Goal: Task Accomplishment & Management: Complete application form

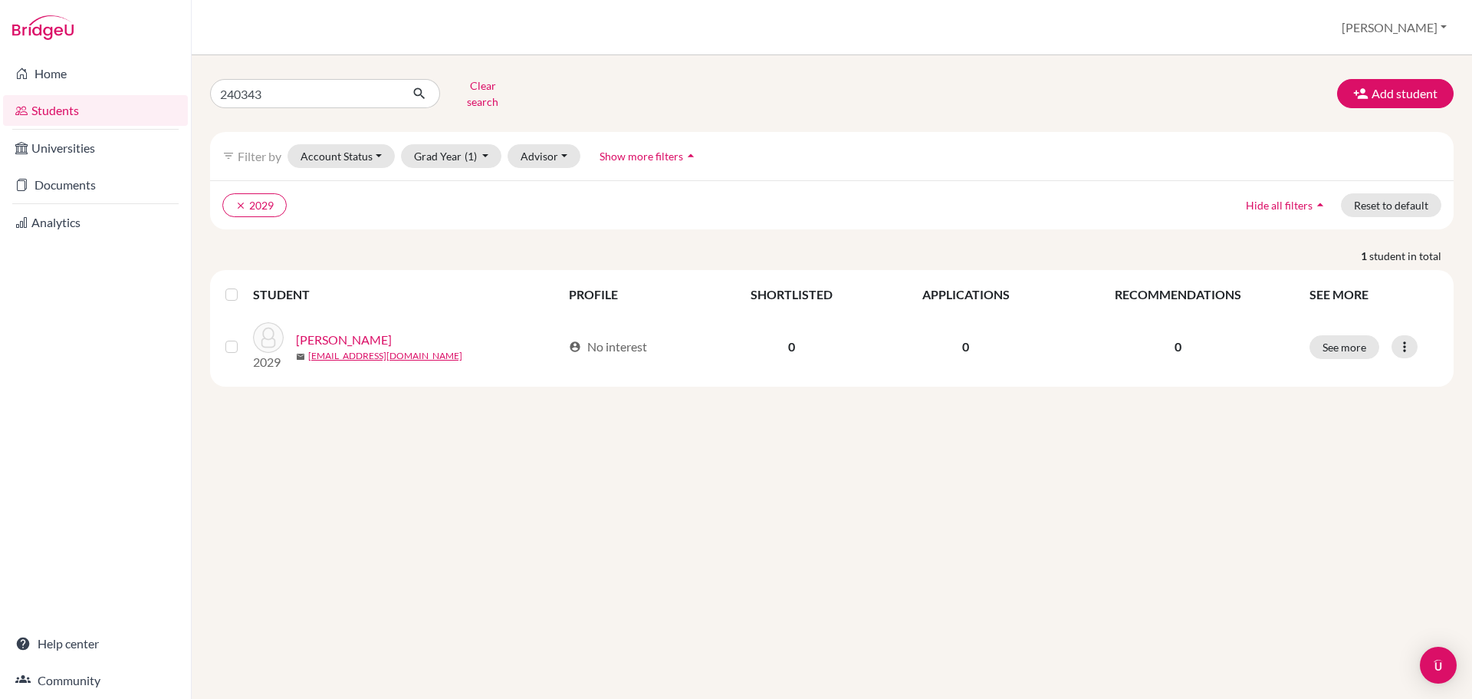
drag, startPoint x: 603, startPoint y: 462, endPoint x: 605, endPoint y: 433, distance: 29.2
click at [603, 462] on div "240343 Clear search Add student filter_list Filter by Account Status Active acc…" at bounding box center [832, 376] width 1280 height 643
click at [1389, 95] on button "Add student" at bounding box center [1395, 93] width 117 height 29
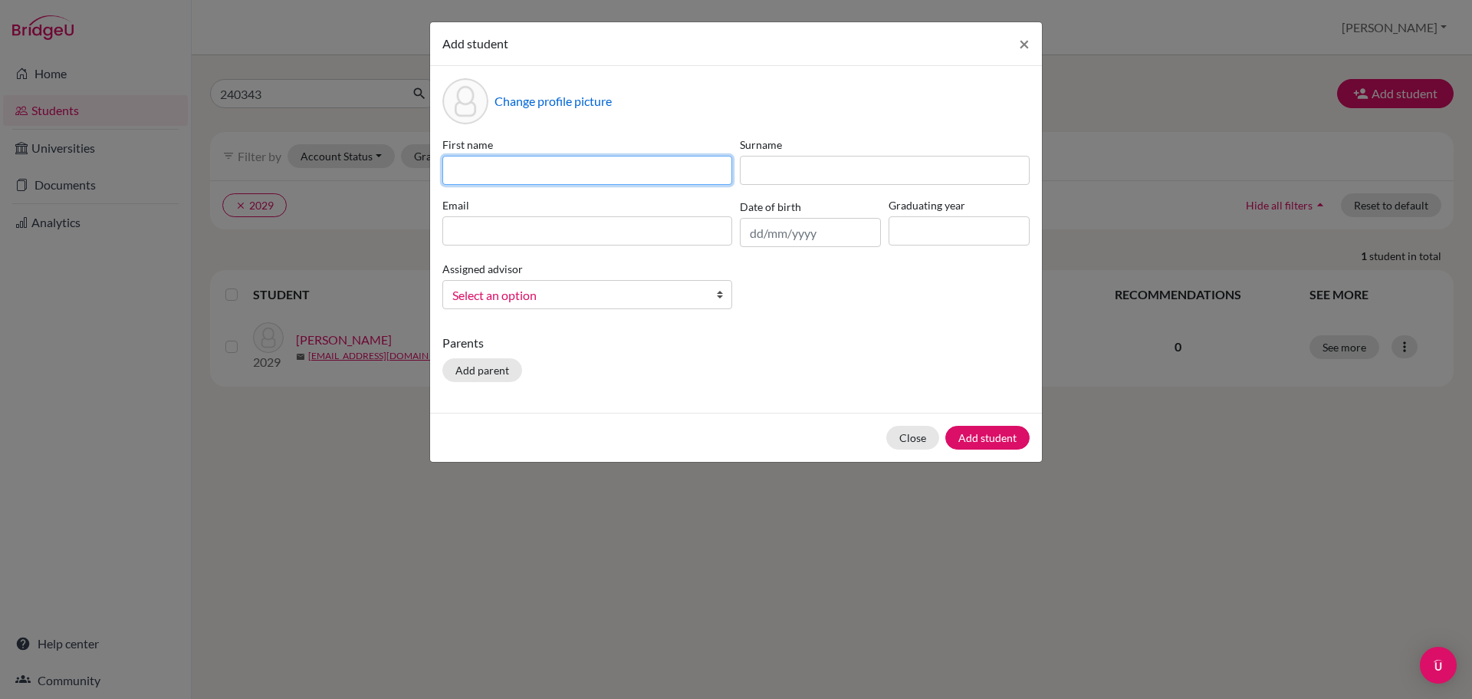
click at [501, 172] on input at bounding box center [587, 170] width 290 height 29
paste input "Zwe Mann Win 250017@ucis.ac.th"
drag, startPoint x: 677, startPoint y: 170, endPoint x: 547, endPoint y: 168, distance: 130.4
click at [547, 168] on input "Zwe Mann Win 250017@ucis.ac.th" at bounding box center [587, 170] width 290 height 29
type input "Zwe Mann Win"
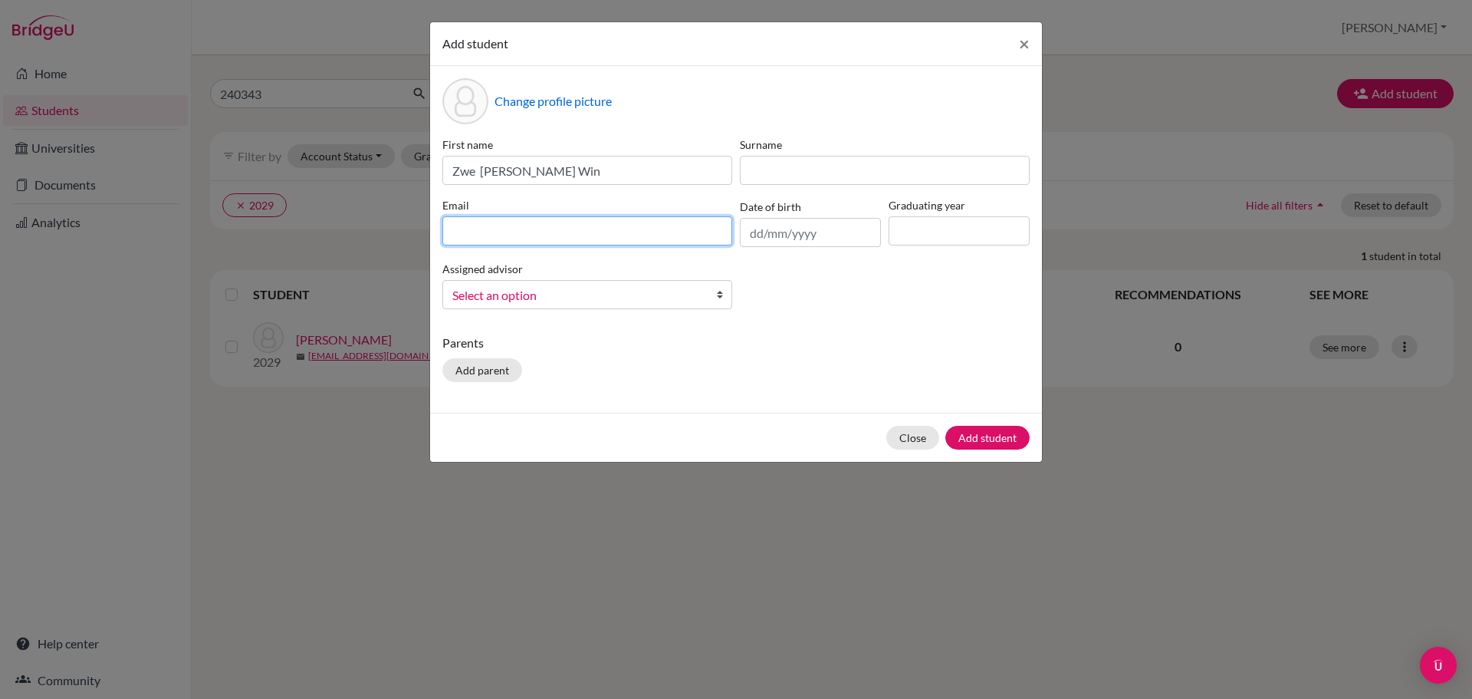
click at [465, 228] on input at bounding box center [587, 230] width 290 height 29
paste input "250017@ucis.ac.th"
type input "250017@ucis.ac.th"
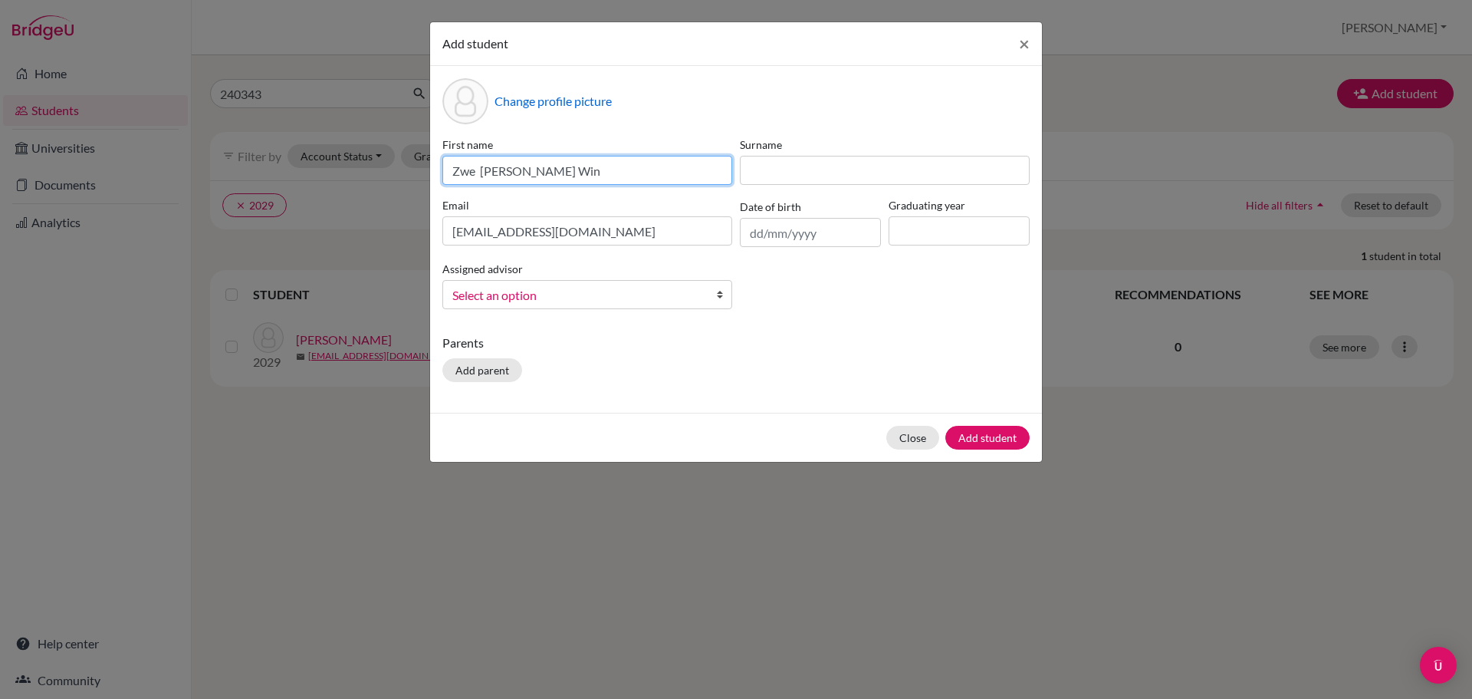
drag, startPoint x: 513, startPoint y: 170, endPoint x: 403, endPoint y: 170, distance: 110.4
click at [403, 170] on div "Add student × Change profile picture First name Zwe Mann Win Surname Email 2500…" at bounding box center [736, 349] width 1472 height 699
type input "Win"
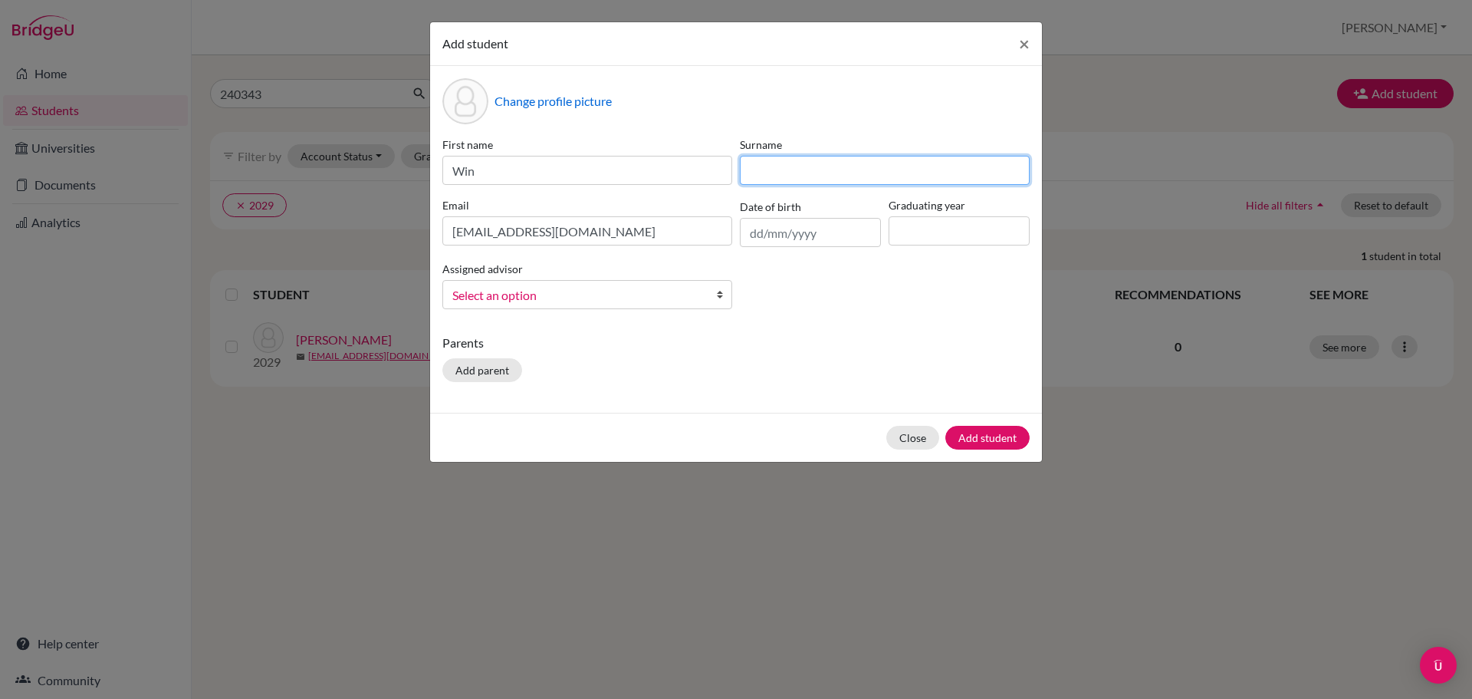
click at [776, 163] on input at bounding box center [885, 170] width 290 height 29
paste input "250017@ucis.ac.th"
type input "250017@ucis.ac.th"
drag, startPoint x: 871, startPoint y: 176, endPoint x: 738, endPoint y: 177, distance: 132.6
click at [738, 177] on div "Surname 250017@ucis.ac.th" at bounding box center [884, 160] width 297 height 48
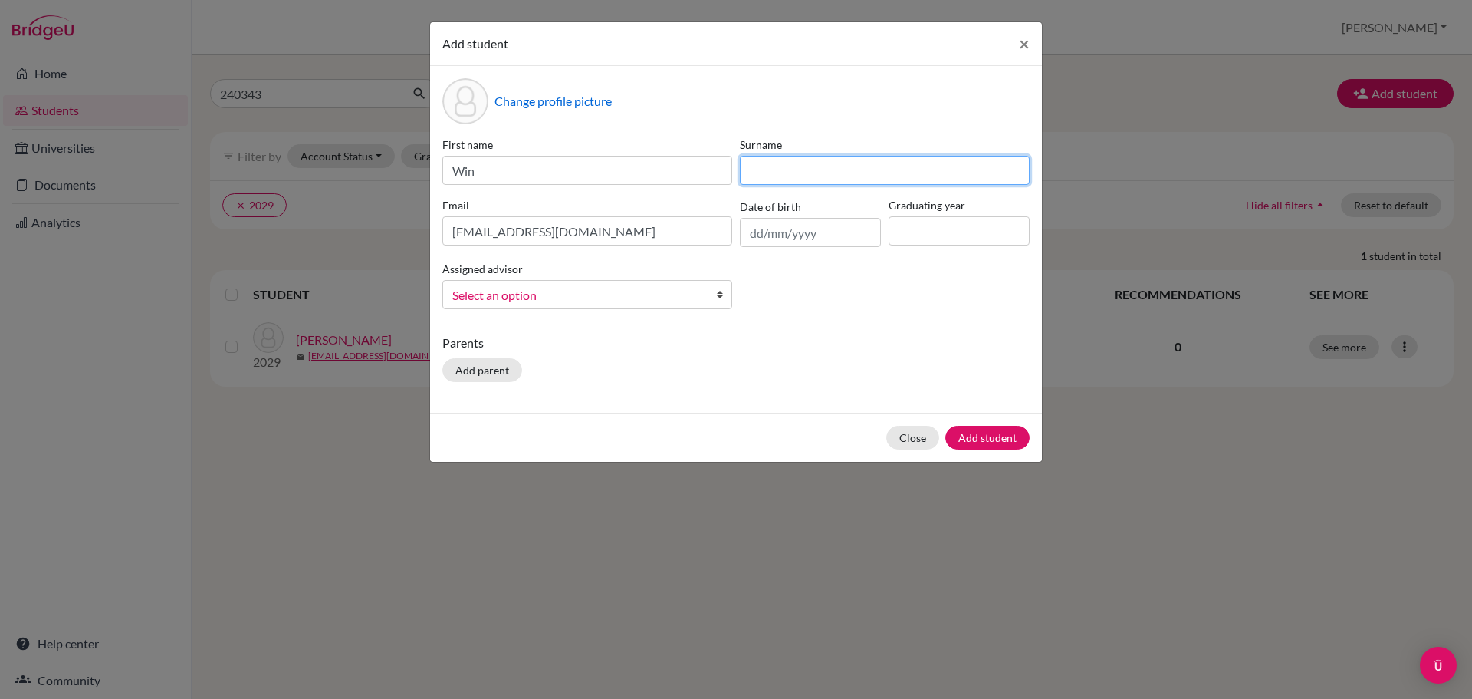
click at [787, 174] on input at bounding box center [885, 170] width 290 height 29
paste input "Zwe Mann Win"
drag, startPoint x: 838, startPoint y: 171, endPoint x: 817, endPoint y: 169, distance: 21.5
click at [817, 169] on input "Zwe Mann Win" at bounding box center [885, 170] width 290 height 29
type input "Zwe Mann"
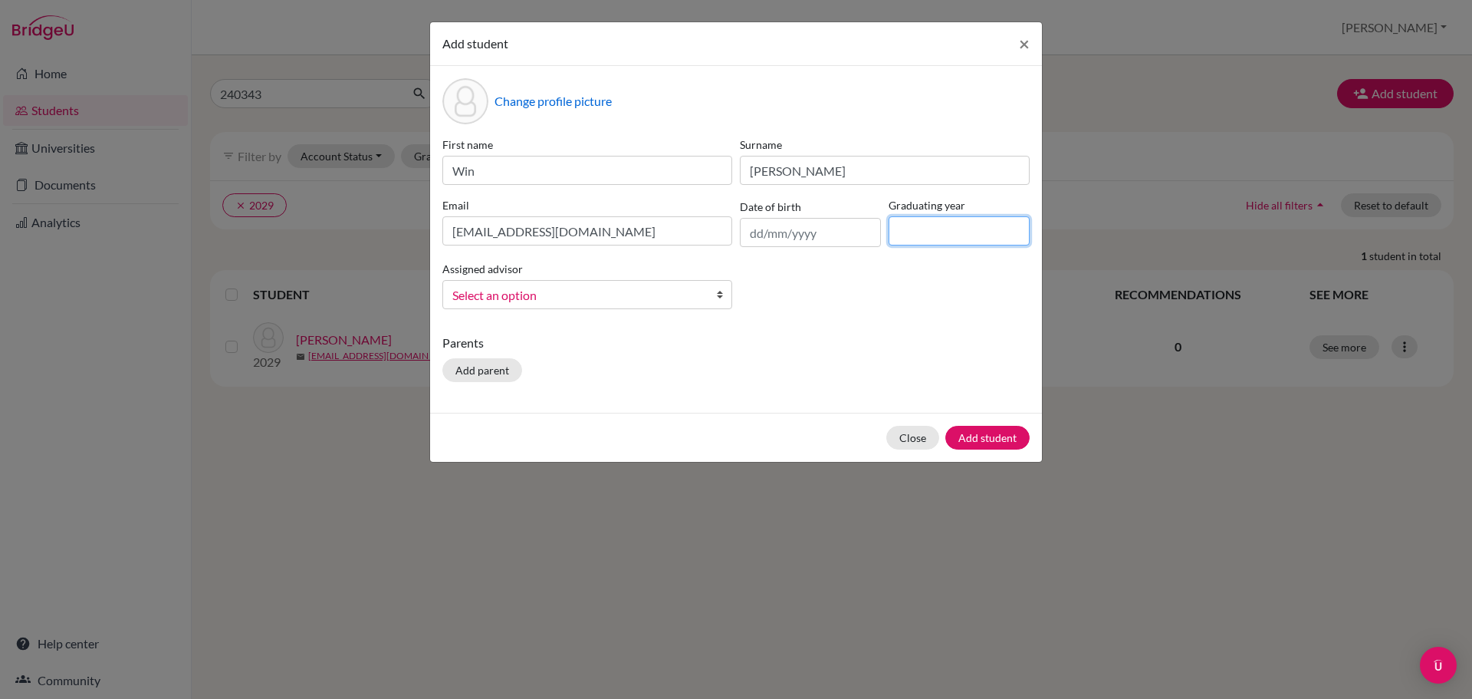
click at [901, 232] on input at bounding box center [959, 230] width 141 height 29
type input "2029"
click at [588, 293] on span "Select an option" at bounding box center [577, 295] width 250 height 20
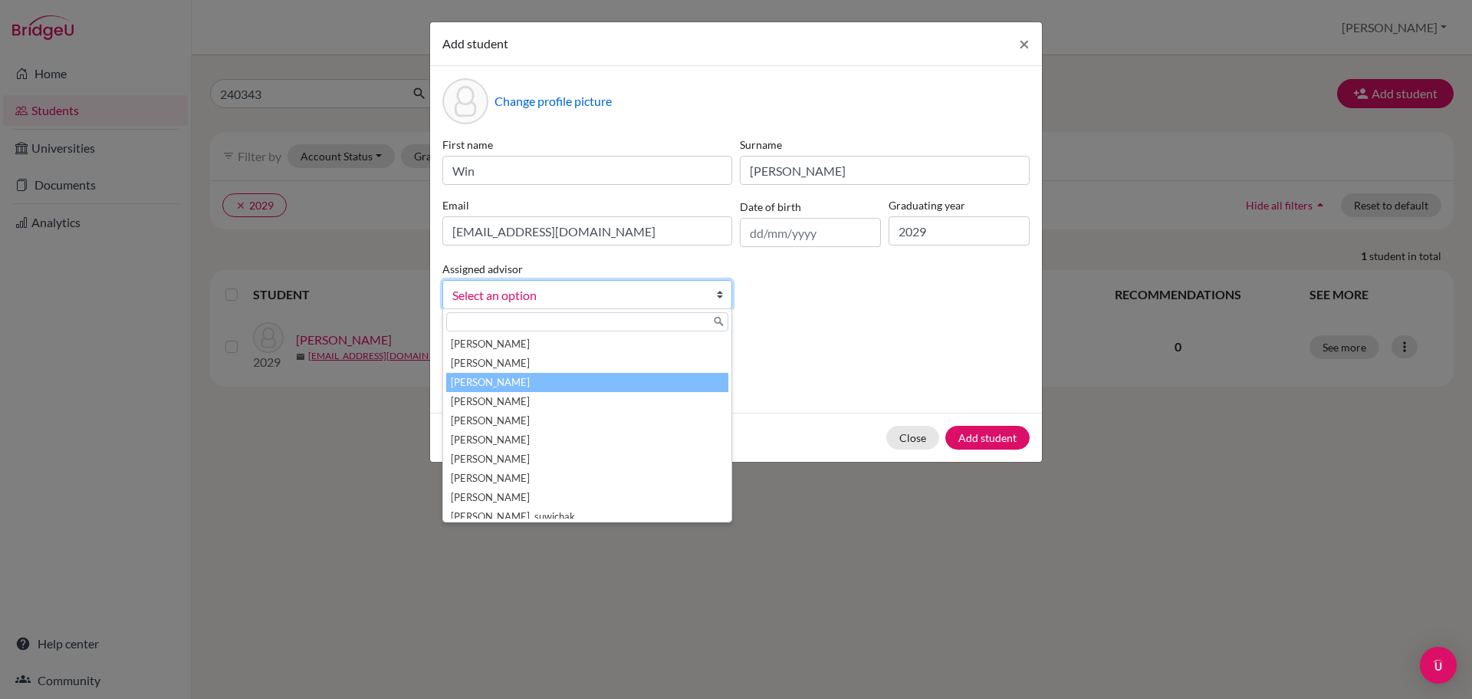
click at [523, 380] on li "Agahi, David" at bounding box center [587, 382] width 282 height 19
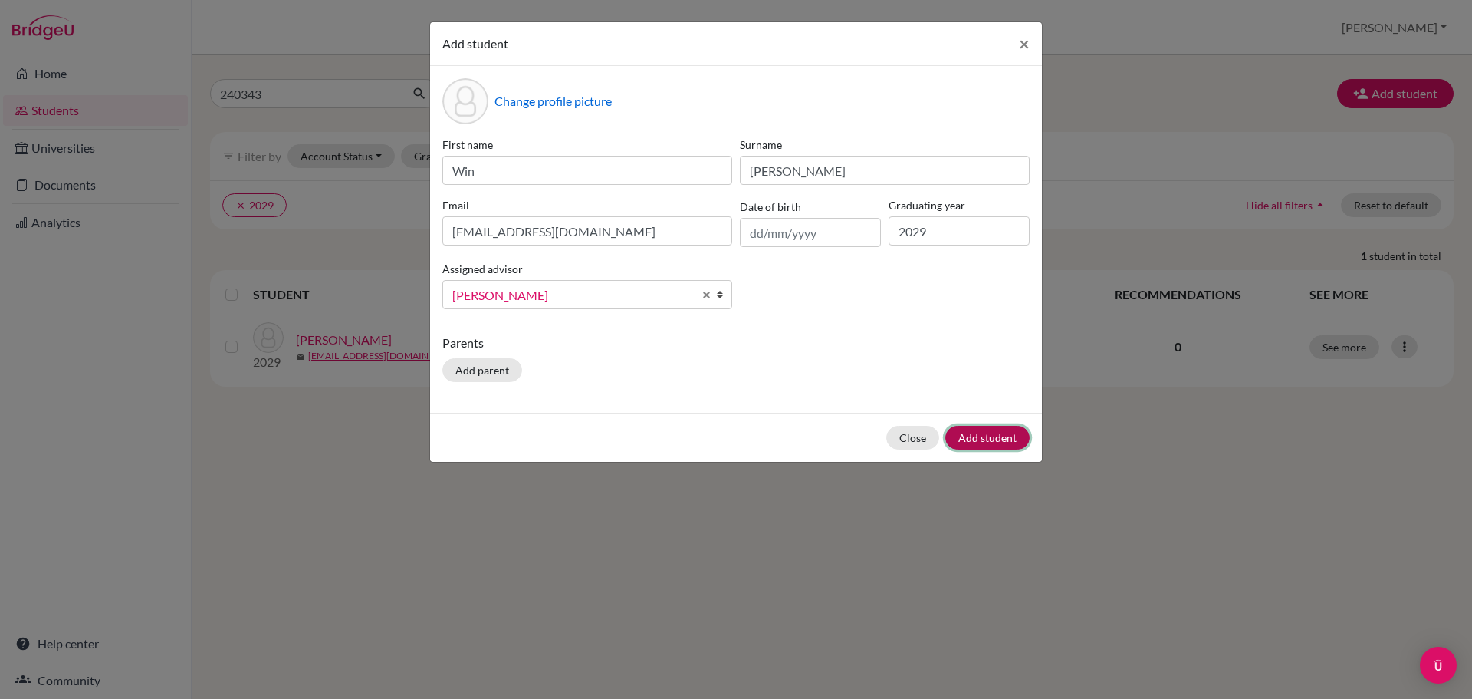
click at [1000, 434] on button "Add student" at bounding box center [987, 438] width 84 height 24
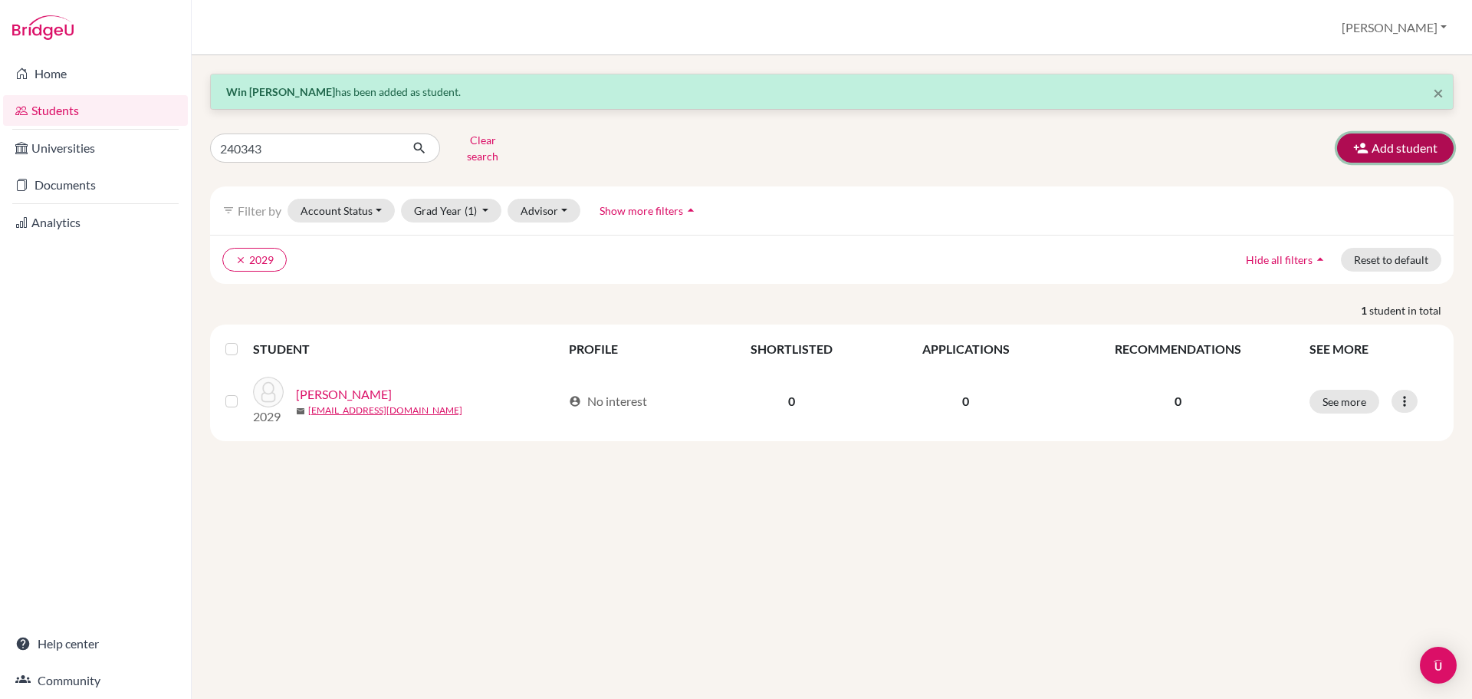
click at [1391, 148] on button "Add student" at bounding box center [1395, 147] width 117 height 29
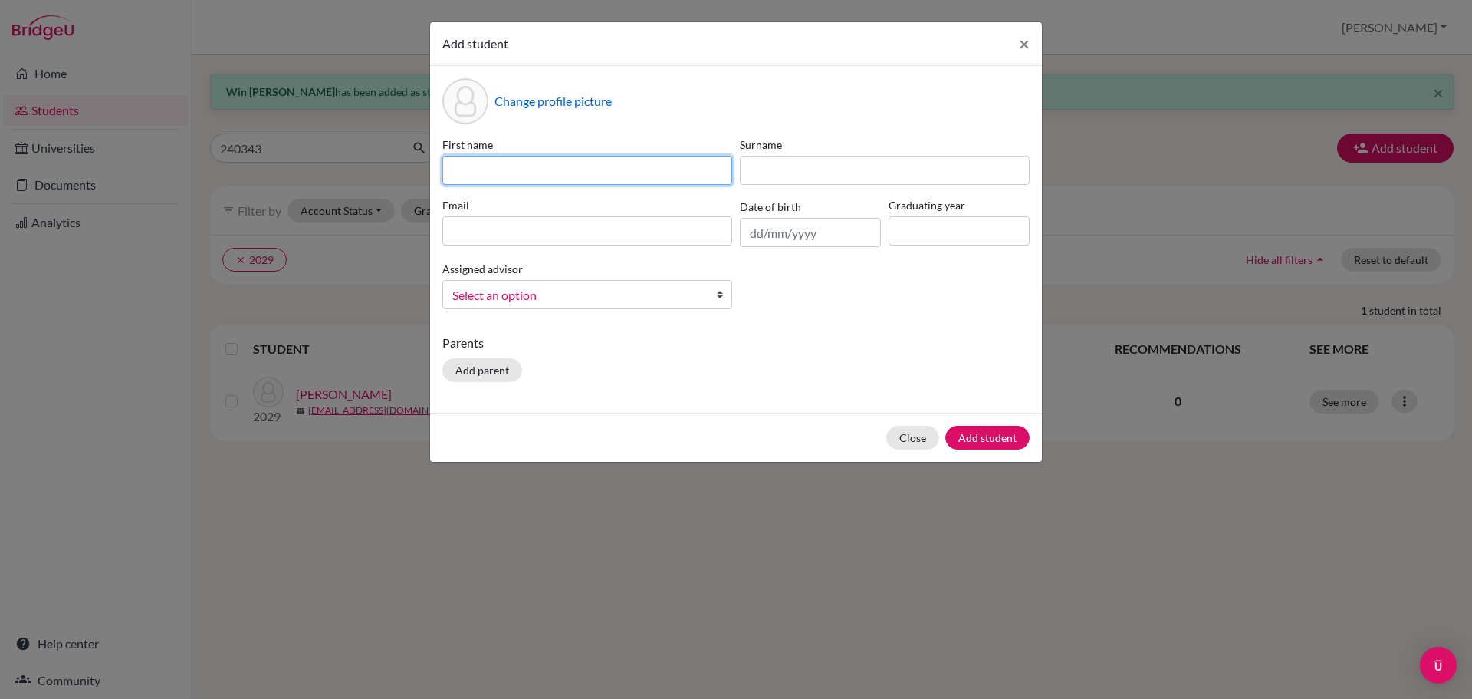
click at [462, 165] on input at bounding box center [587, 170] width 290 height 29
paste input "Jirachya Triyangkoolsri Bambi 250015"
click at [658, 169] on input "Jirachya Triyangkoolsri Bambi 250015" at bounding box center [587, 170] width 290 height 29
drag, startPoint x: 615, startPoint y: 168, endPoint x: 447, endPoint y: 174, distance: 168.0
click at [447, 174] on input "Jirachya Triyangkoolsri Bambi 250015" at bounding box center [587, 170] width 290 height 29
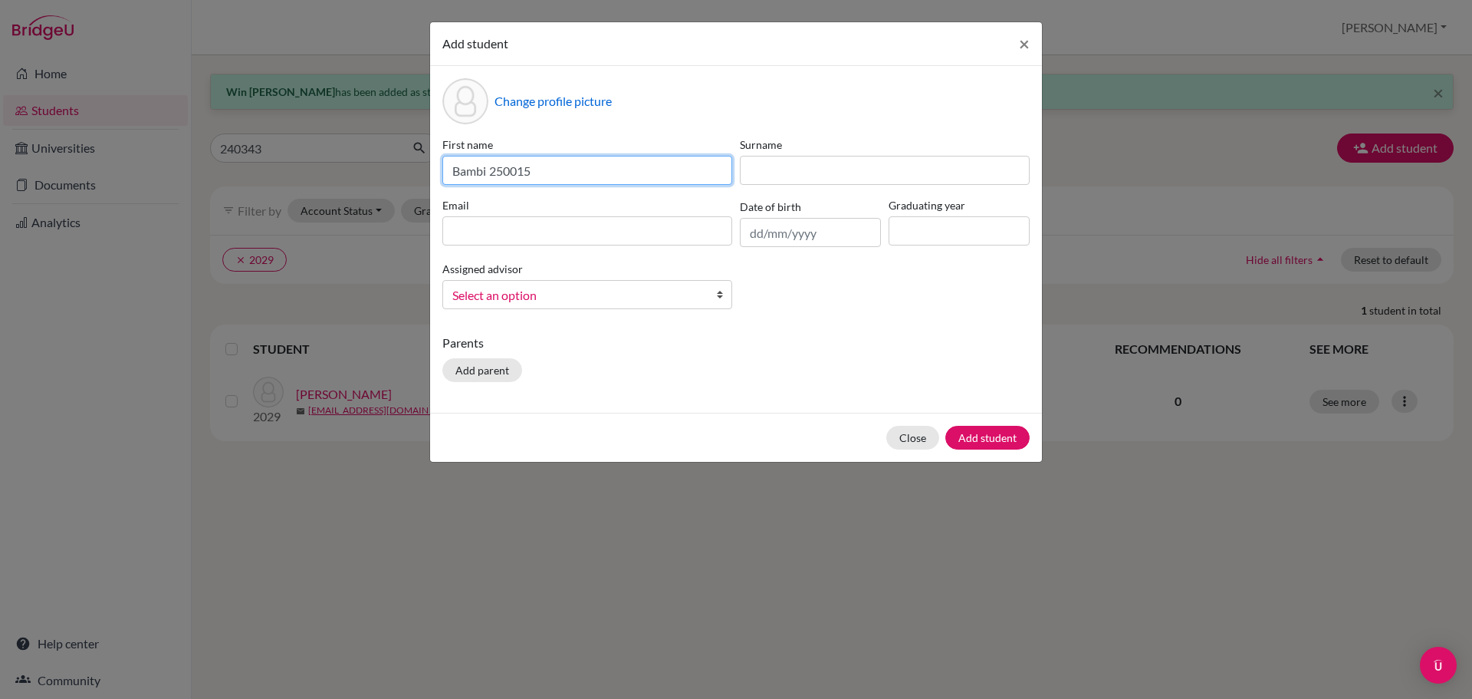
type input "Bambi 250015"
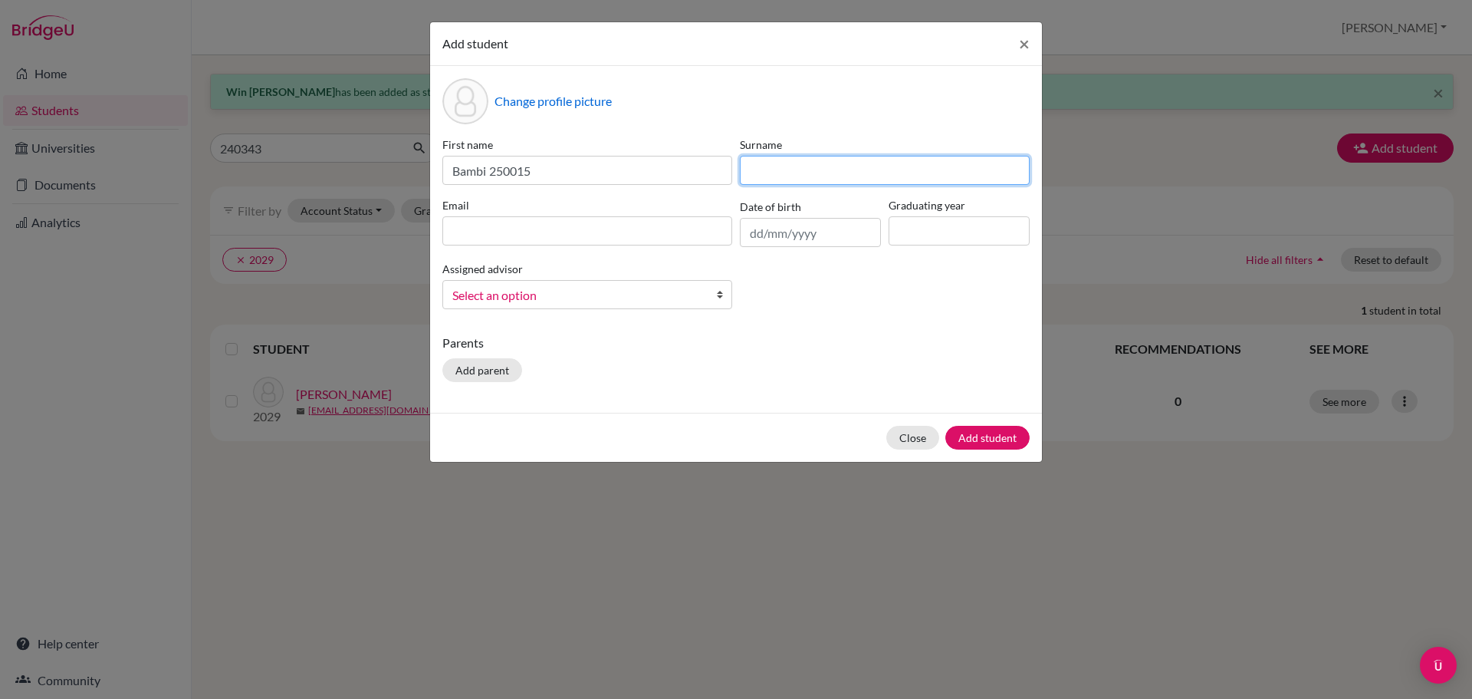
click at [764, 170] on input at bounding box center [885, 170] width 290 height 29
paste input "Jirachya Triyangkoolsri"
type input "Jirachya Triyangkoolsri"
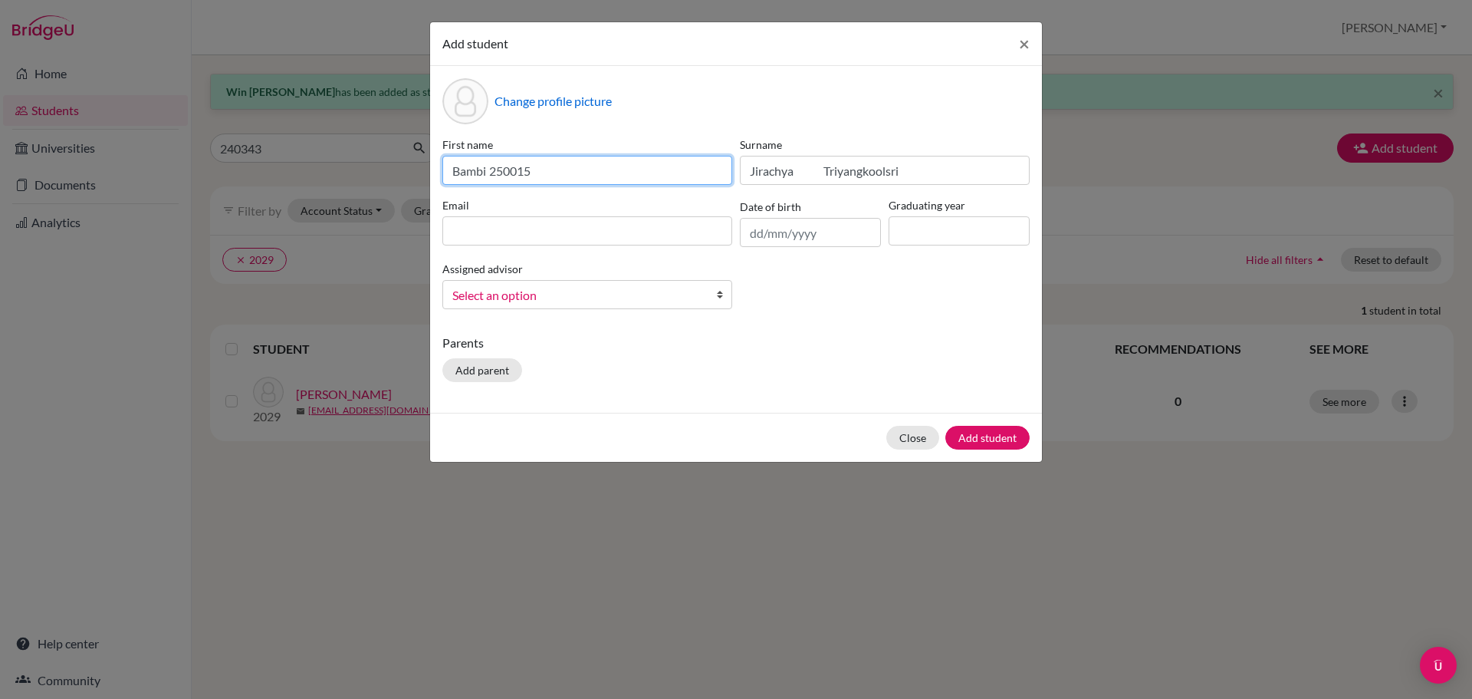
drag, startPoint x: 538, startPoint y: 169, endPoint x: 493, endPoint y: 170, distance: 45.2
click at [493, 170] on input "Bambi 250015" at bounding box center [587, 170] width 290 height 29
type input "Bambi"
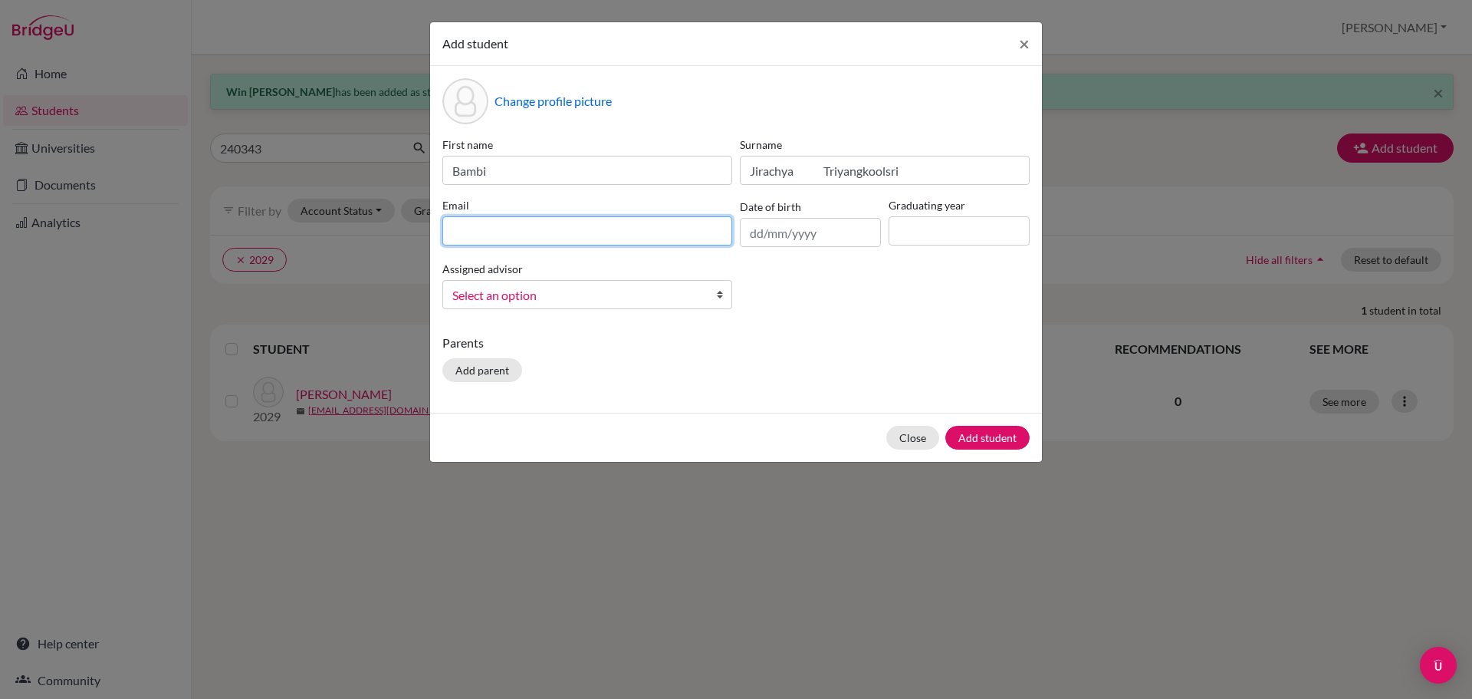
click at [458, 232] on input at bounding box center [587, 230] width 290 height 29
paste input "250015"
type input "[EMAIL_ADDRESS][DOMAIN_NAME]"
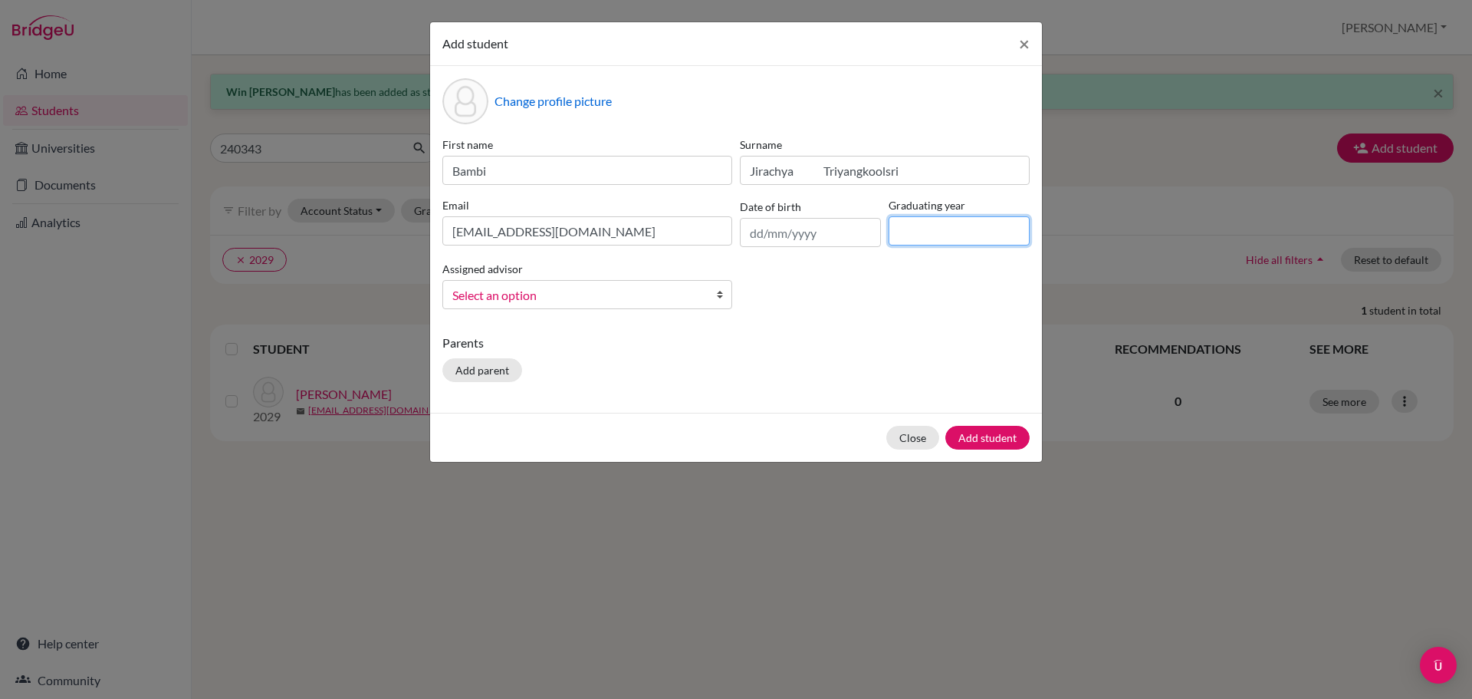
click at [922, 229] on input at bounding box center [959, 230] width 141 height 29
type input "2029"
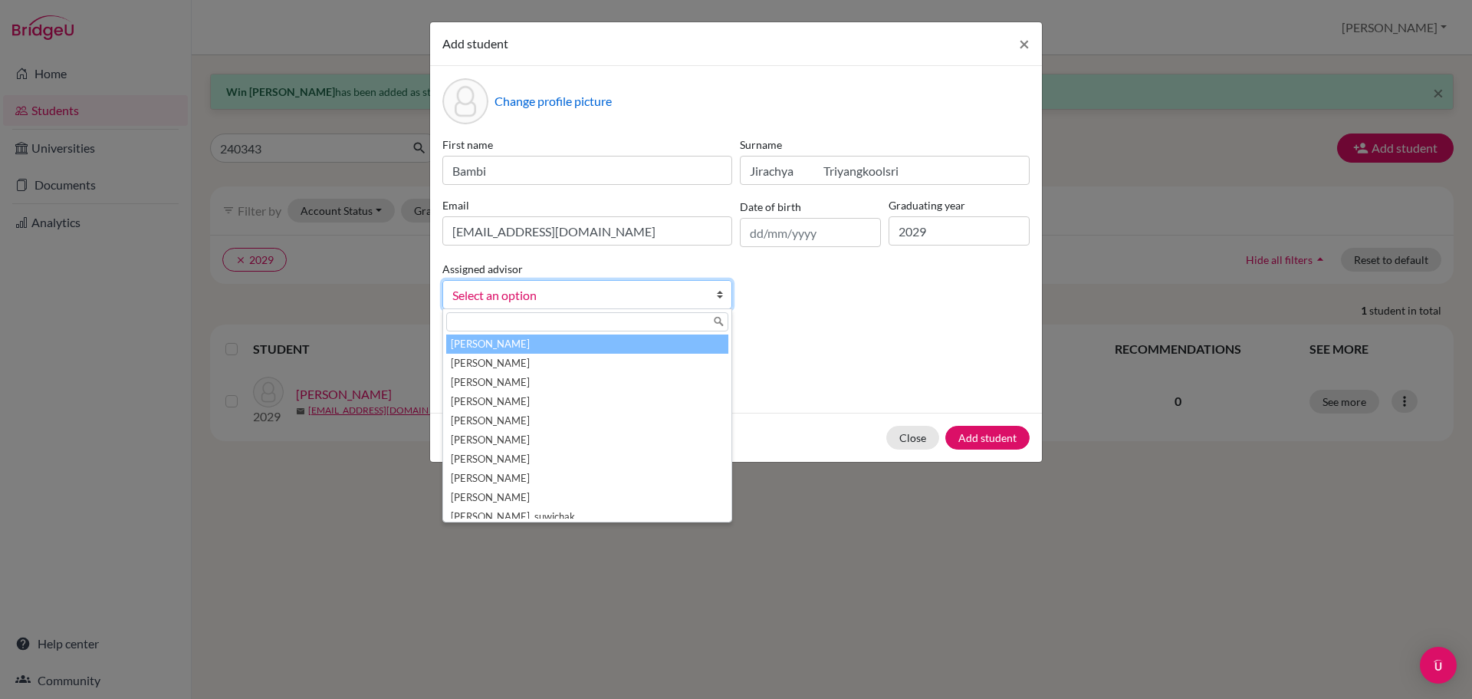
click at [568, 296] on span "Select an option" at bounding box center [577, 295] width 250 height 20
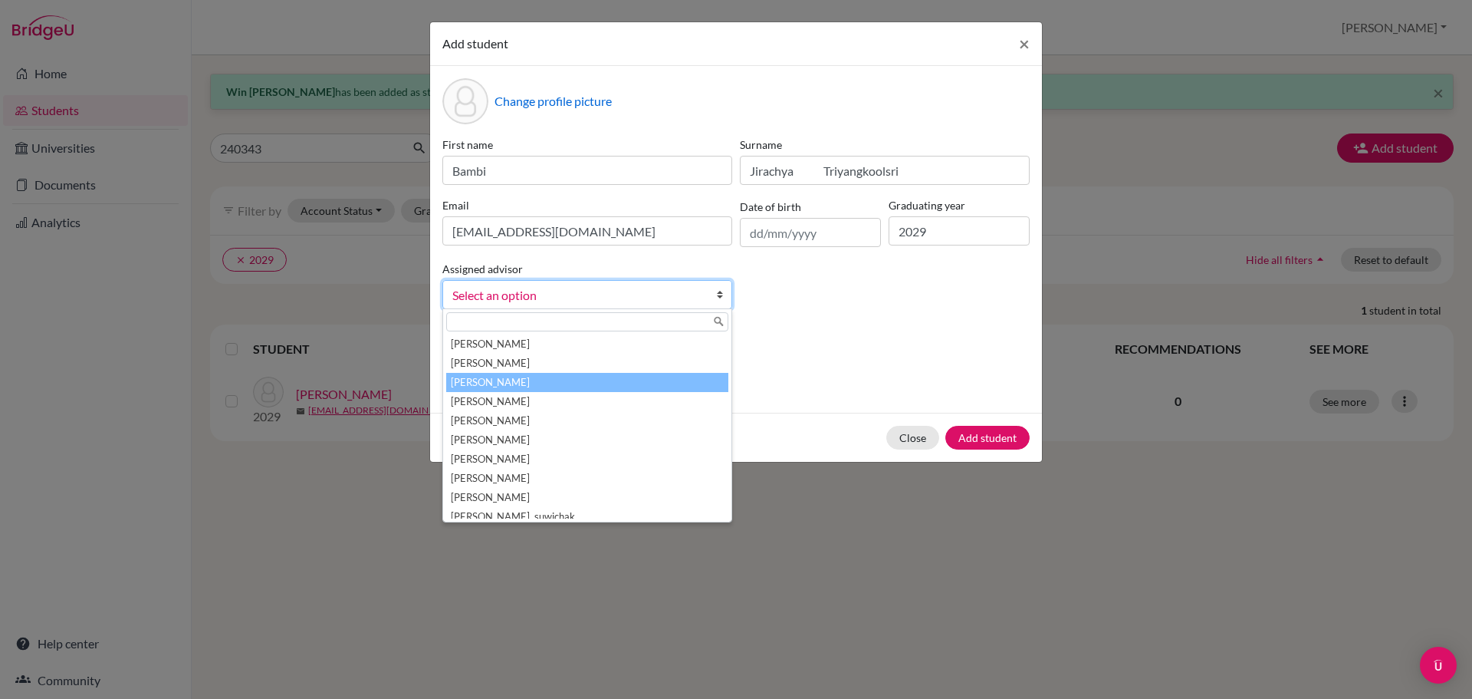
click at [498, 383] on li "Agahi, David" at bounding box center [587, 382] width 282 height 19
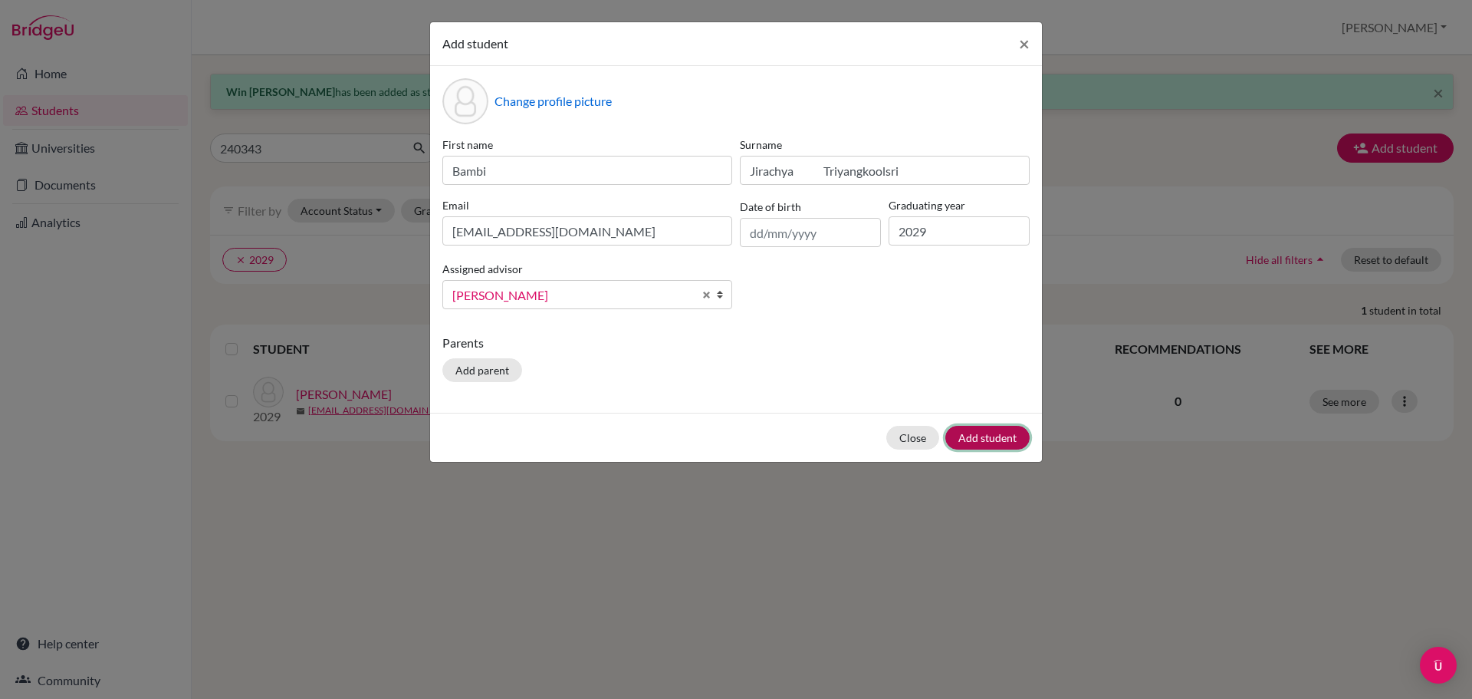
click at [984, 438] on button "Add student" at bounding box center [987, 438] width 84 height 24
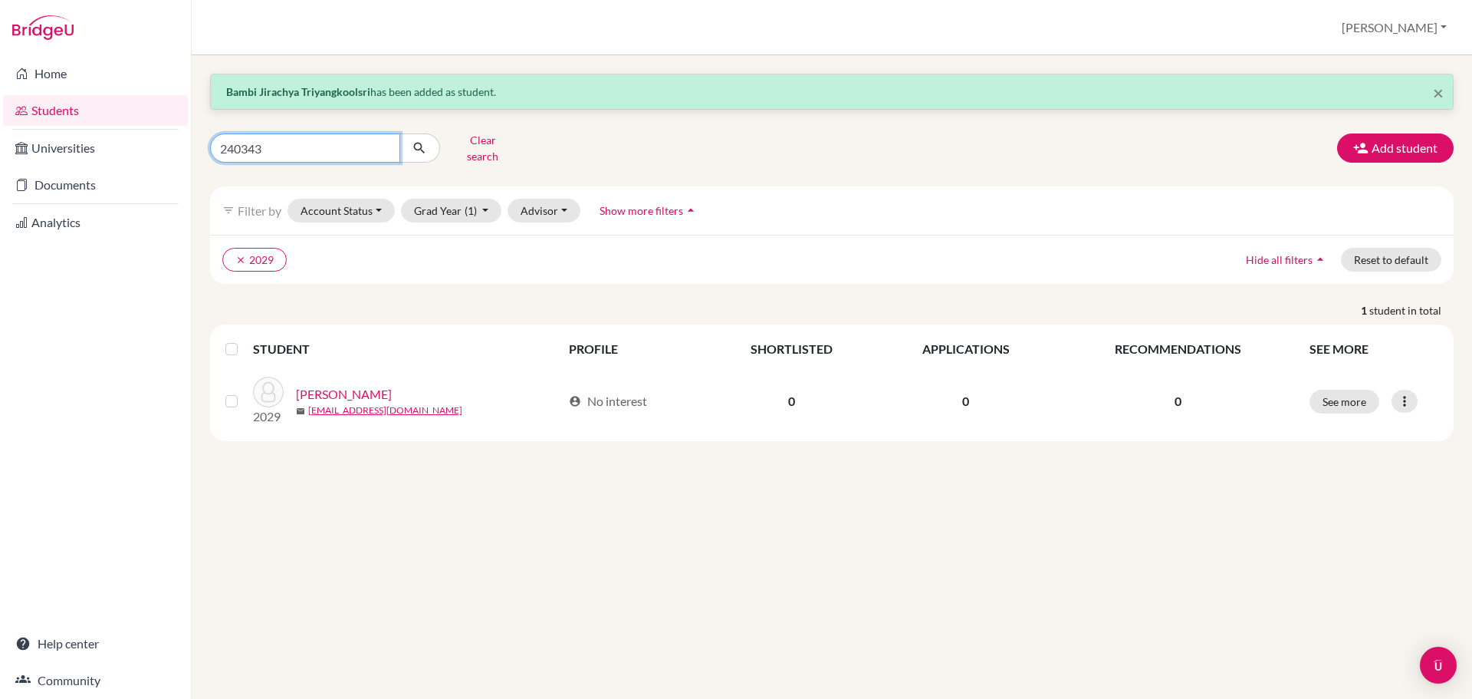
drag, startPoint x: 277, startPoint y: 141, endPoint x: 211, endPoint y: 143, distance: 66.0
click at [211, 143] on input "240343" at bounding box center [305, 147] width 190 height 29
type input "bambi"
click button "submit" at bounding box center [419, 147] width 41 height 29
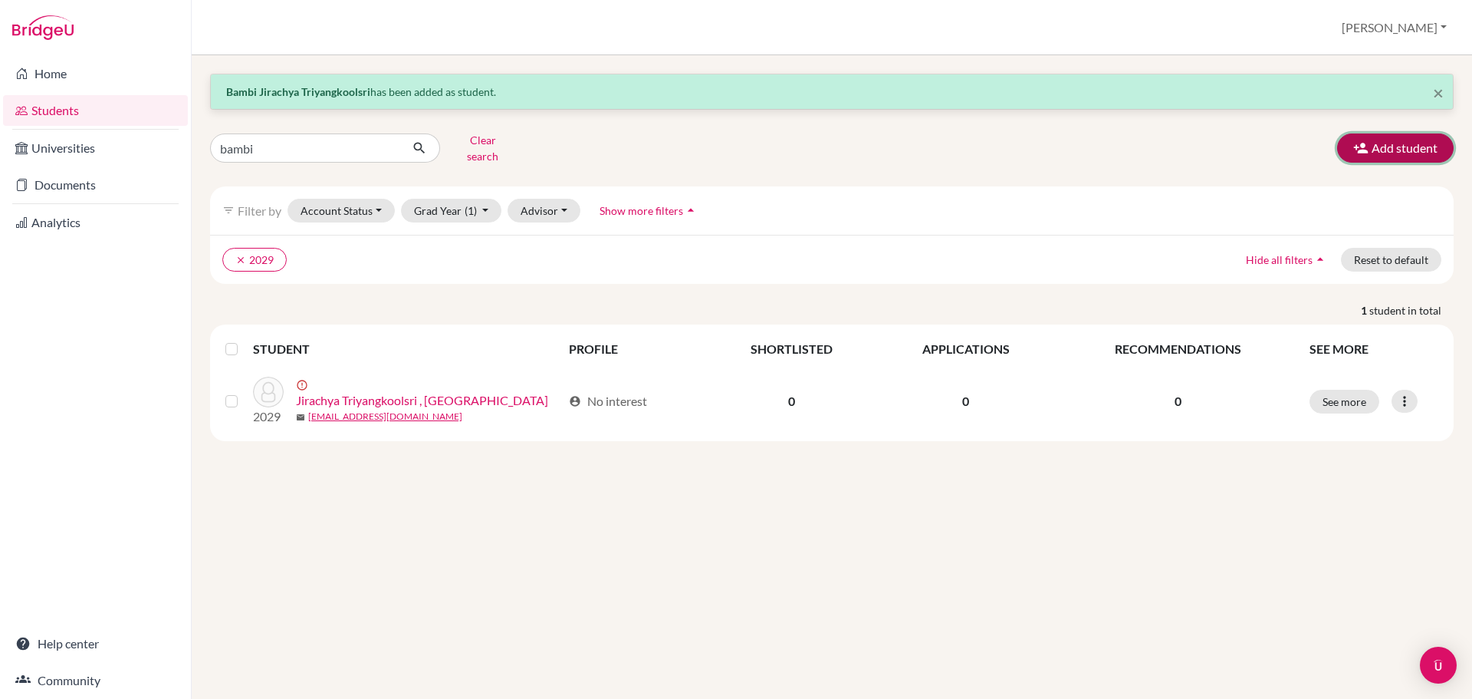
click at [1400, 145] on button "Add student" at bounding box center [1395, 147] width 117 height 29
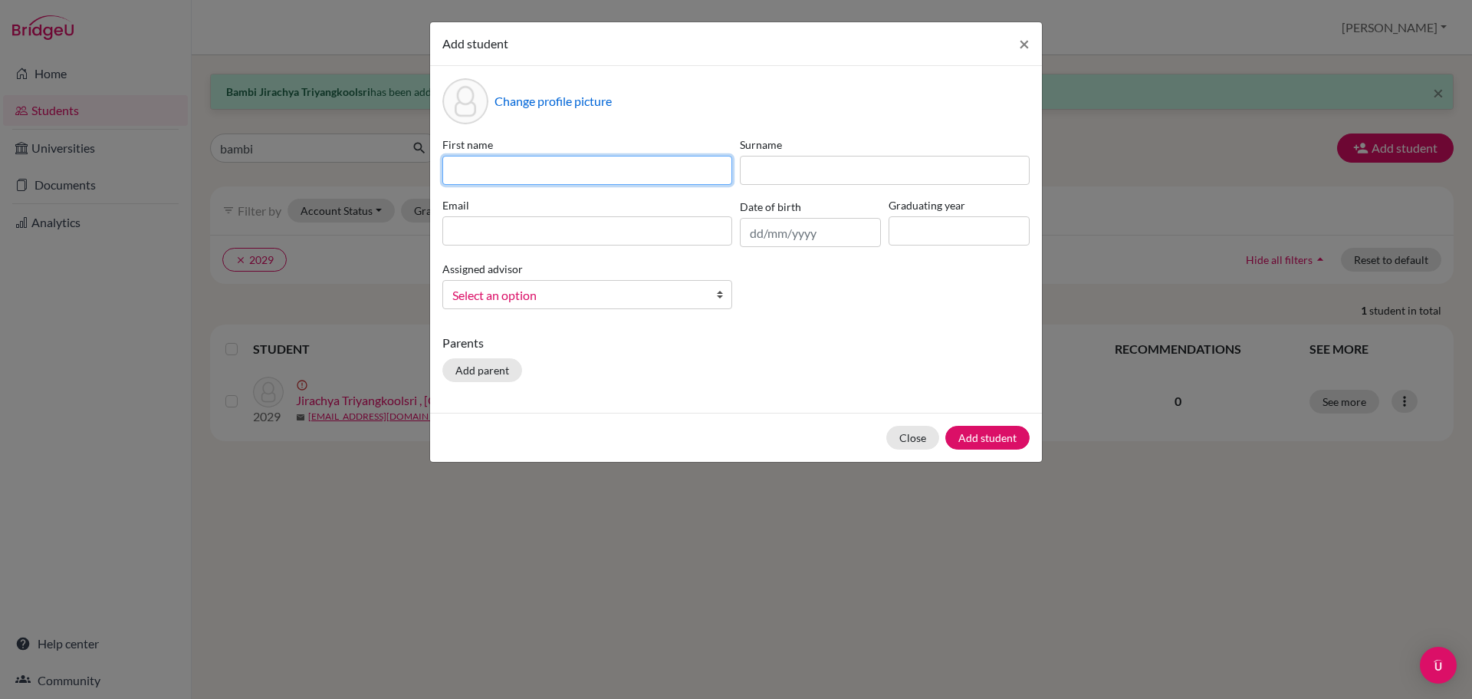
click at [468, 170] on input at bounding box center [587, 170] width 290 height 29
paste input "Htet Naing Soe - Tom 250007"
drag, startPoint x: 680, startPoint y: 169, endPoint x: 625, endPoint y: 171, distance: 55.3
click at [625, 171] on input "Htet Naing Soe - Tom 250007" at bounding box center [587, 170] width 290 height 29
type input "Htet Naing Soe - Tom"
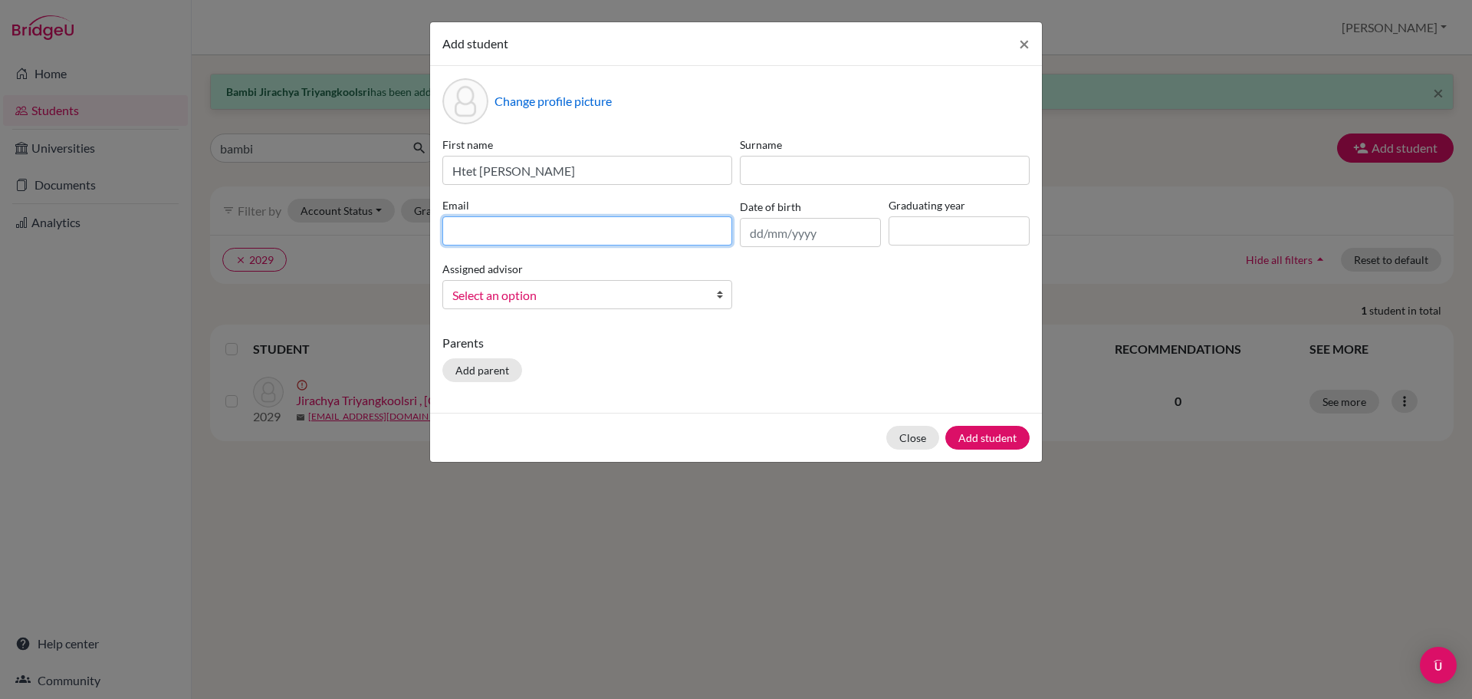
click at [475, 232] on input at bounding box center [587, 230] width 290 height 29
paste input "250007"
type input "250007@ucis.ac.th"
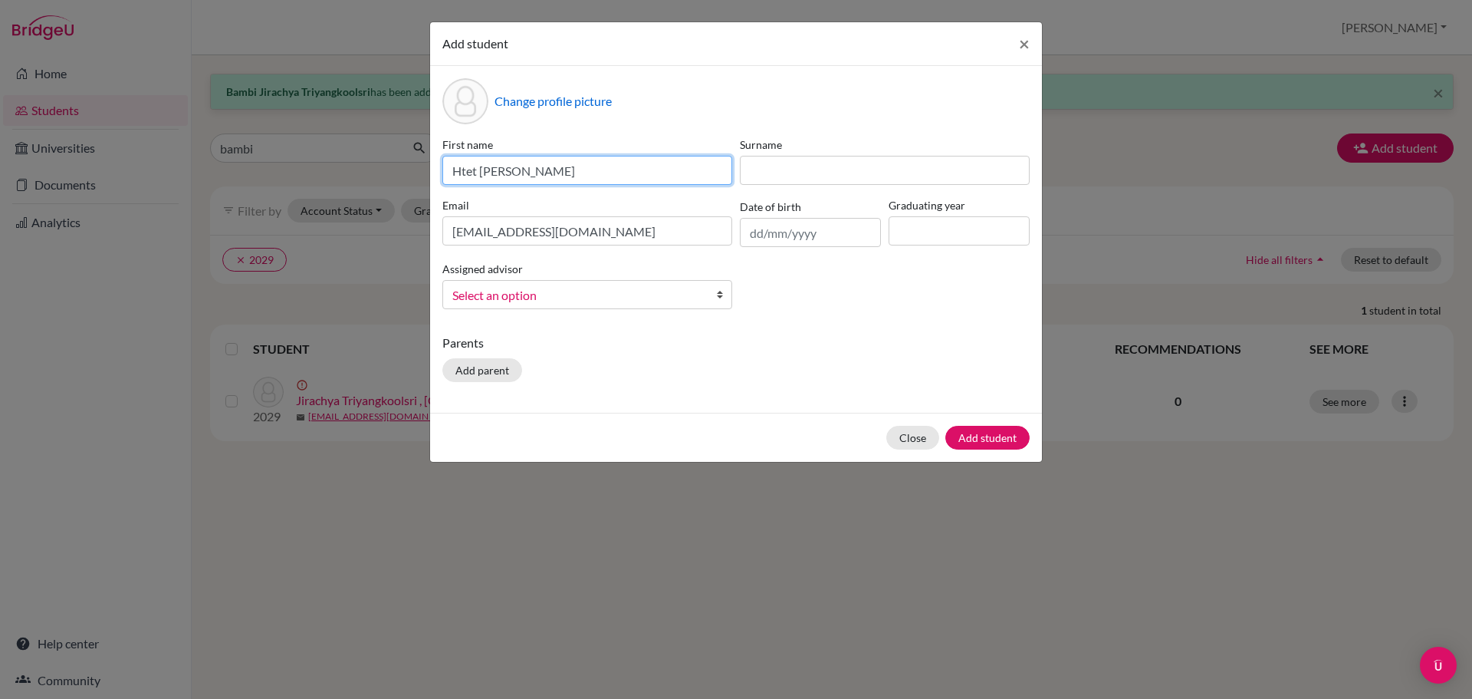
drag, startPoint x: 586, startPoint y: 170, endPoint x: 409, endPoint y: 166, distance: 177.2
click at [409, 166] on div "Add student × Change profile picture First name Htet Naing Soe - Tom Surname Em…" at bounding box center [736, 349] width 1472 height 699
type input "Tom"
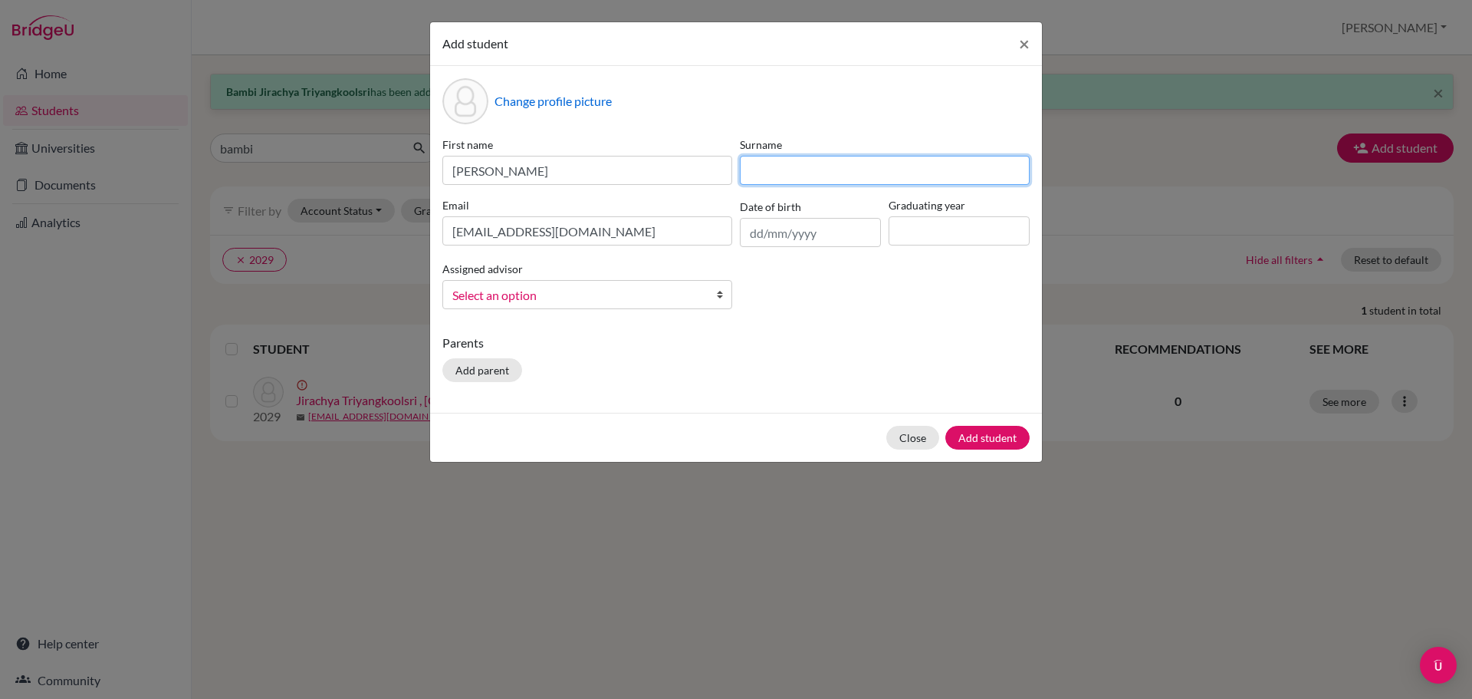
click at [762, 169] on input at bounding box center [885, 170] width 290 height 29
paste input "Htet Naing Soe -"
click at [880, 166] on input "Htet Naing Soe -" at bounding box center [885, 170] width 290 height 29
type input "Htet Naing Soe"
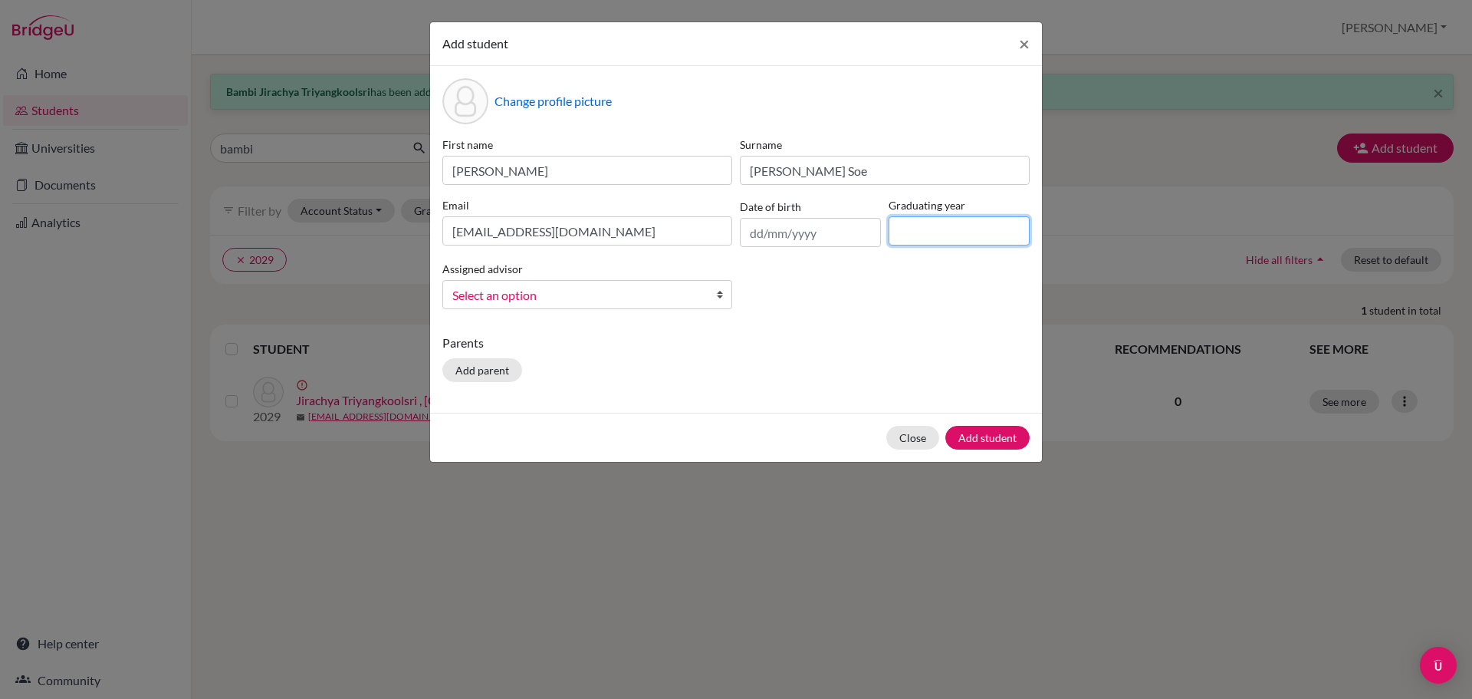
click at [948, 242] on input at bounding box center [959, 230] width 141 height 29
type input "2027"
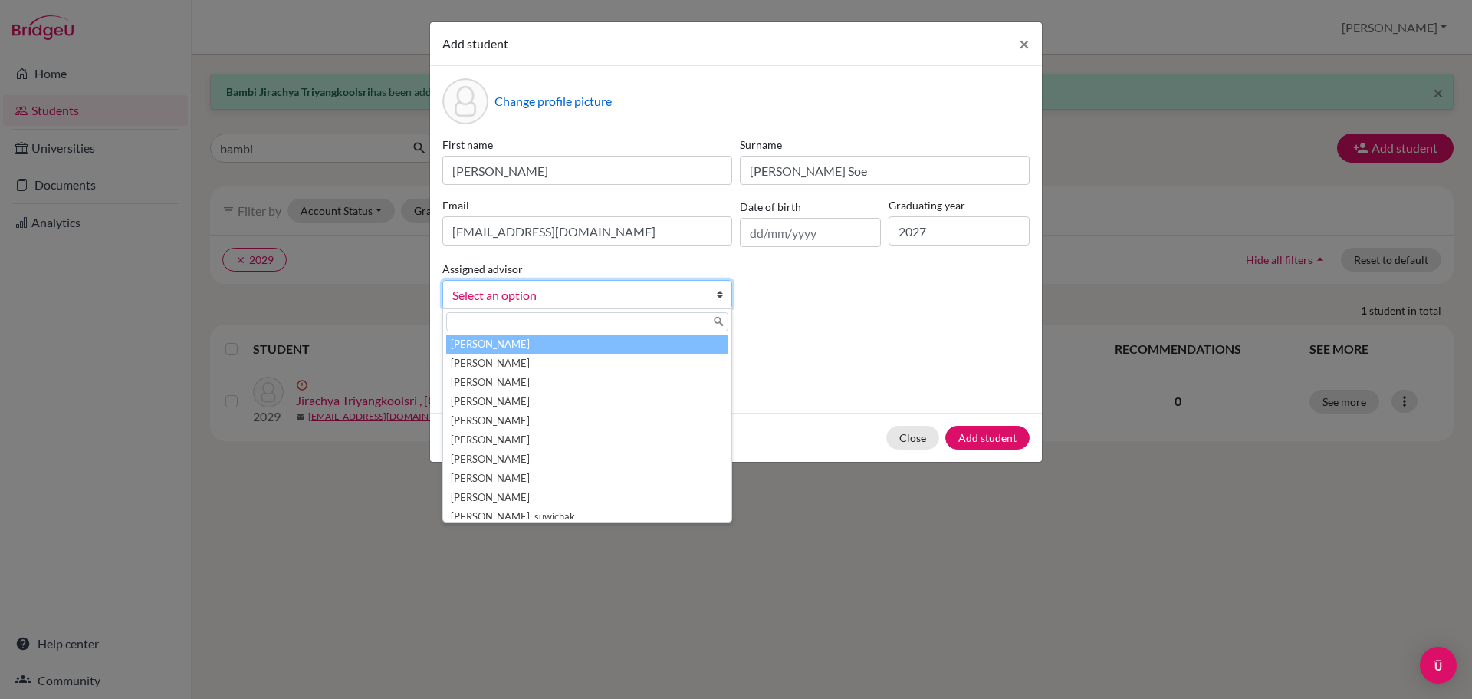
click at [554, 294] on span "Select an option" at bounding box center [577, 295] width 250 height 20
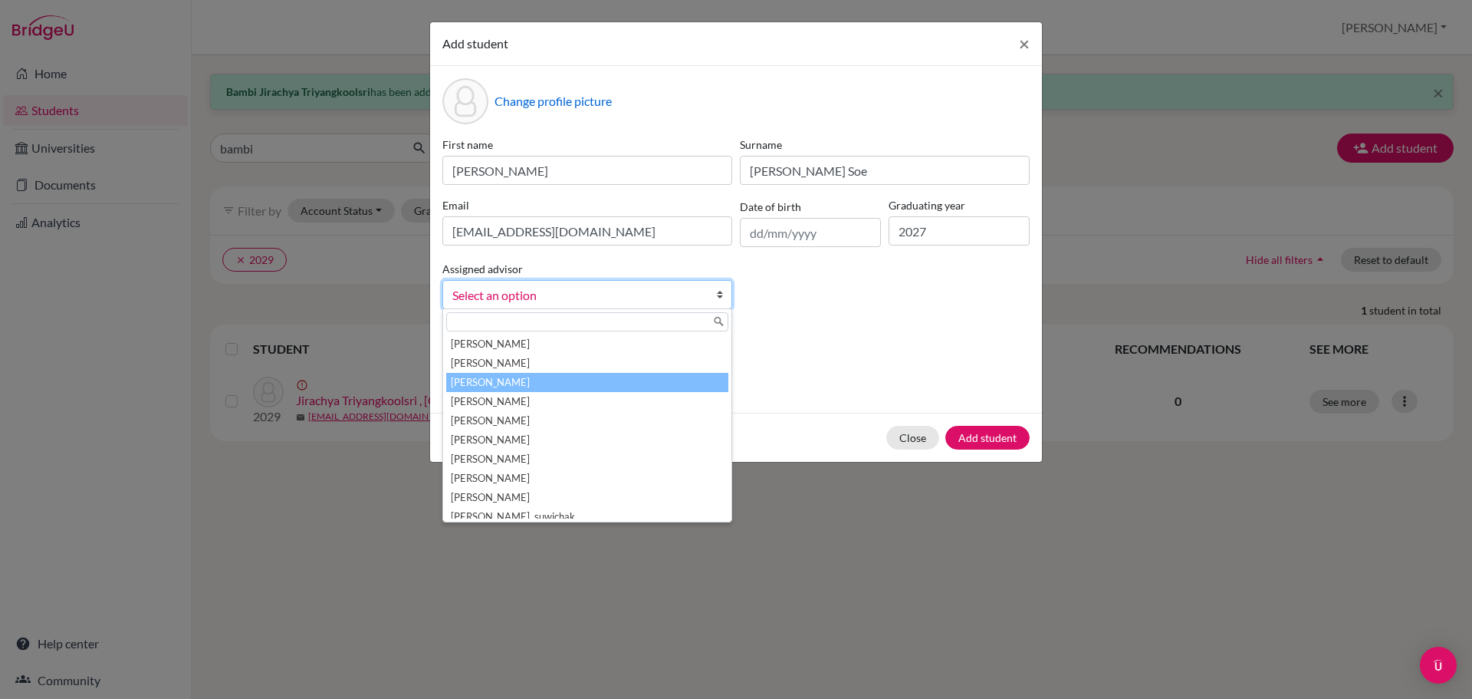
click at [500, 380] on li "Agahi, David" at bounding box center [587, 382] width 282 height 19
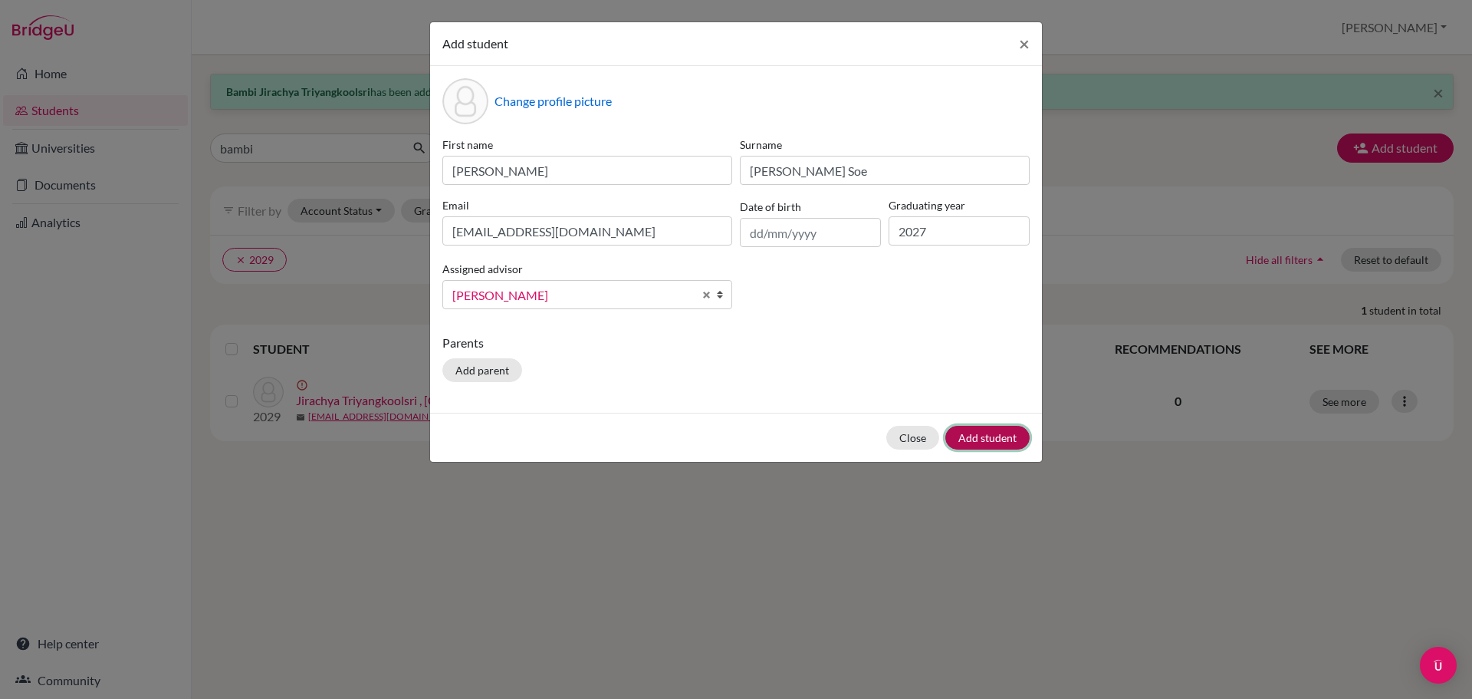
click at [996, 440] on button "Add student" at bounding box center [987, 438] width 84 height 24
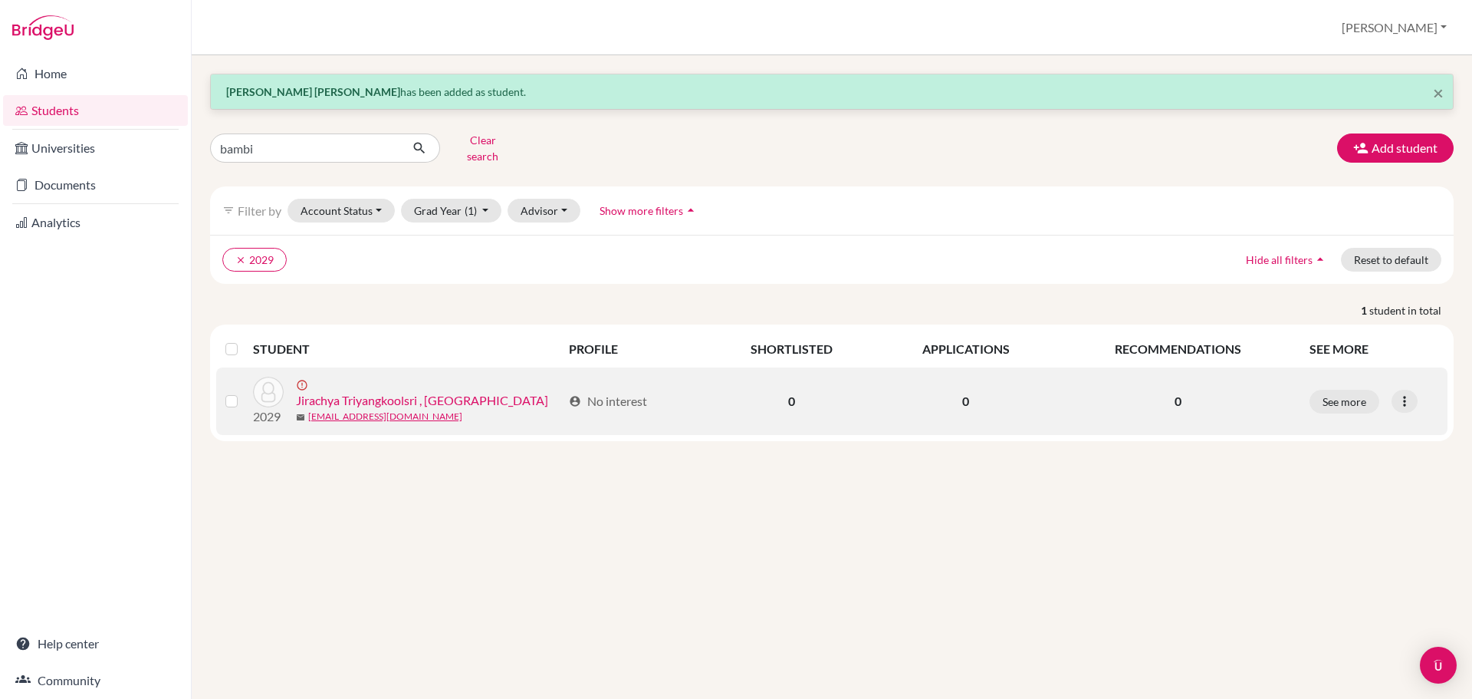
click at [360, 391] on link "Jirachya Triyangkoolsri , [GEOGRAPHIC_DATA]" at bounding box center [422, 400] width 252 height 18
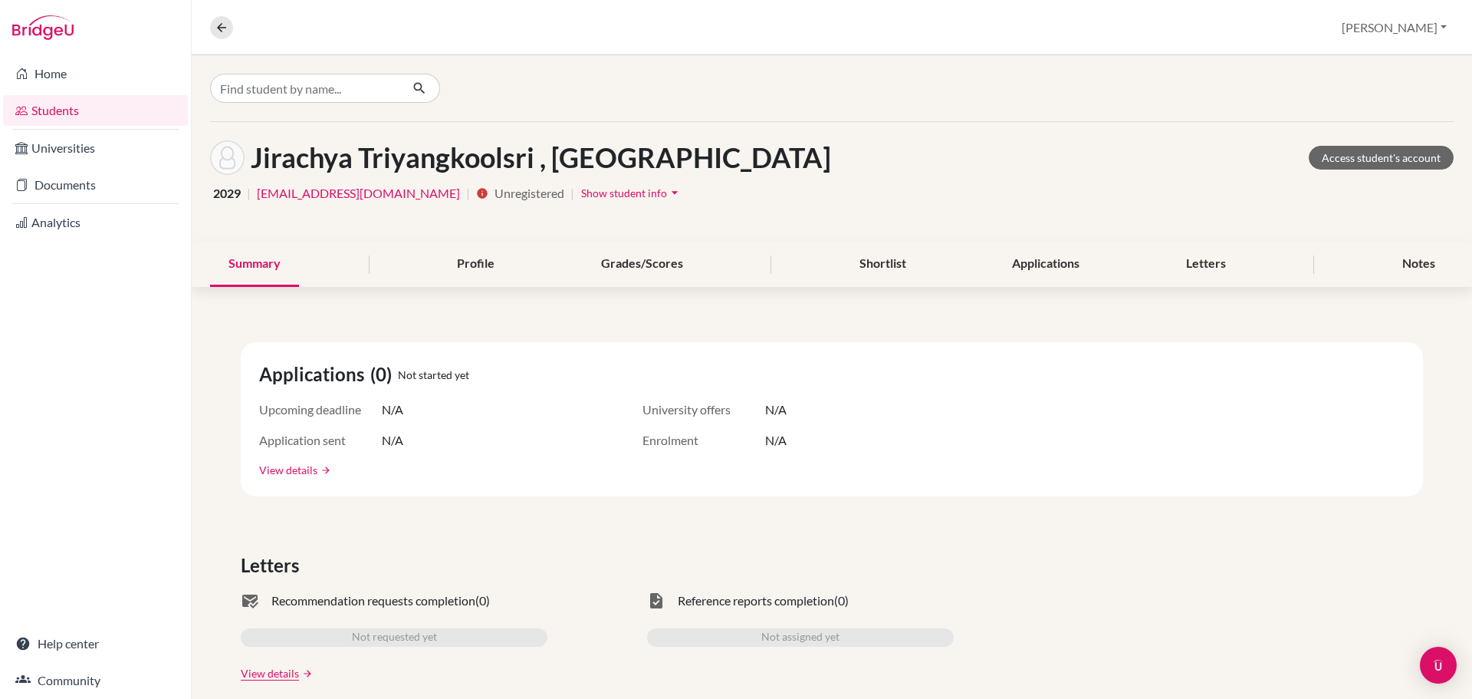
click at [282, 466] on link "View details" at bounding box center [288, 470] width 58 height 16
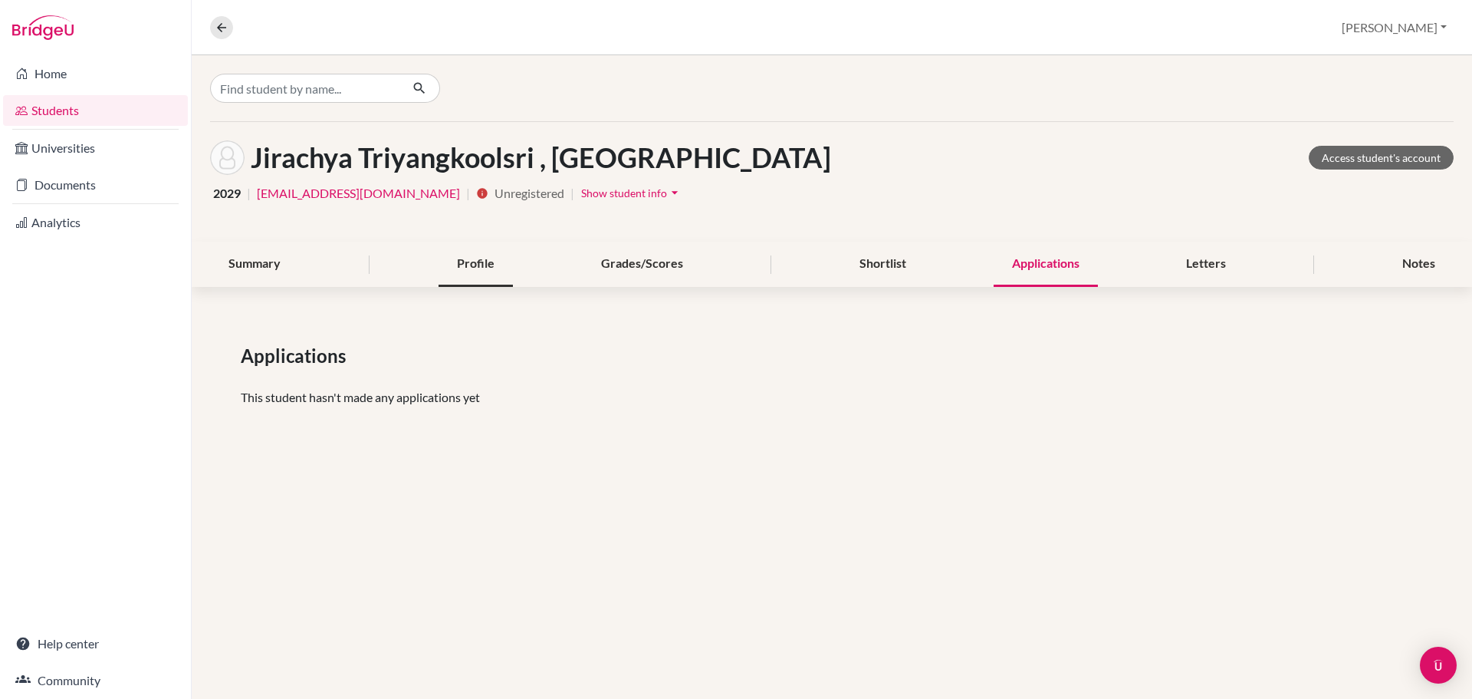
click at [479, 264] on div "Profile" at bounding box center [476, 264] width 74 height 45
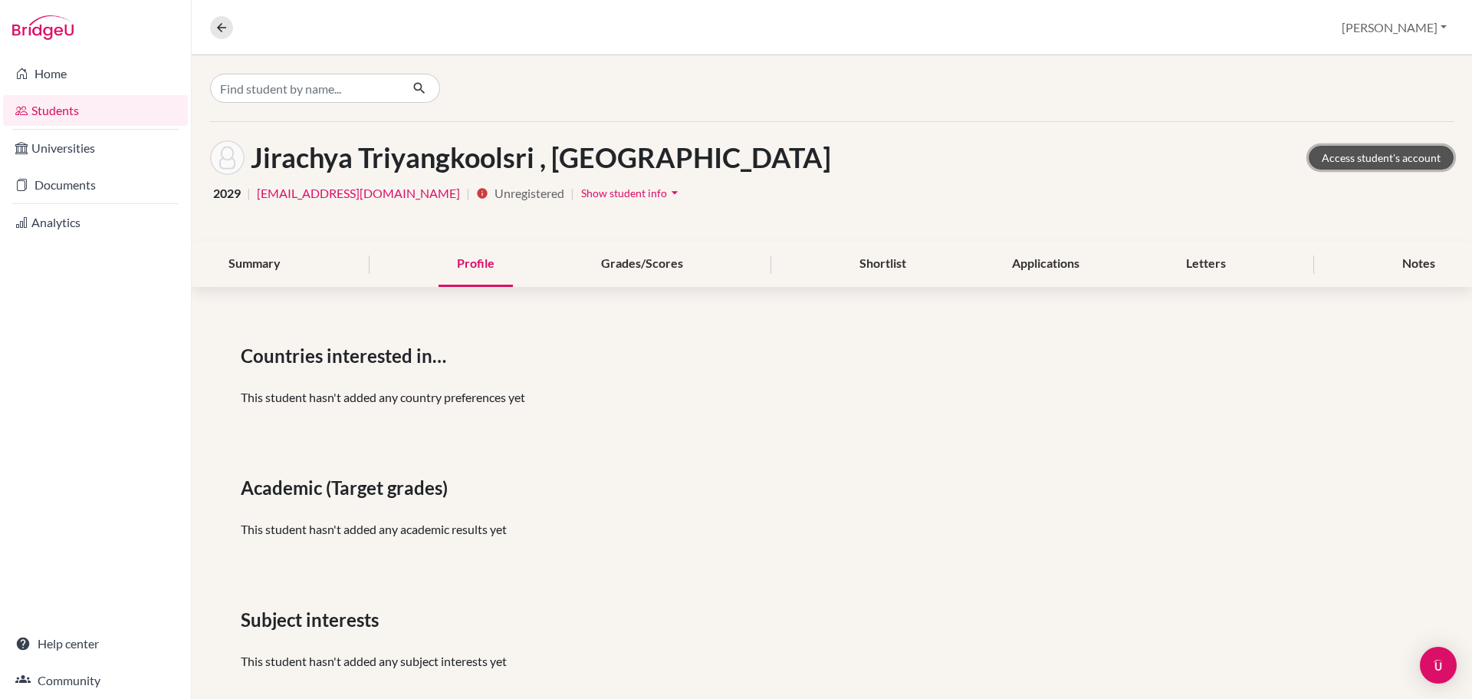
click at [1380, 161] on link "Access student's account" at bounding box center [1381, 158] width 145 height 24
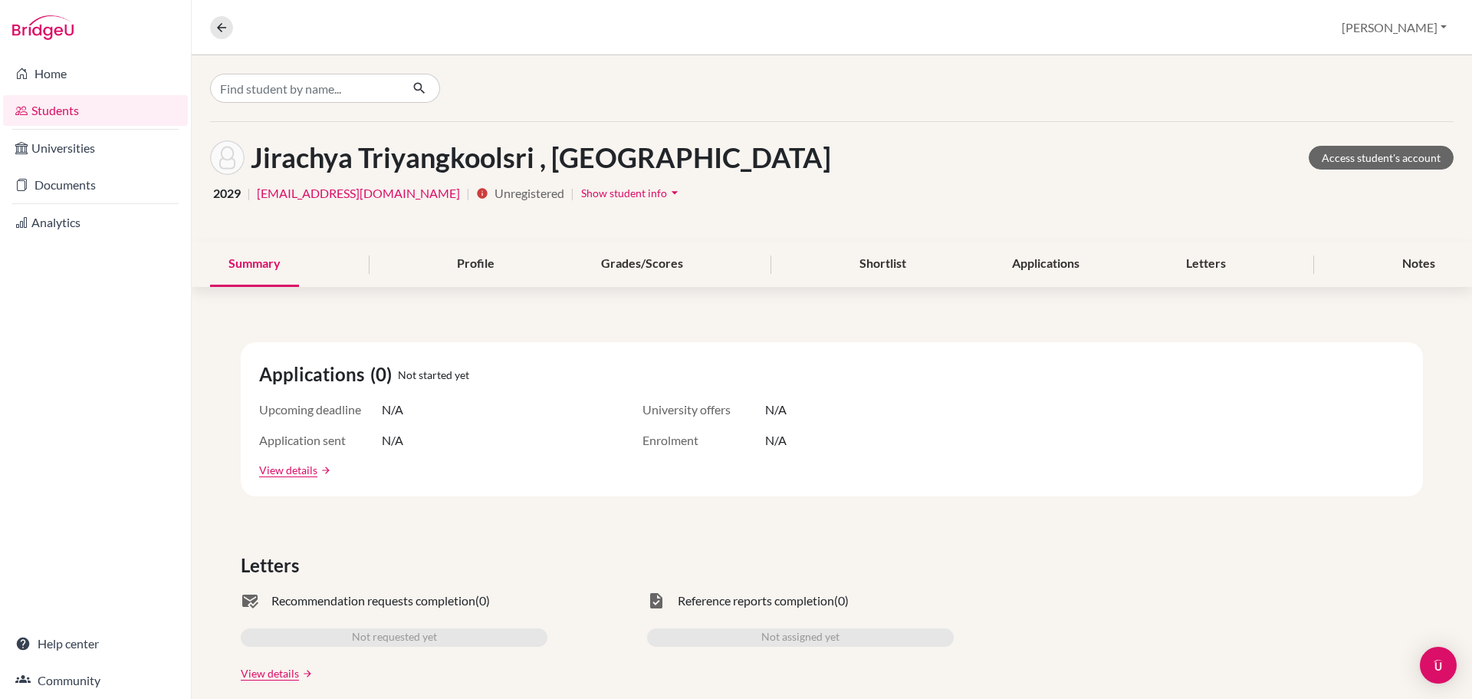
click at [233, 191] on span "2029" at bounding box center [227, 193] width 28 height 18
click at [293, 196] on link "250015@ucis.ac.th" at bounding box center [358, 193] width 203 height 18
click at [1011, 145] on div "Jirachya Triyangkoolsri , Bambi Access student's account" at bounding box center [832, 157] width 1244 height 35
click at [667, 192] on icon "arrow_drop_down" at bounding box center [674, 192] width 15 height 15
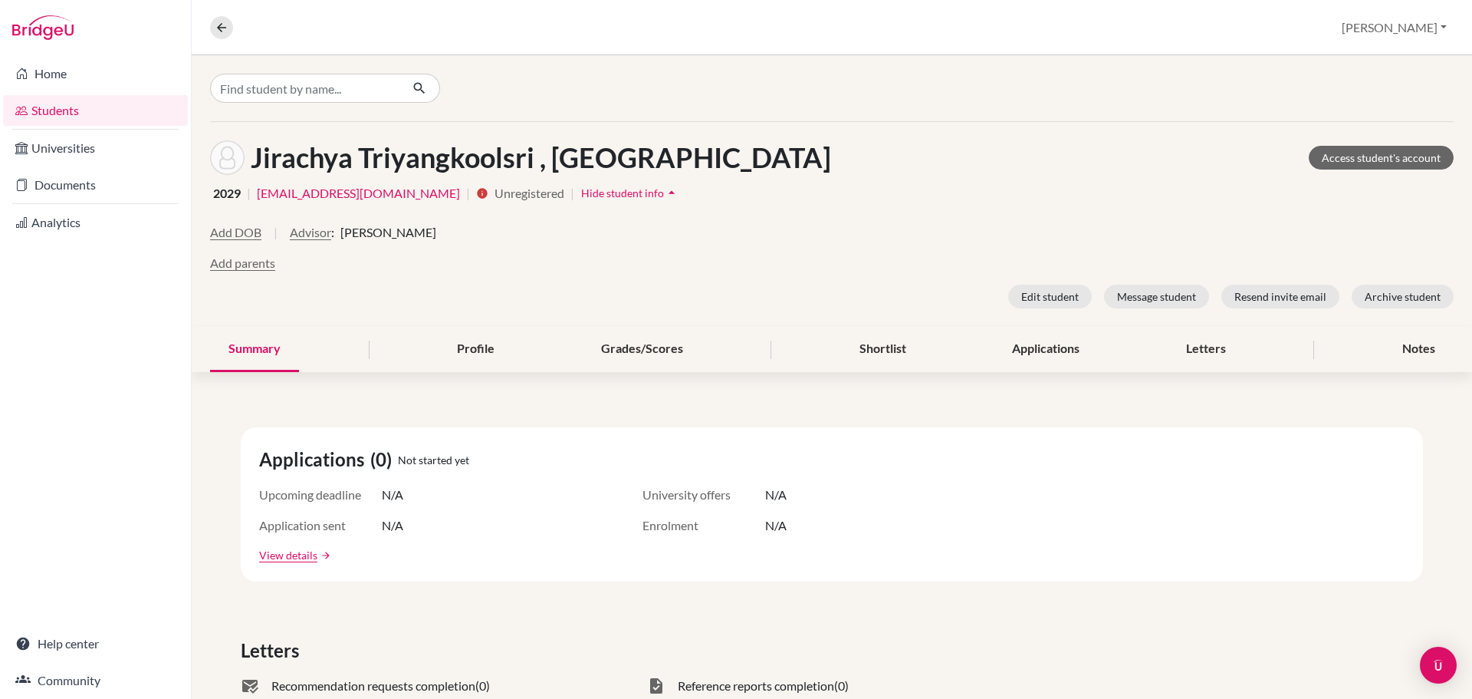
click at [248, 350] on div "Summary" at bounding box center [254, 349] width 89 height 45
click at [230, 197] on span "2029" at bounding box center [227, 193] width 28 height 18
click at [240, 192] on span "2029" at bounding box center [227, 193] width 28 height 18
click at [1390, 162] on link "Access student's account" at bounding box center [1381, 158] width 145 height 24
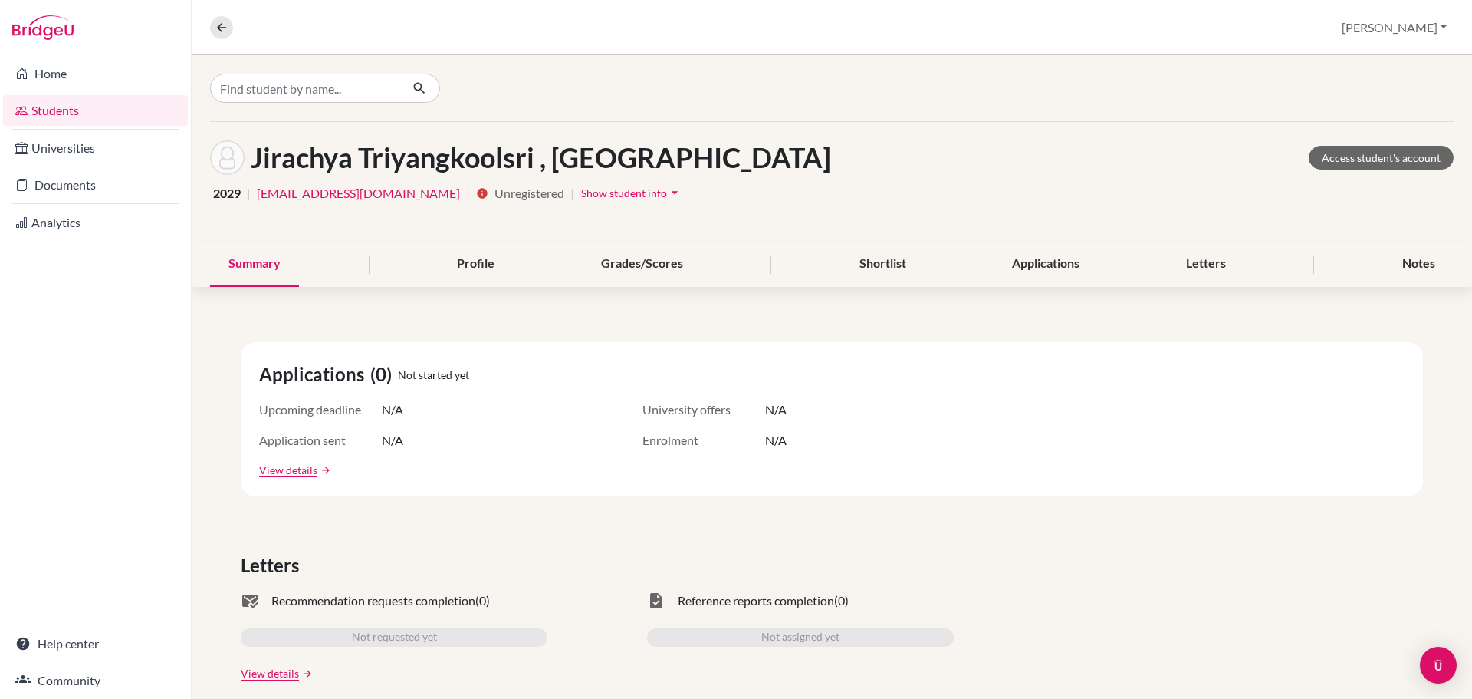
click at [212, 195] on div "2029 | [EMAIL_ADDRESS][DOMAIN_NAME] | info Unregistered | Show student info arr…" at bounding box center [832, 193] width 1244 height 24
click at [219, 194] on span "2029" at bounding box center [227, 193] width 28 height 18
click at [465, 259] on div "Profile" at bounding box center [476, 264] width 74 height 45
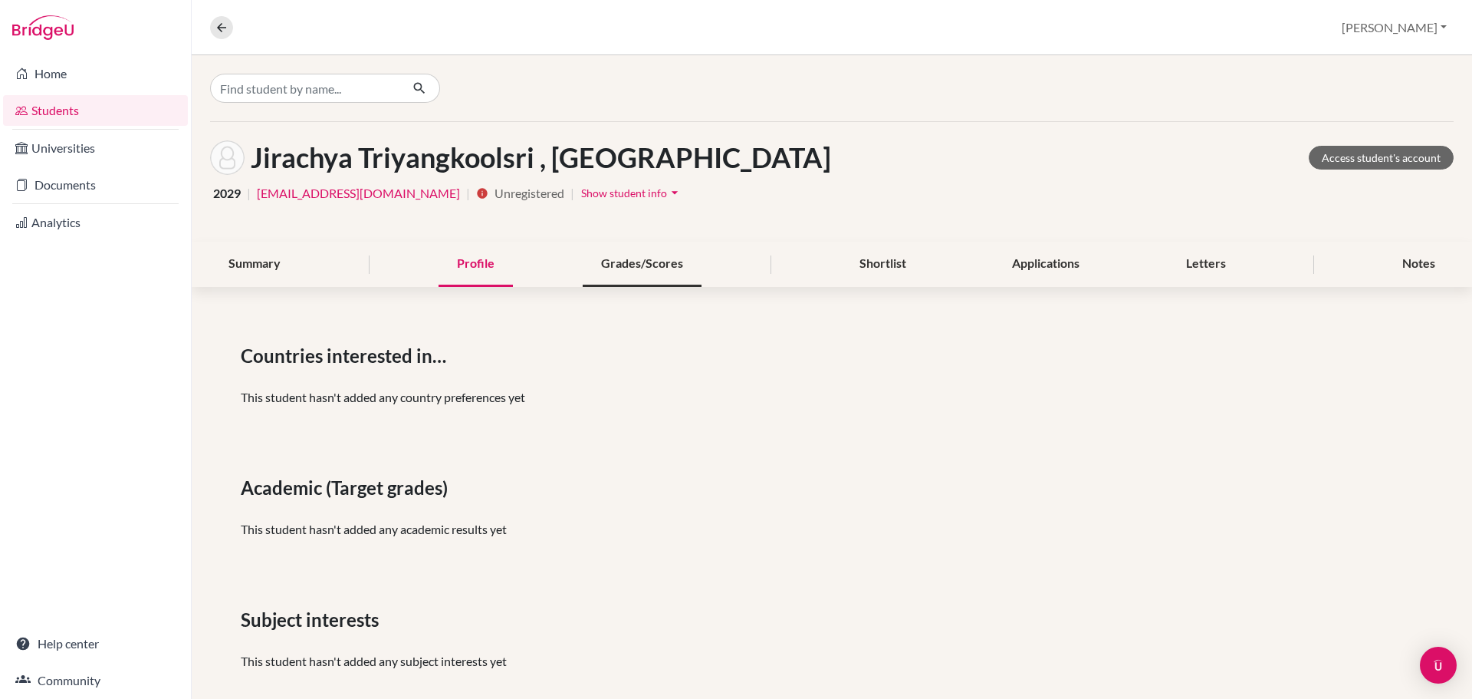
click at [630, 263] on div "Grades/Scores" at bounding box center [642, 264] width 119 height 45
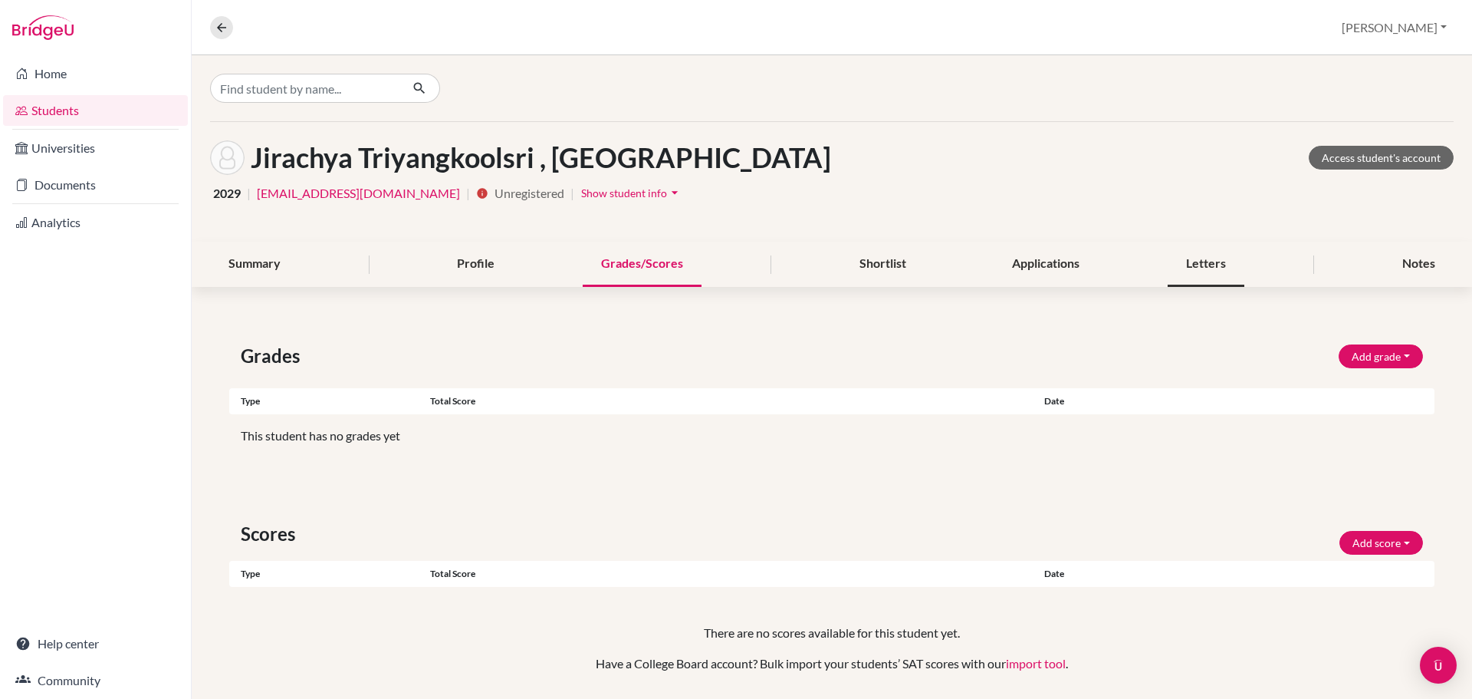
click at [1185, 261] on div "Letters" at bounding box center [1206, 264] width 77 height 45
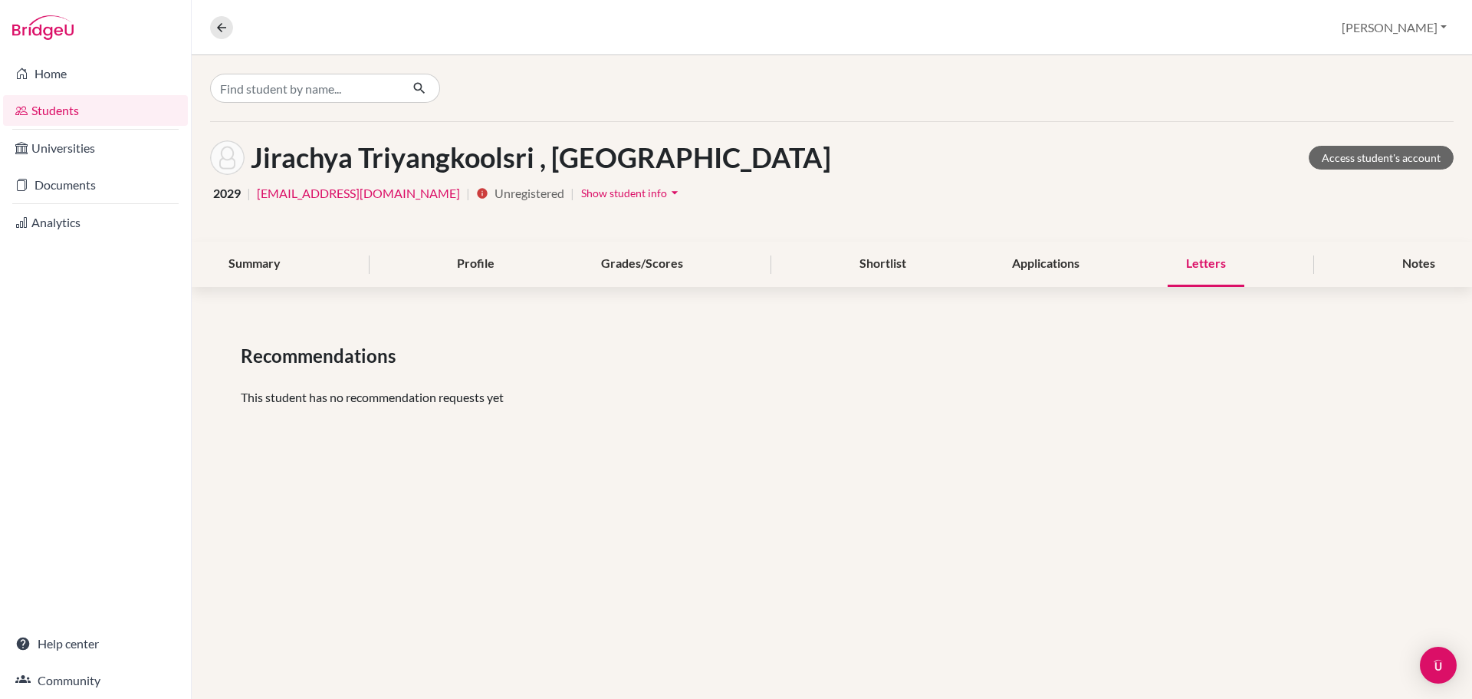
click at [307, 357] on span "Recommendations" at bounding box center [321, 356] width 161 height 28
click at [58, 193] on link "Documents" at bounding box center [95, 184] width 185 height 31
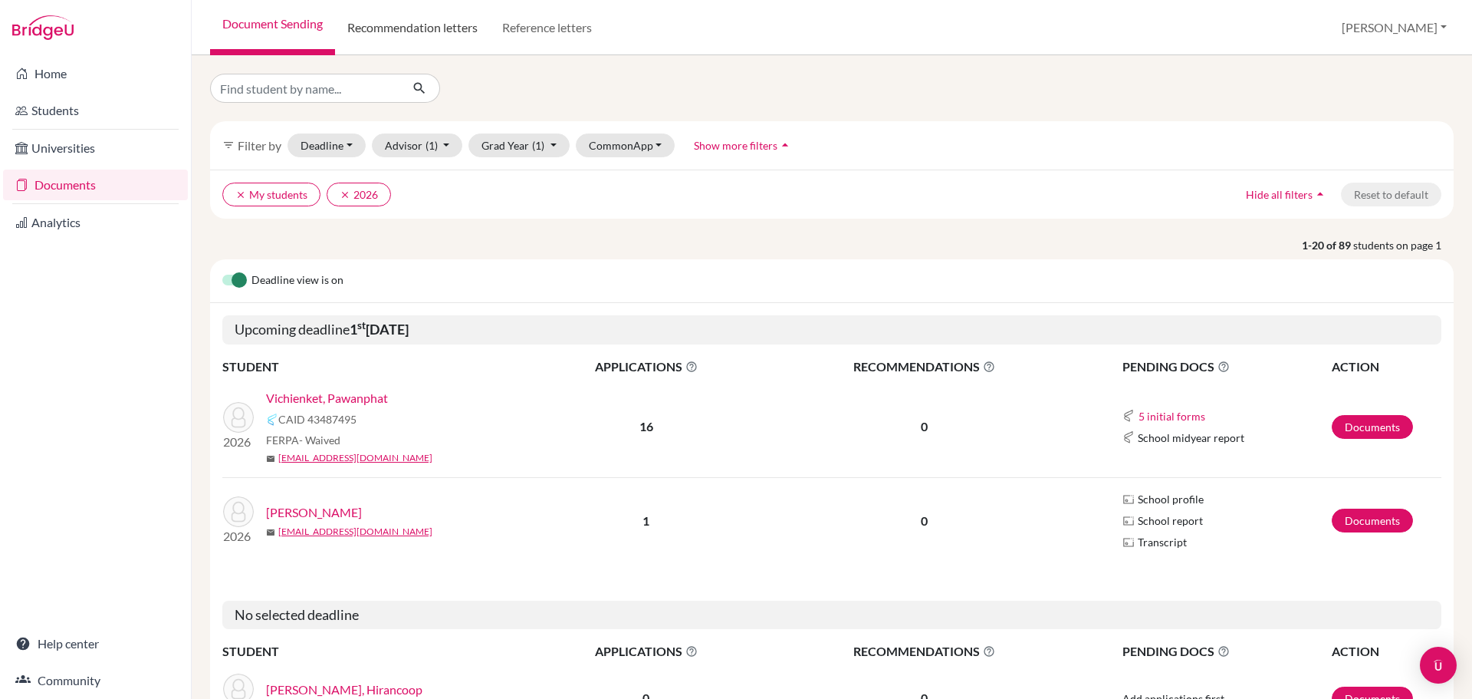
click at [404, 28] on link "Recommendation letters" at bounding box center [412, 27] width 155 height 55
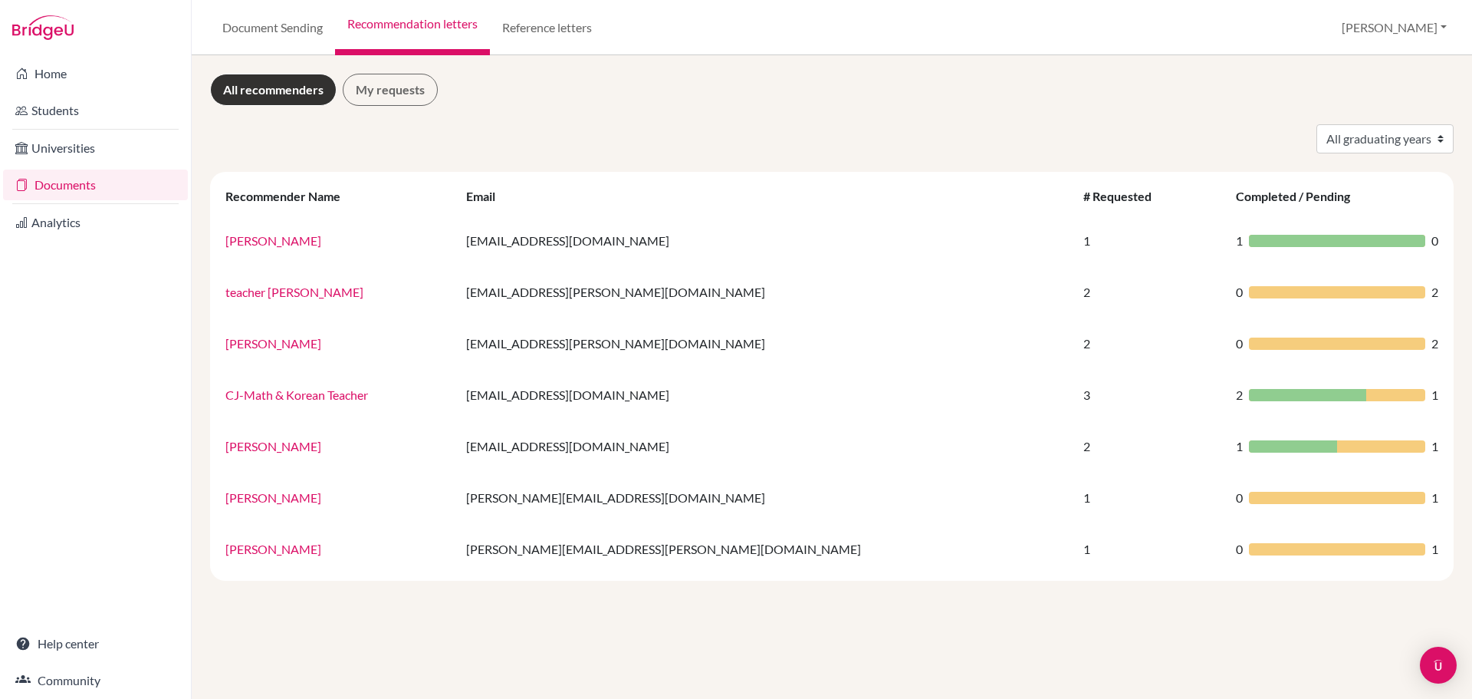
drag, startPoint x: 281, startPoint y: 499, endPoint x: 238, endPoint y: 593, distance: 103.6
click at [238, 593] on div "All recommenders My requests All graduating years 2023 2024 2025 2026 2028 Reco…" at bounding box center [832, 376] width 1280 height 643
click at [75, 112] on link "Students" at bounding box center [95, 110] width 185 height 31
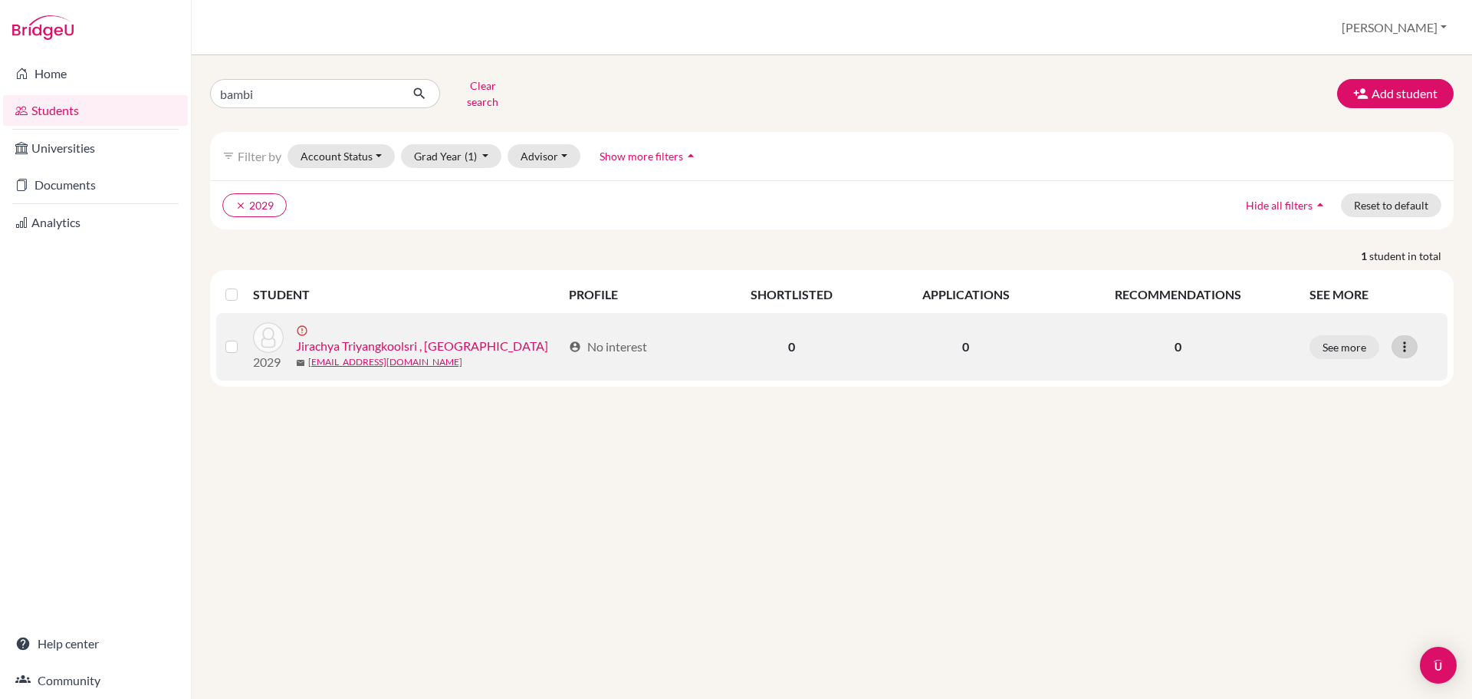
click at [1401, 339] on icon at bounding box center [1404, 346] width 15 height 15
click at [1326, 367] on button "Edit student" at bounding box center [1346, 379] width 139 height 25
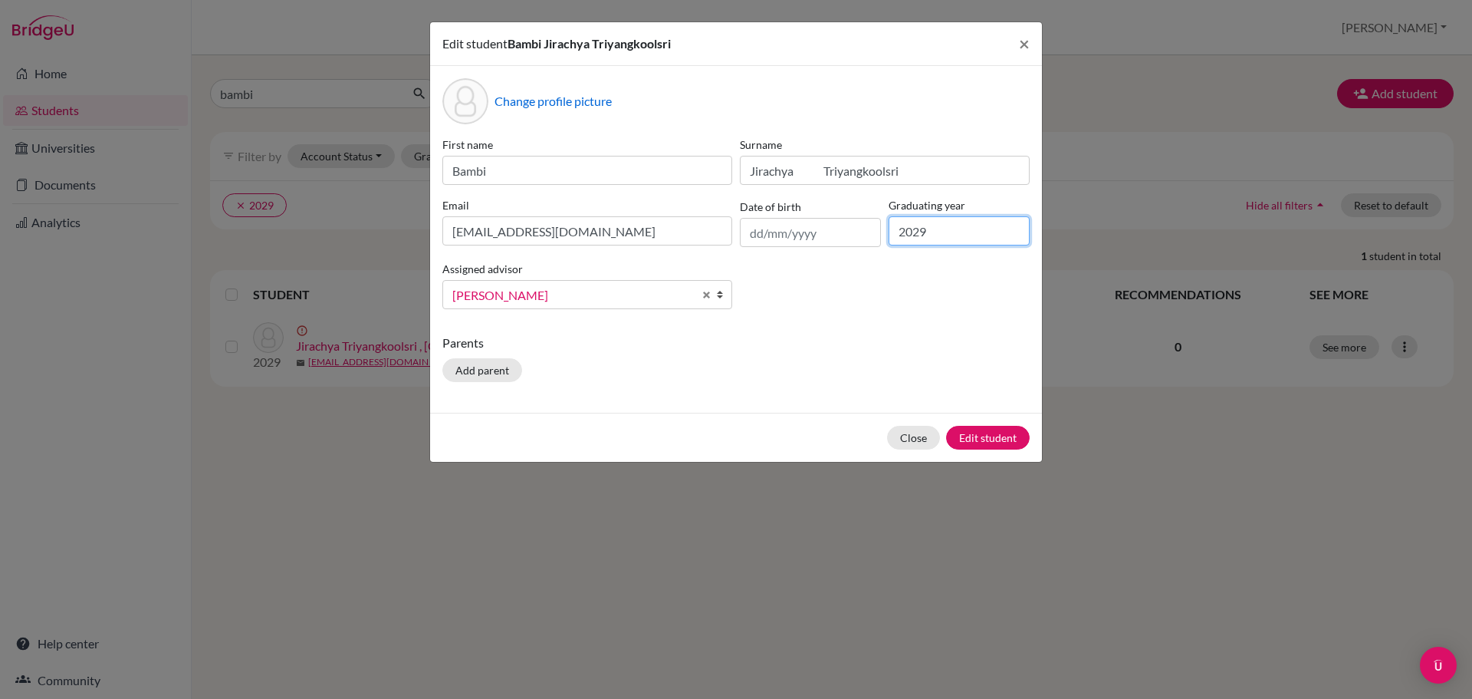
click at [928, 229] on input "2029" at bounding box center [959, 230] width 141 height 29
type input "2027"
click at [1007, 434] on button "Edit student" at bounding box center [988, 438] width 84 height 24
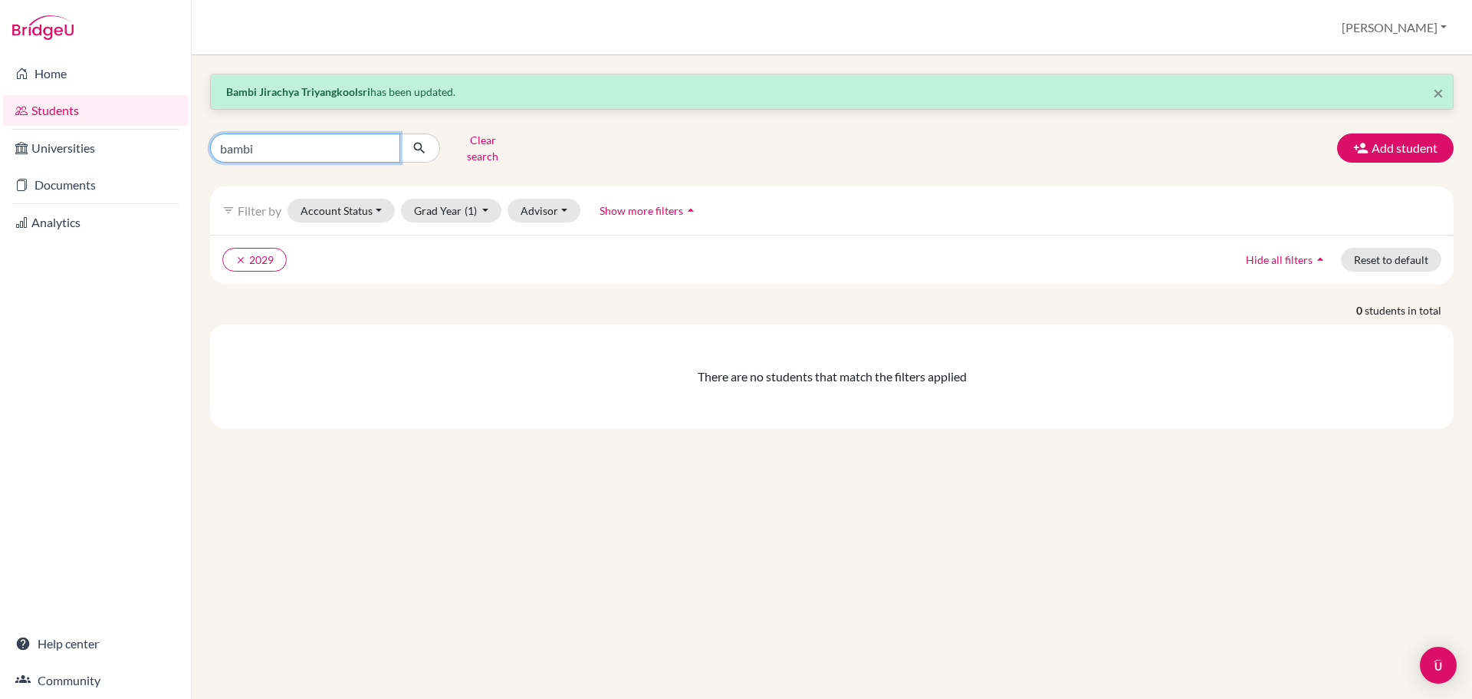
drag, startPoint x: 257, startPoint y: 146, endPoint x: 217, endPoint y: 143, distance: 40.0
click at [217, 143] on input "bambi" at bounding box center [305, 147] width 190 height 29
type input "250007"
click button "submit" at bounding box center [419, 147] width 41 height 29
click at [1386, 133] on button "Add student" at bounding box center [1395, 147] width 117 height 29
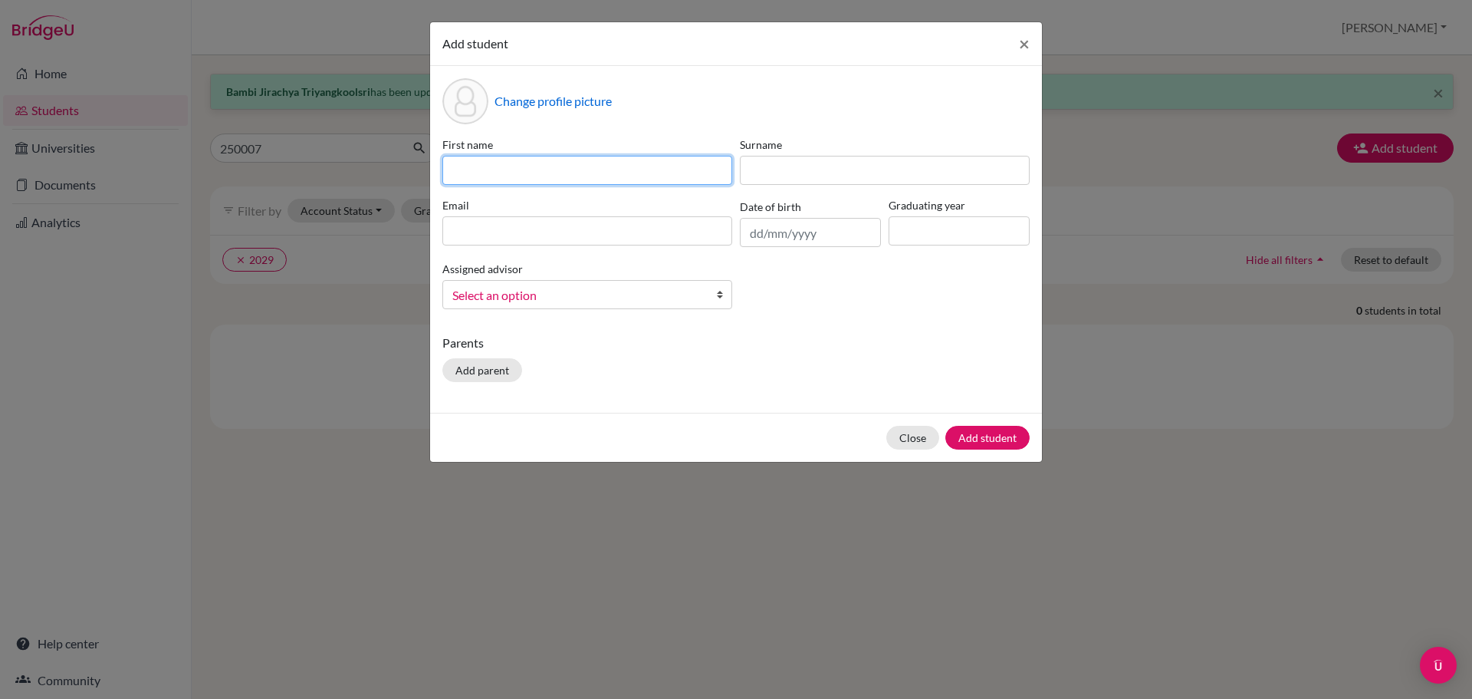
click at [454, 166] on input at bounding box center [587, 170] width 290 height 29
paste input "Htet Naing Soe - Tom 250007"
type input "Htet Naing Soe - Tom 250007"
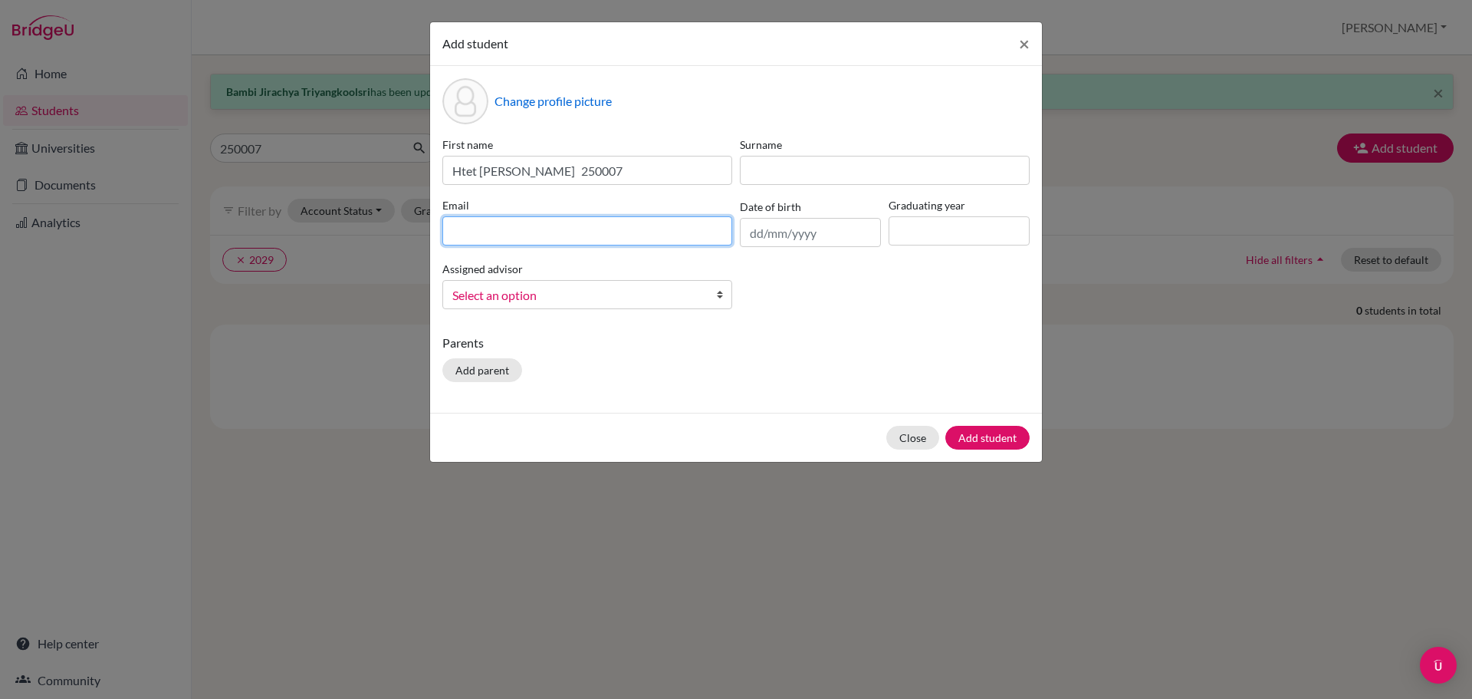
click at [468, 234] on input at bounding box center [587, 230] width 290 height 29
type input "250007@ucis.ac.th"
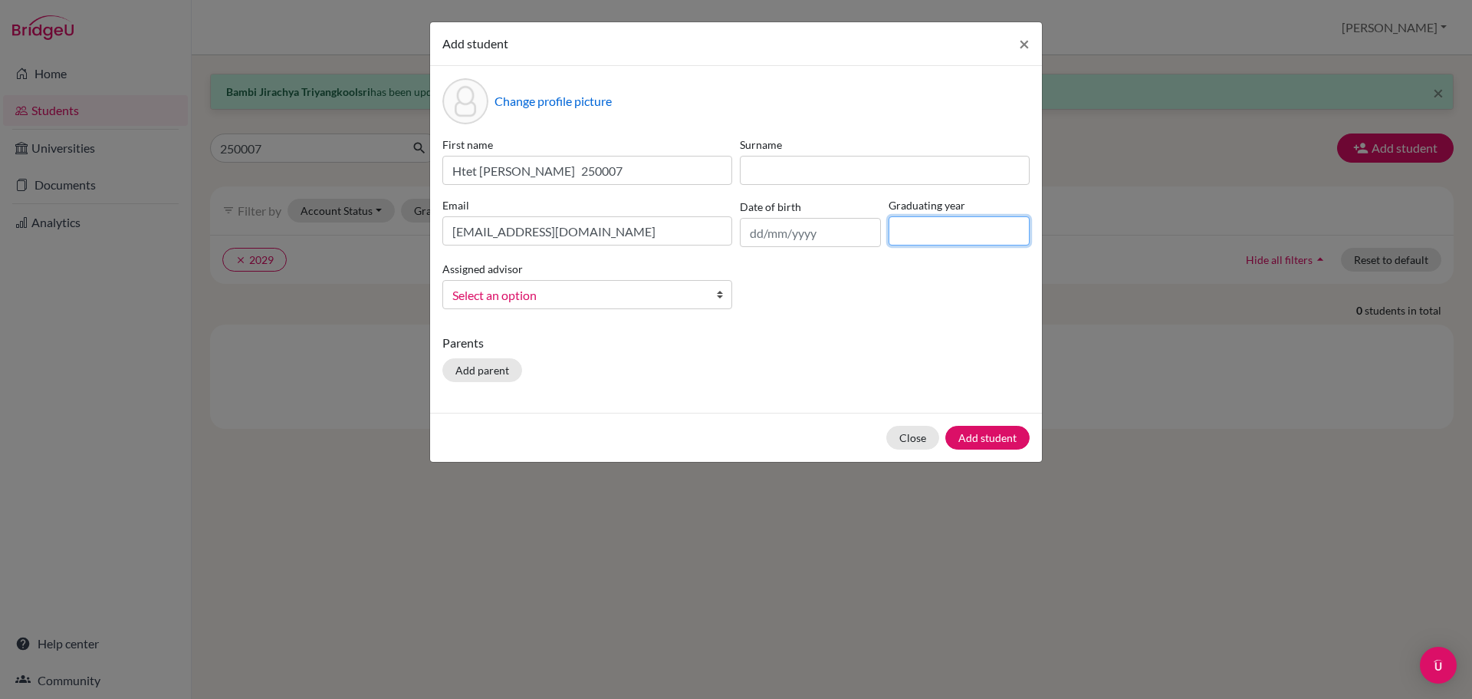
click at [940, 237] on input at bounding box center [959, 230] width 141 height 29
type input "2027"
drag, startPoint x: 674, startPoint y: 169, endPoint x: 620, endPoint y: 174, distance: 53.9
click at [620, 174] on input "Htet Naing Soe - Tom 250007" at bounding box center [587, 170] width 290 height 29
drag, startPoint x: 587, startPoint y: 172, endPoint x: 447, endPoint y: 177, distance: 140.4
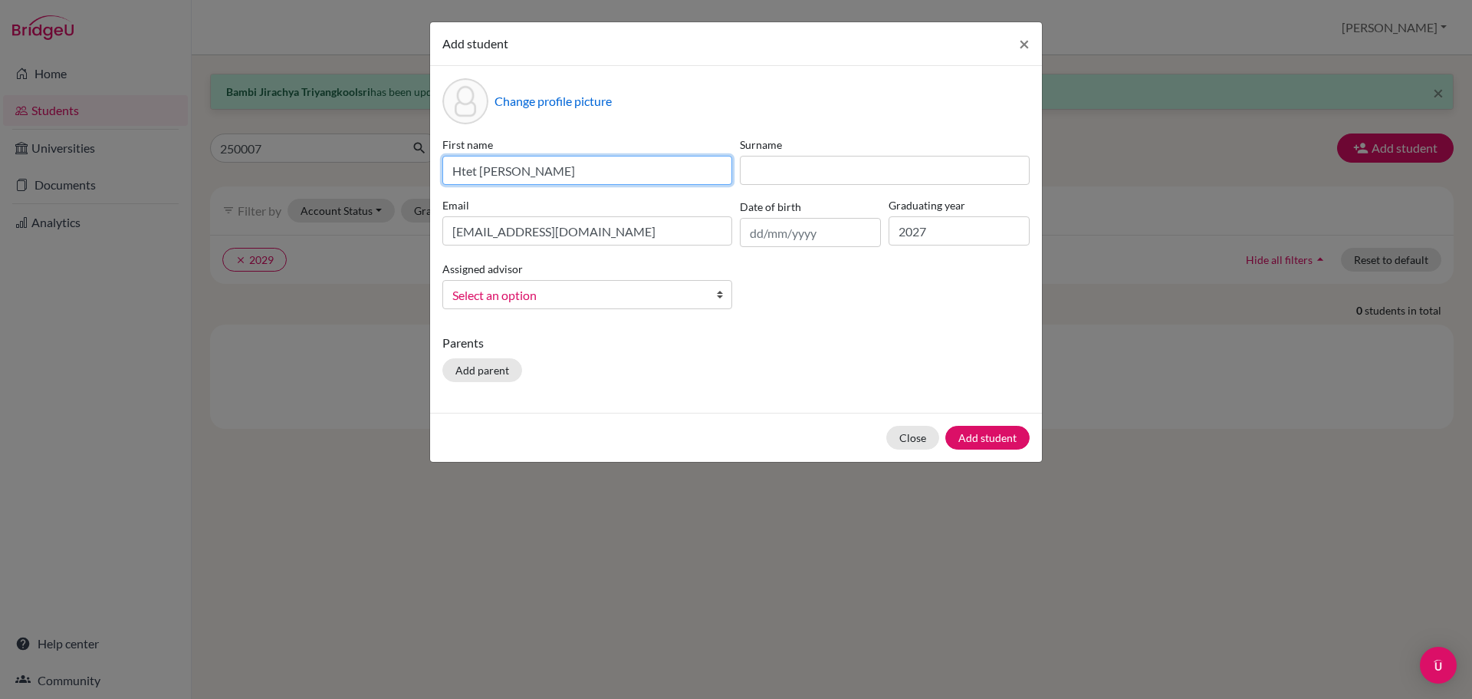
click at [442, 177] on input "Htet Naing Soe - Tom" at bounding box center [587, 170] width 290 height 29
type input "Tom"
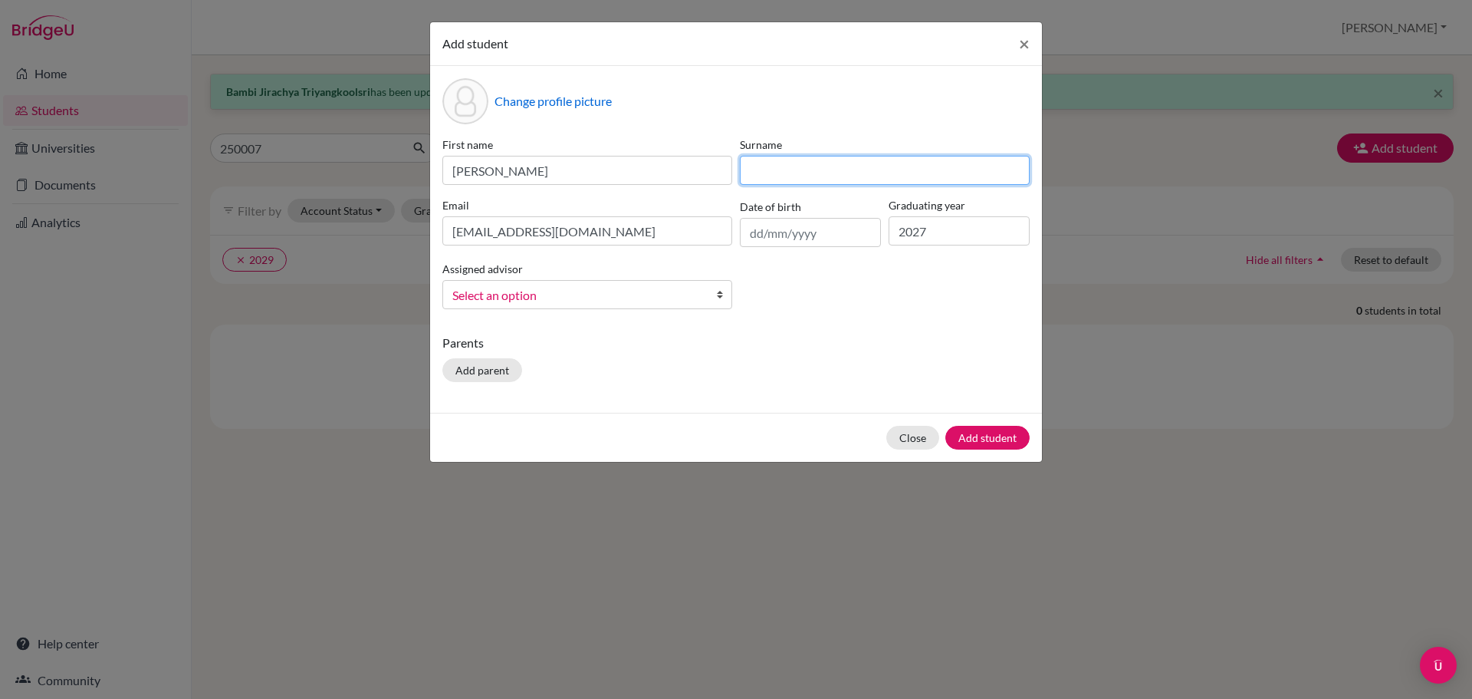
click at [756, 166] on input at bounding box center [885, 170] width 290 height 29
paste input "Htet Naing Soe -"
type input "Htet Naing Soe"
click at [482, 297] on span "Select an option" at bounding box center [577, 295] width 250 height 20
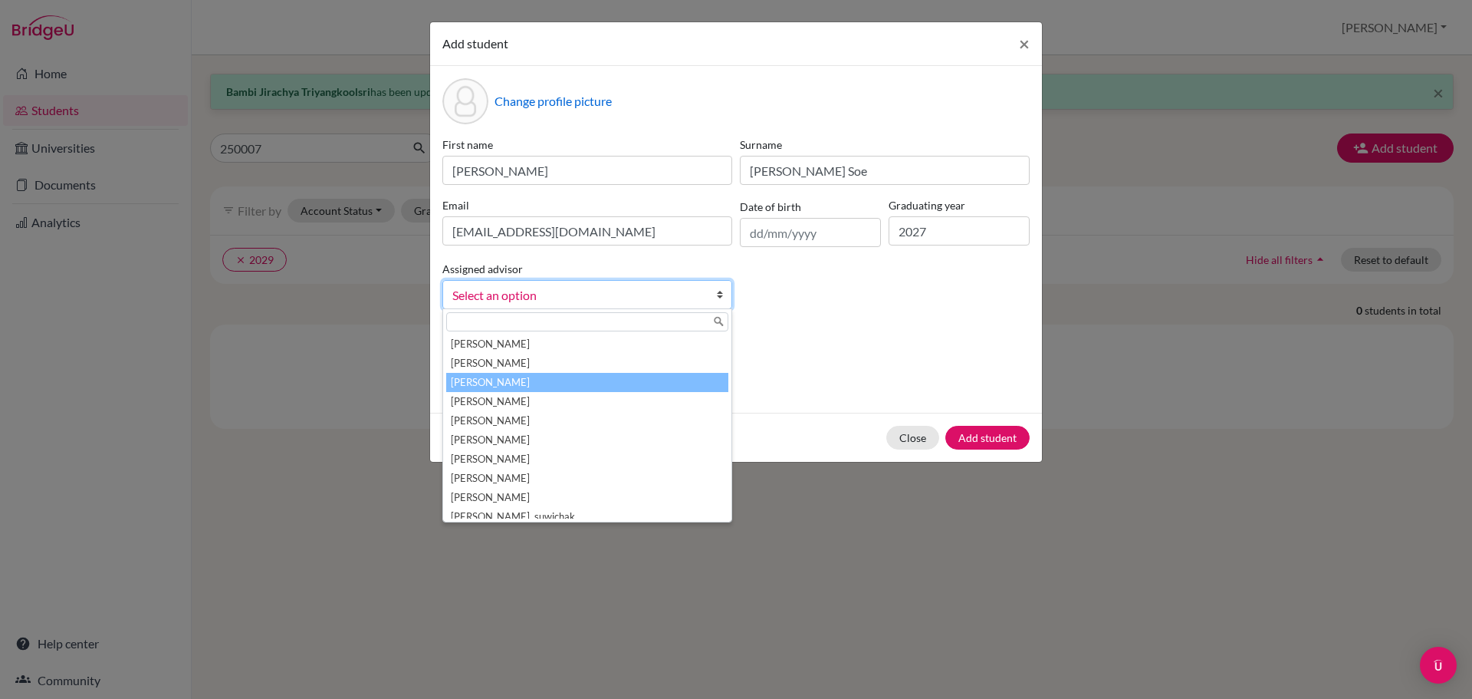
click at [483, 379] on li "Agahi, David" at bounding box center [587, 382] width 282 height 19
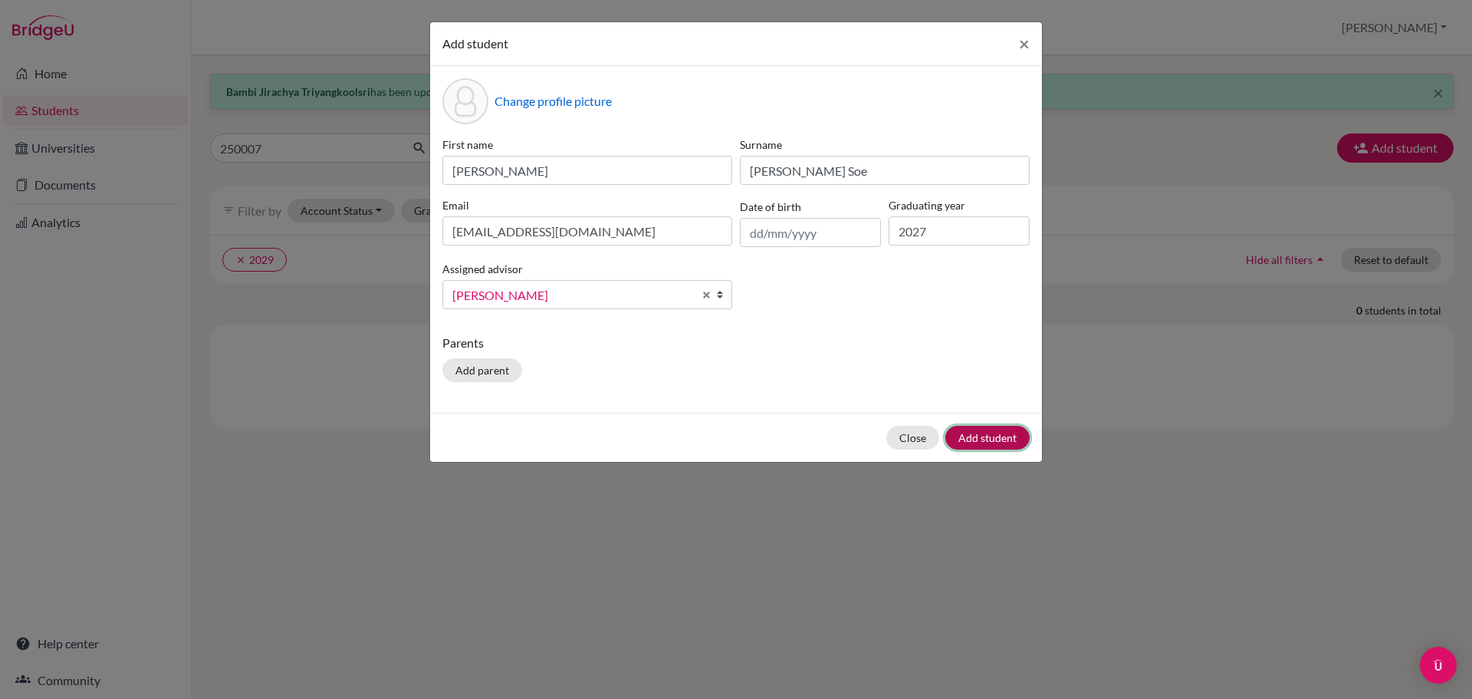
click at [982, 439] on button "Add student" at bounding box center [987, 438] width 84 height 24
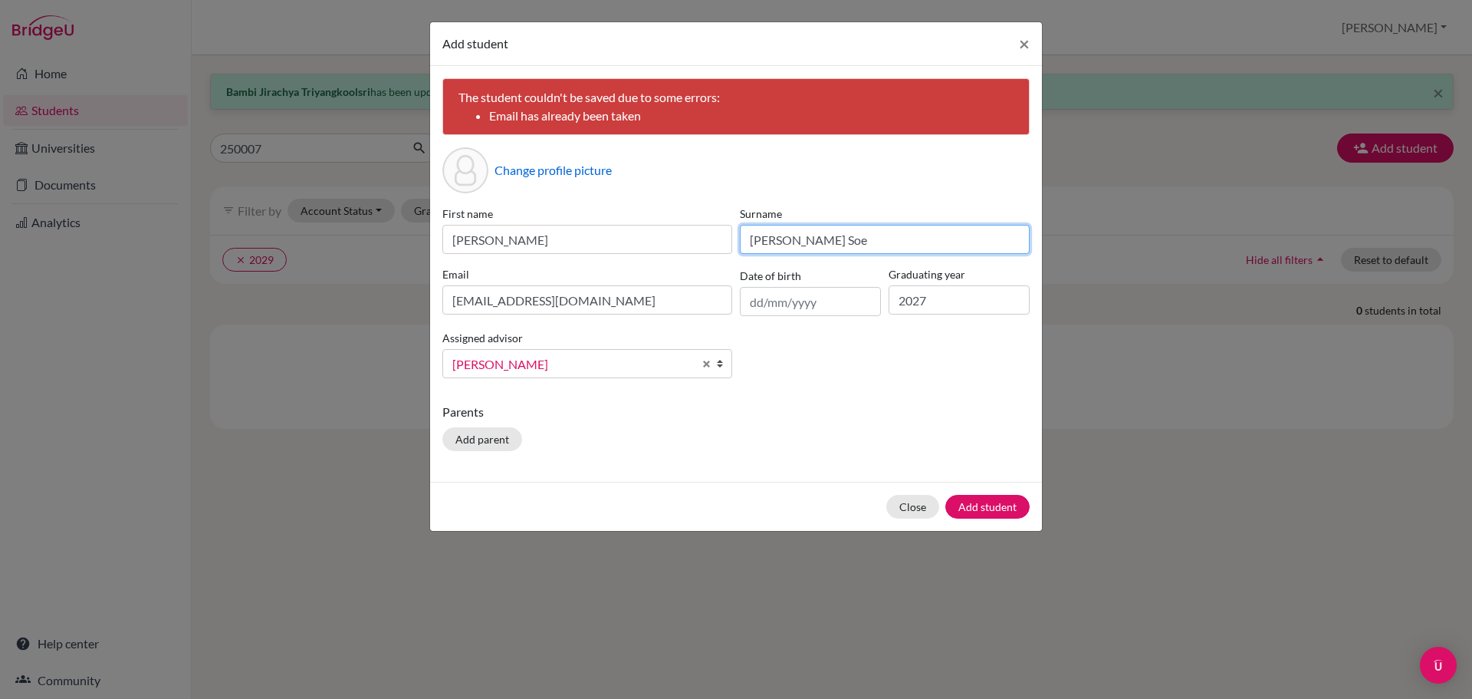
click at [840, 239] on input "Htet Naing Soe" at bounding box center [885, 239] width 290 height 29
click at [291, 133] on div "Add student × The student couldn't be saved due to some errors: Email has alrea…" at bounding box center [736, 349] width 1472 height 699
drag, startPoint x: 1024, startPoint y: 39, endPoint x: 1013, endPoint y: 46, distance: 13.4
click at [1024, 38] on span "×" at bounding box center [1024, 43] width 11 height 22
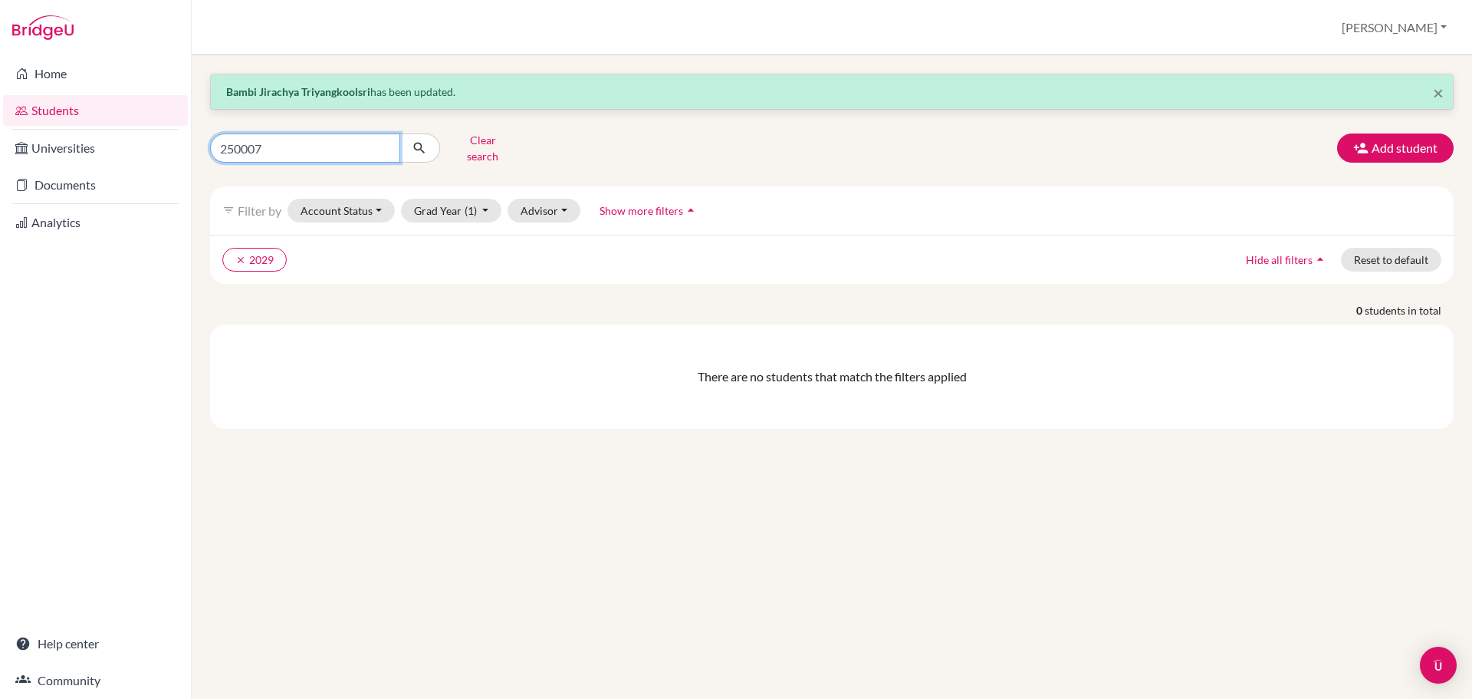
drag, startPoint x: 279, startPoint y: 145, endPoint x: 209, endPoint y: 143, distance: 69.8
click at [209, 143] on div "250007 Clear search" at bounding box center [410, 148] width 422 height 40
type input "Tom"
click button "submit" at bounding box center [419, 147] width 41 height 29
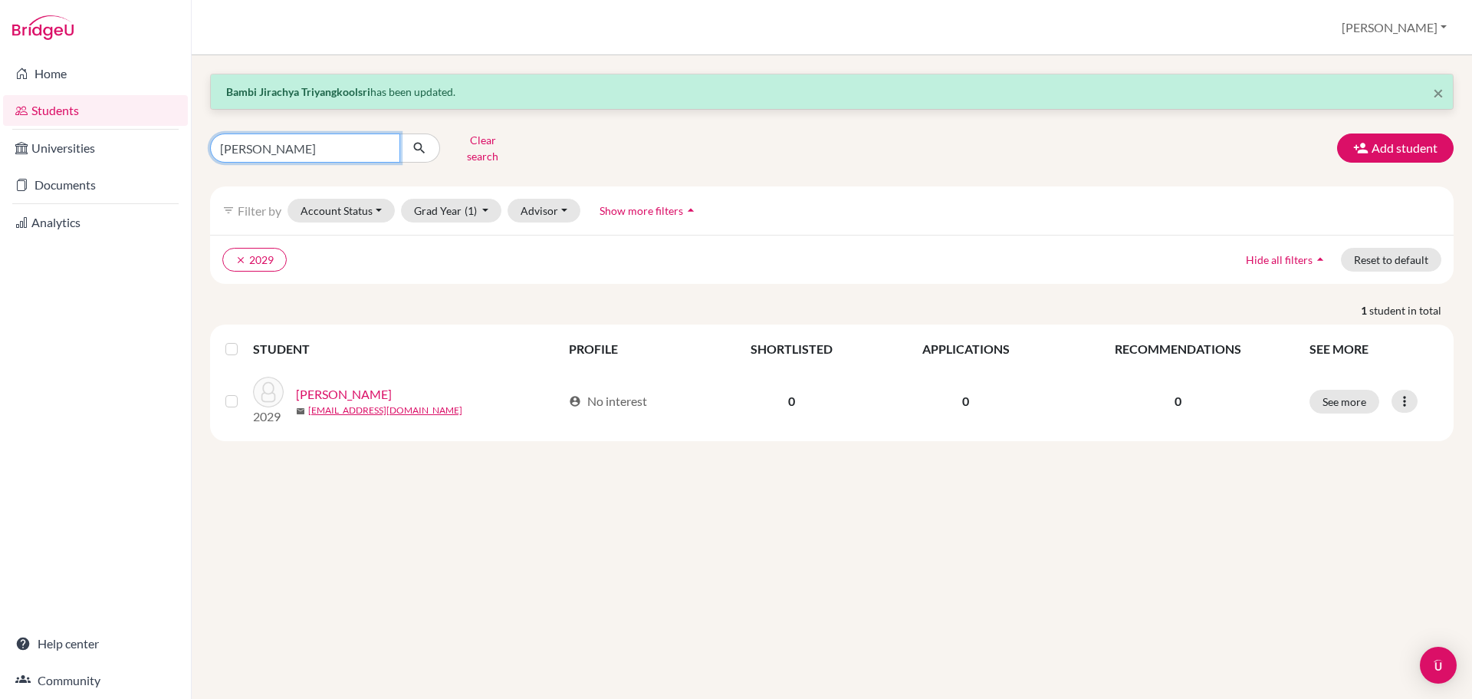
drag, startPoint x: 267, startPoint y: 146, endPoint x: 213, endPoint y: 143, distance: 53.8
click at [213, 143] on input "Tom" at bounding box center [305, 147] width 190 height 29
type input "250007"
click button "submit" at bounding box center [419, 147] width 41 height 29
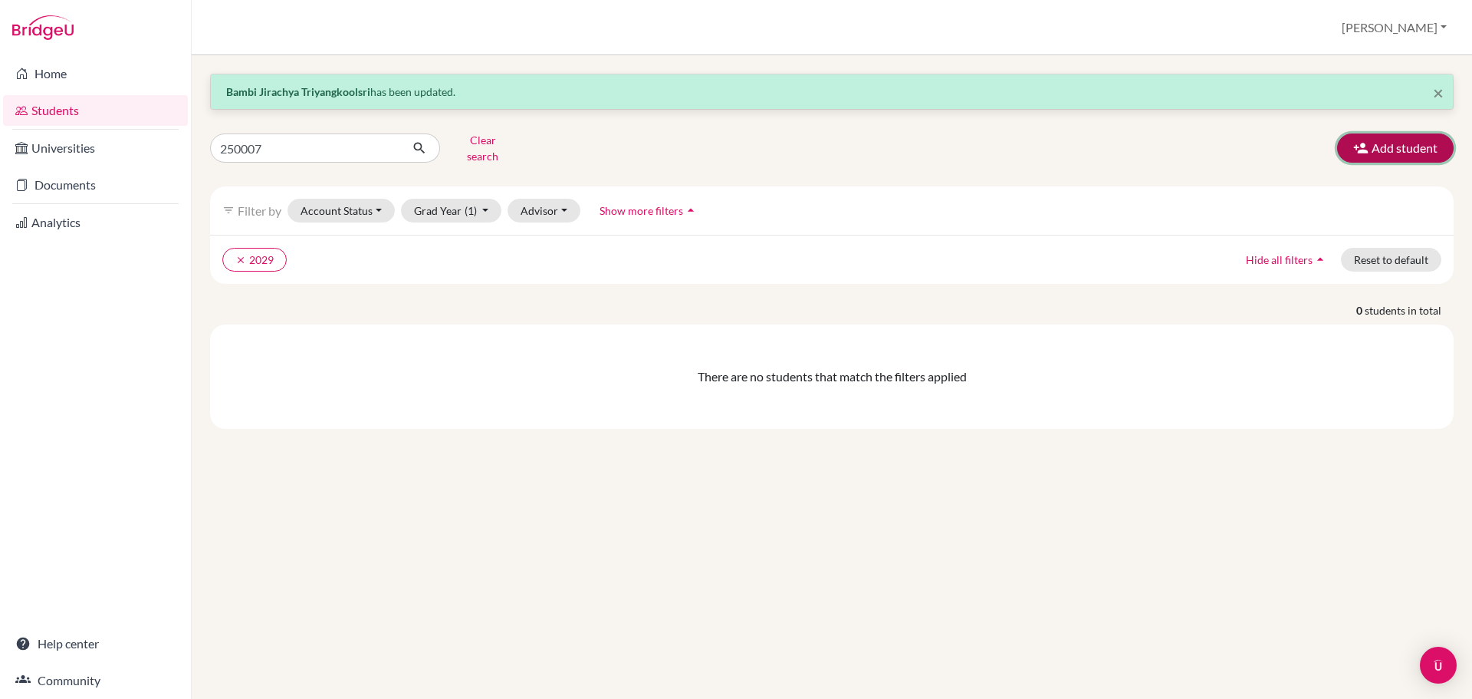
click at [1389, 138] on button "Add student" at bounding box center [1395, 147] width 117 height 29
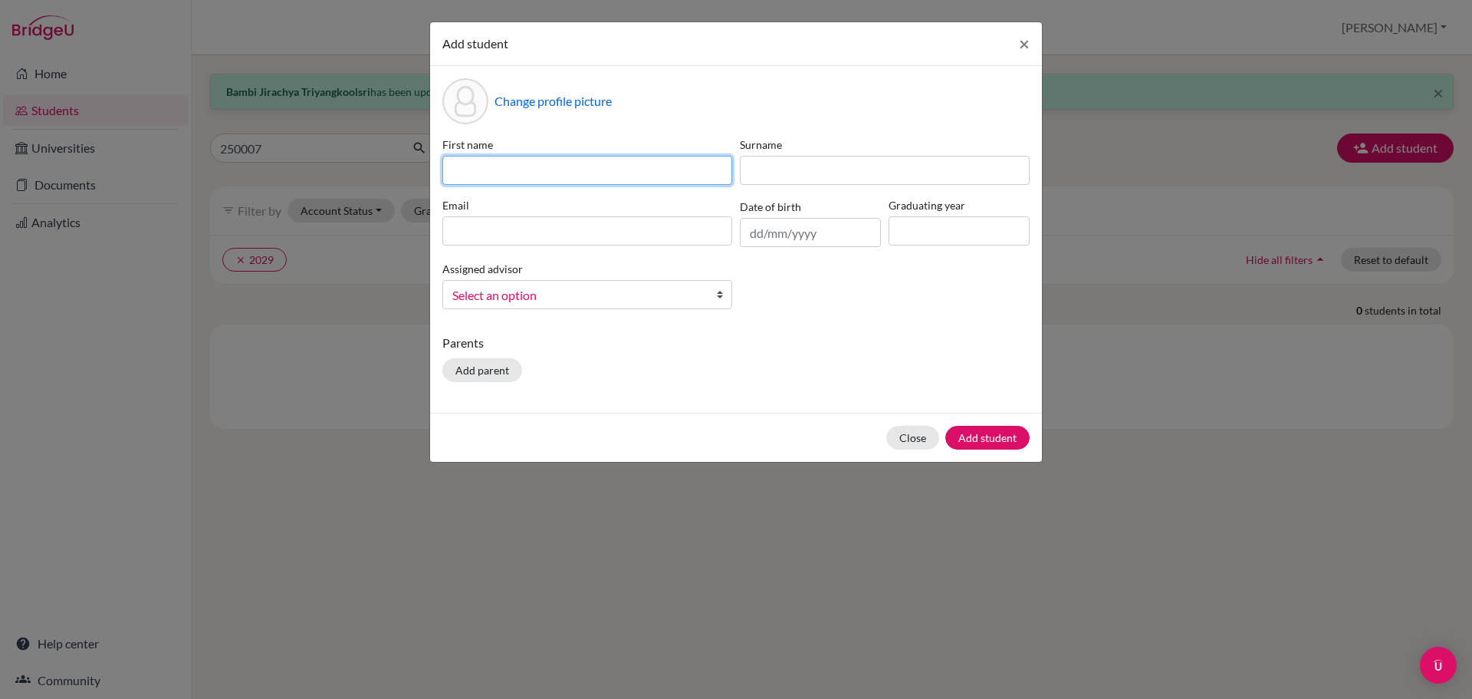
click at [482, 166] on input at bounding box center [587, 170] width 290 height 29
paste input "Htet Naing Soe -"
drag, startPoint x: 595, startPoint y: 172, endPoint x: 447, endPoint y: 169, distance: 148.0
click at [447, 169] on input "Htet Naing Soe -" at bounding box center [587, 170] width 290 height 29
paste input "Tom 250007"
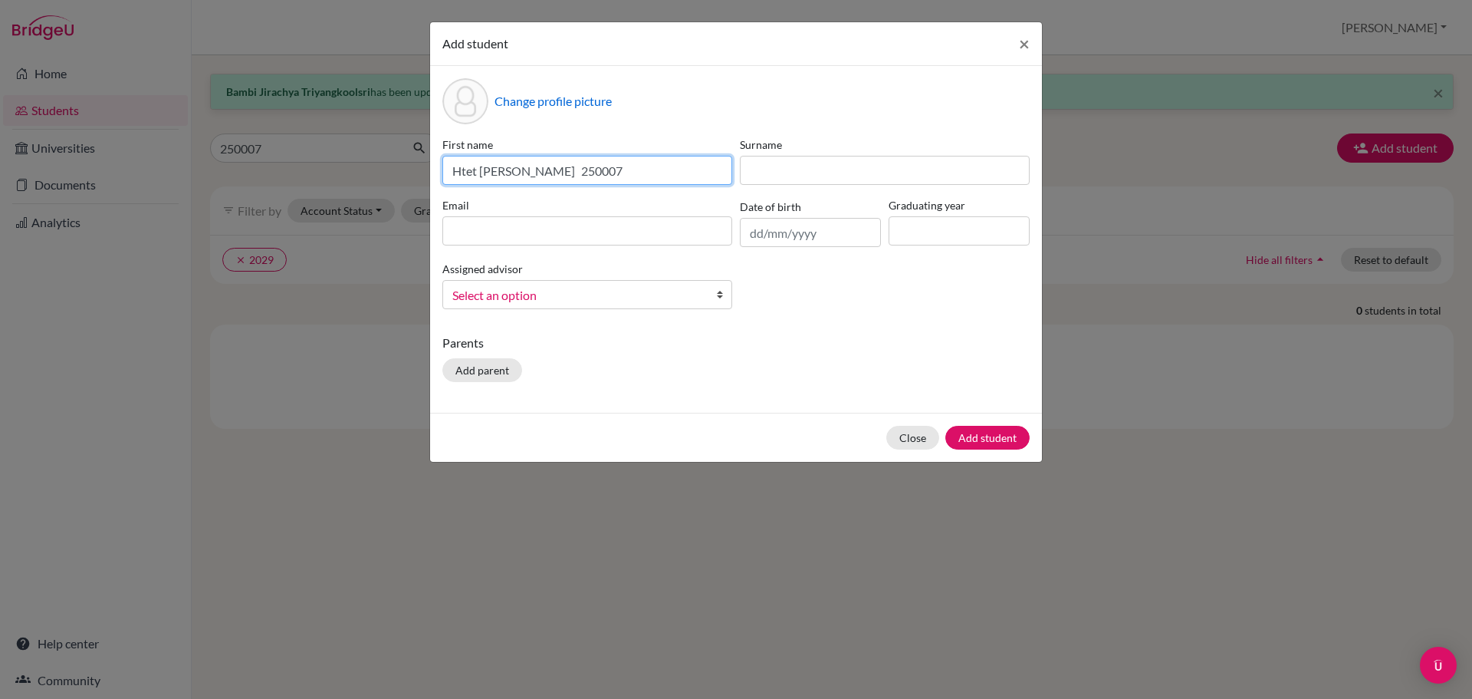
type input "Htet Naing Soe - Tom 250007"
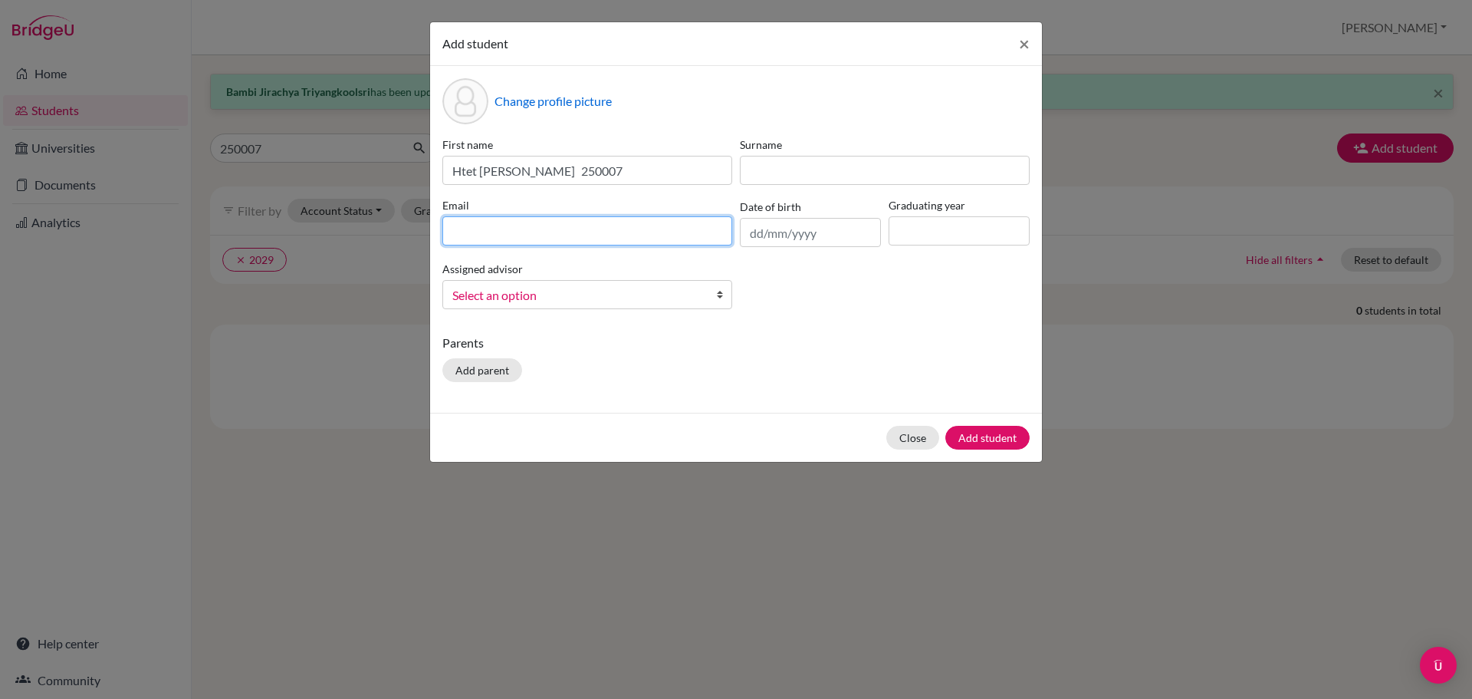
click at [465, 227] on input at bounding box center [587, 230] width 290 height 29
type input "250007@ucis.ac.th"
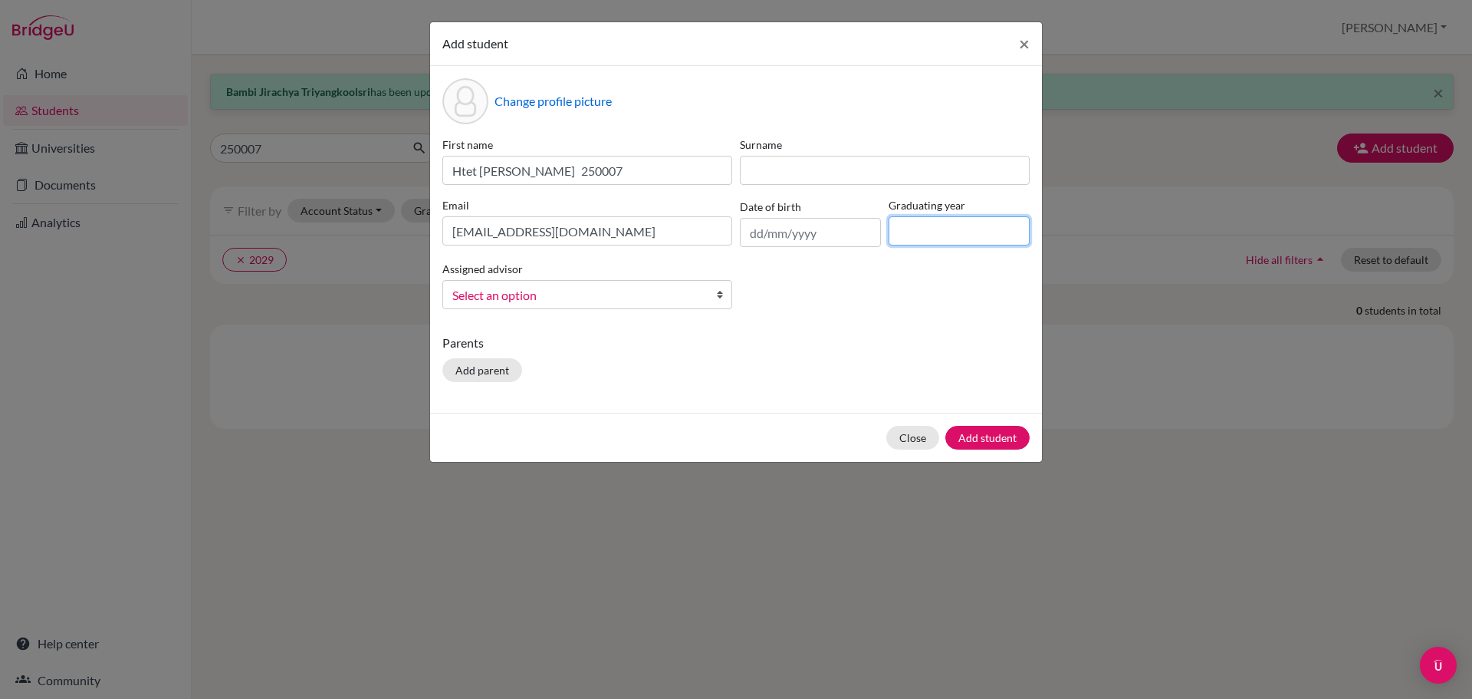
click at [911, 230] on input at bounding box center [959, 230] width 141 height 29
type input "2027"
drag, startPoint x: 585, startPoint y: 170, endPoint x: 395, endPoint y: 172, distance: 190.2
click at [395, 172] on div "Add student × Change profile picture First name Htet Naing Soe - Tom 250007 Sur…" at bounding box center [736, 349] width 1472 height 699
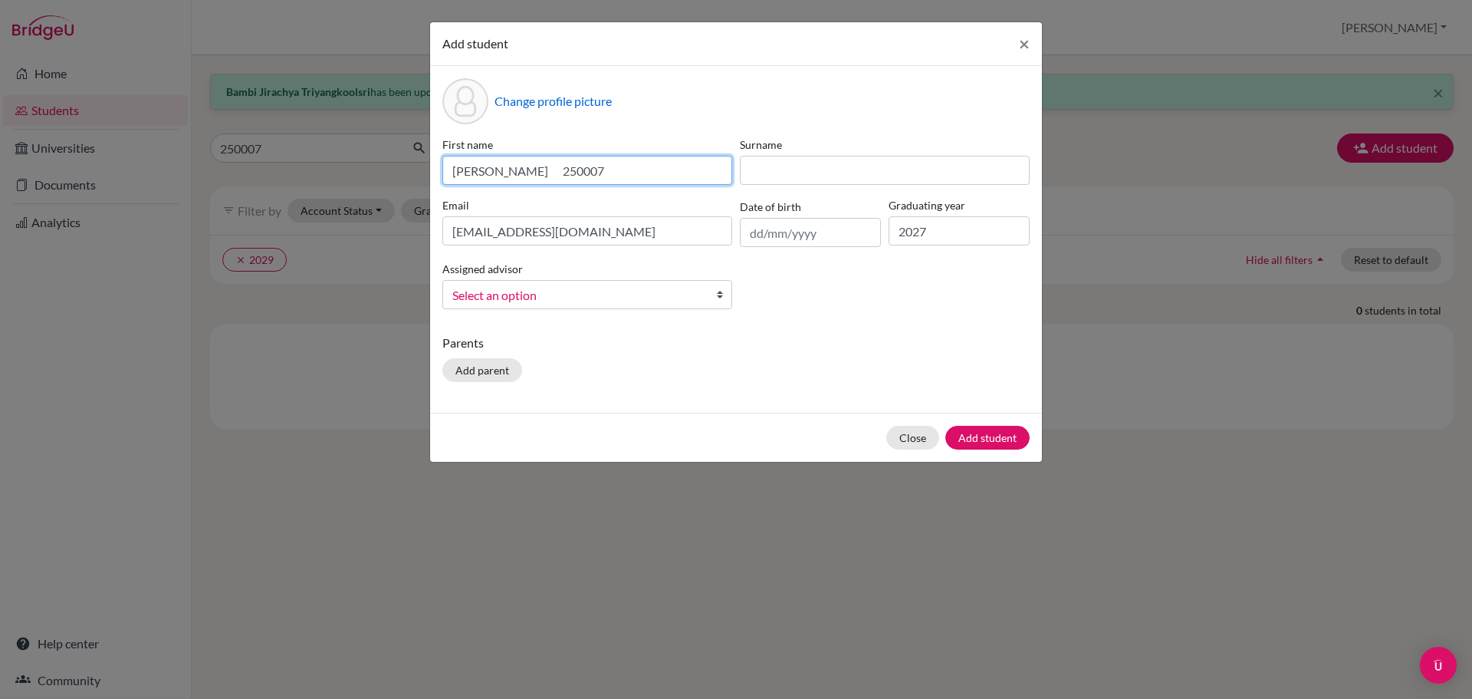
drag, startPoint x: 544, startPoint y: 169, endPoint x: 483, endPoint y: 165, distance: 61.5
click at [483, 165] on input "Tom 250007" at bounding box center [587, 170] width 290 height 29
type input "Tom"
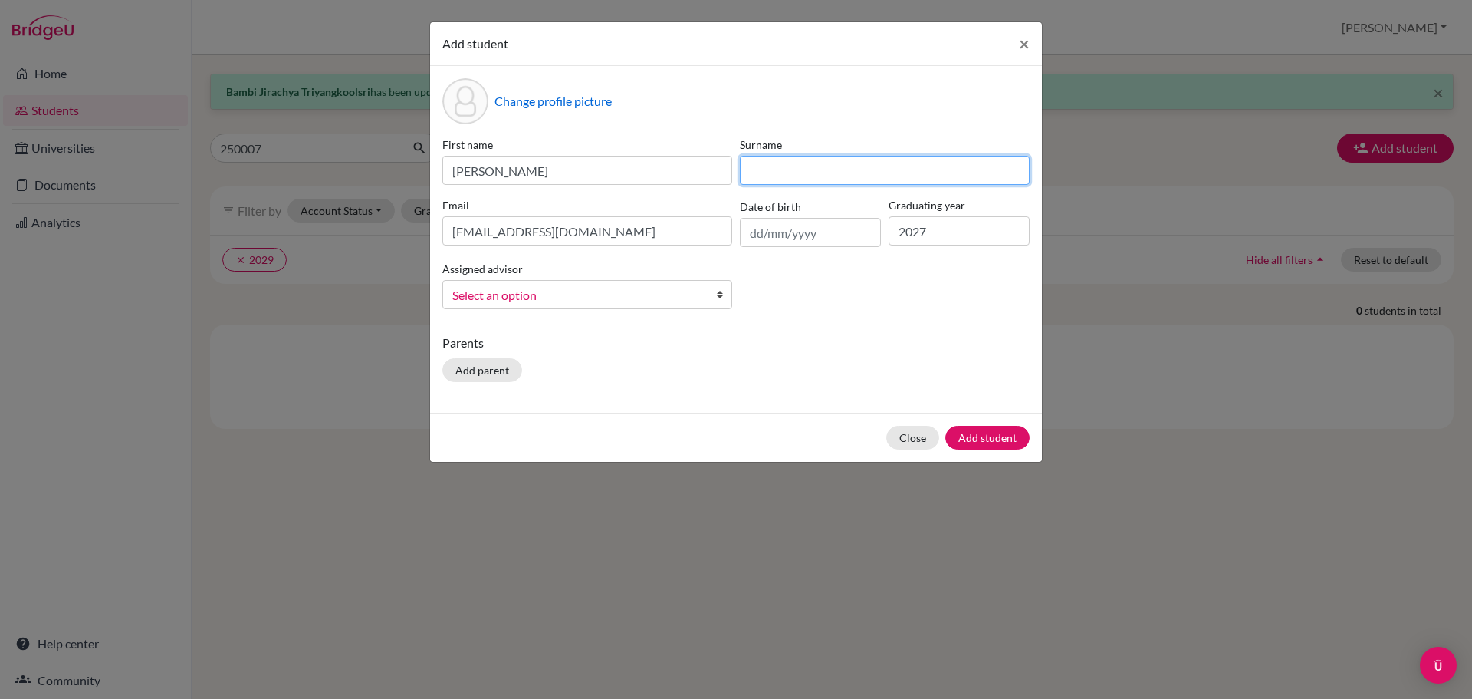
click at [772, 172] on input at bounding box center [885, 170] width 290 height 29
paste input "Htet Naing Soe - Tom 250007"
drag, startPoint x: 967, startPoint y: 169, endPoint x: 847, endPoint y: 169, distance: 119.6
click at [847, 169] on input "Htet Naing Soe - Tom 250007" at bounding box center [885, 170] width 290 height 29
type input "Htet Naing Soe"
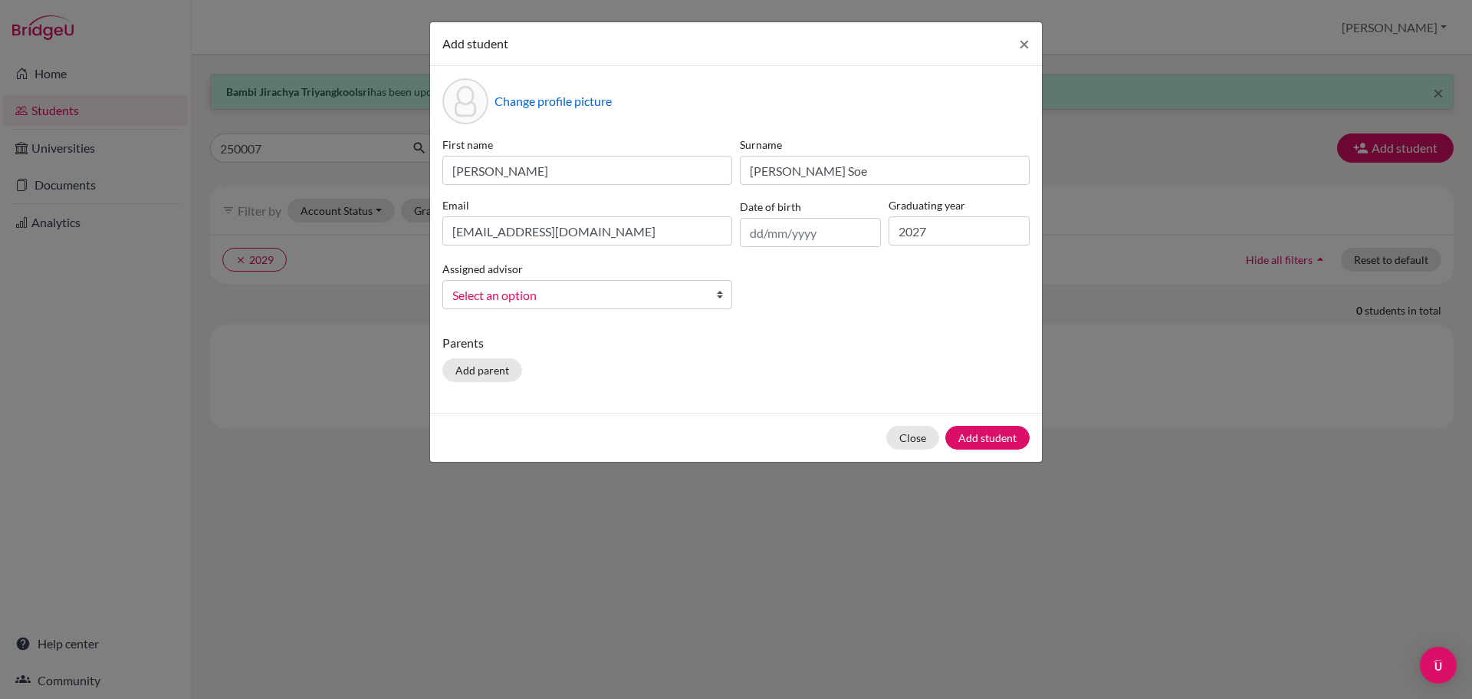
click at [611, 292] on span "Select an option" at bounding box center [577, 295] width 250 height 20
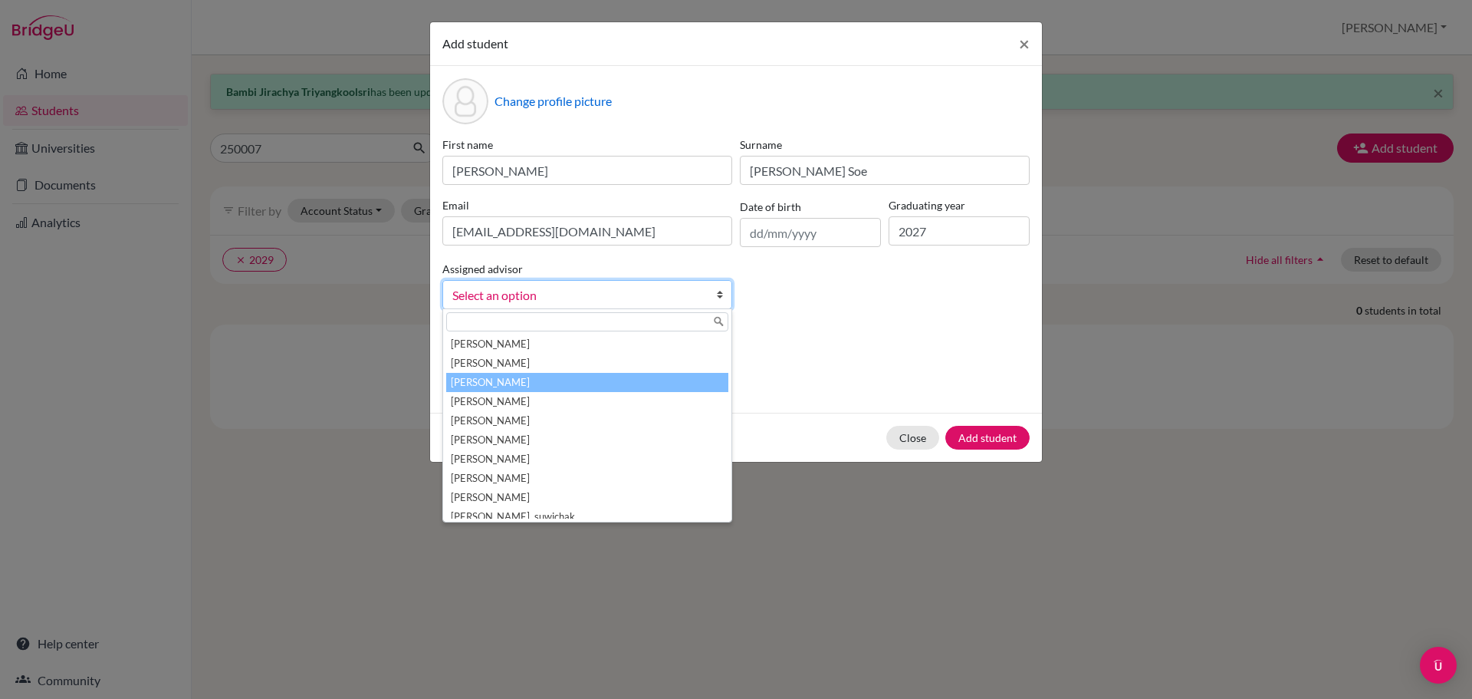
click at [524, 373] on li "Agahi, David" at bounding box center [587, 382] width 282 height 19
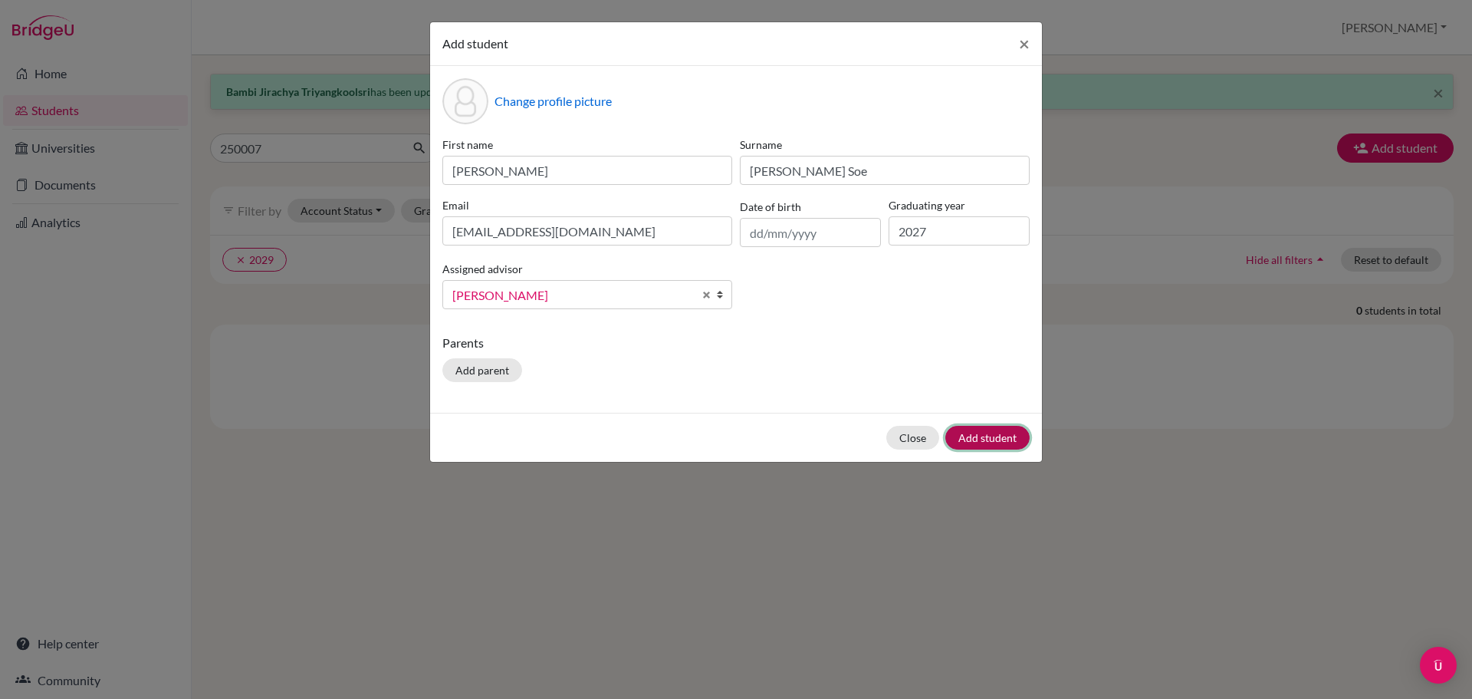
click at [1013, 438] on button "Add student" at bounding box center [987, 438] width 84 height 24
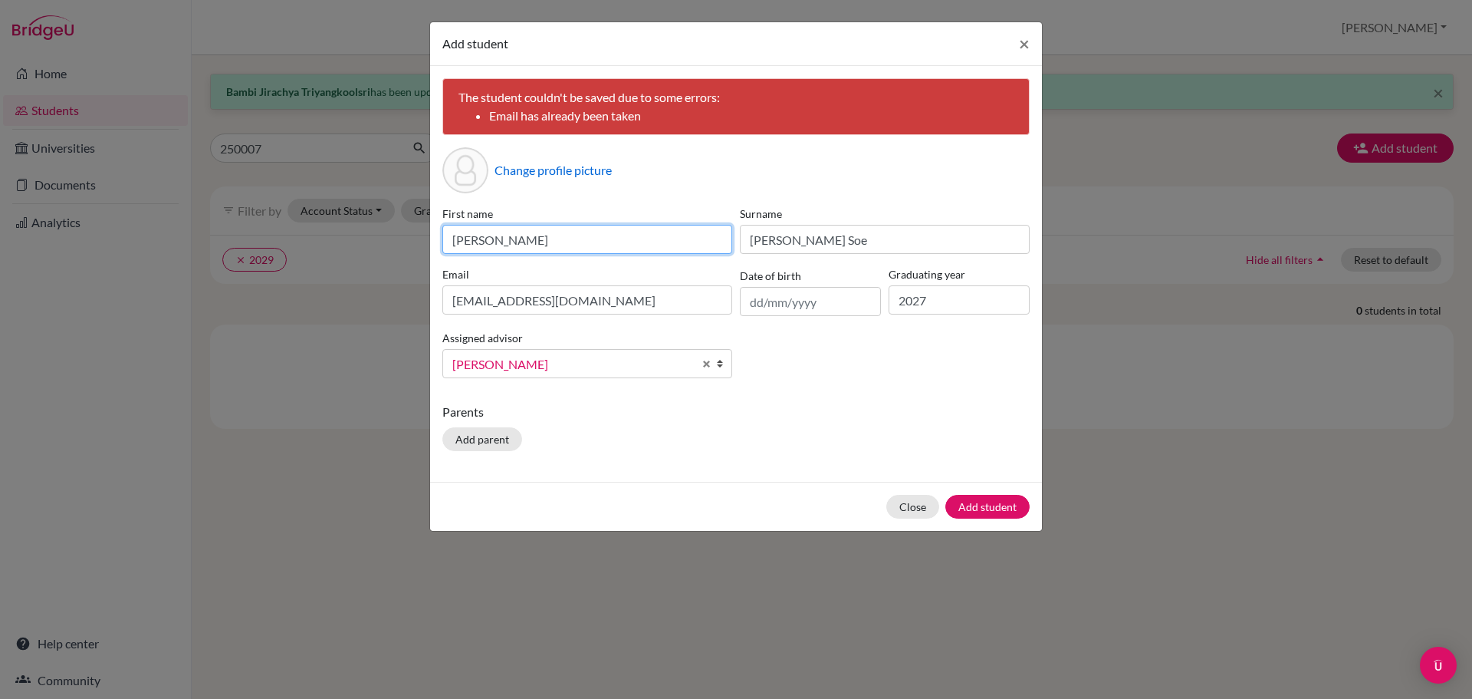
drag, startPoint x: 501, startPoint y: 241, endPoint x: 446, endPoint y: 241, distance: 54.4
click at [446, 241] on input "Tom" at bounding box center [587, 239] width 290 height 29
type input "Htet"
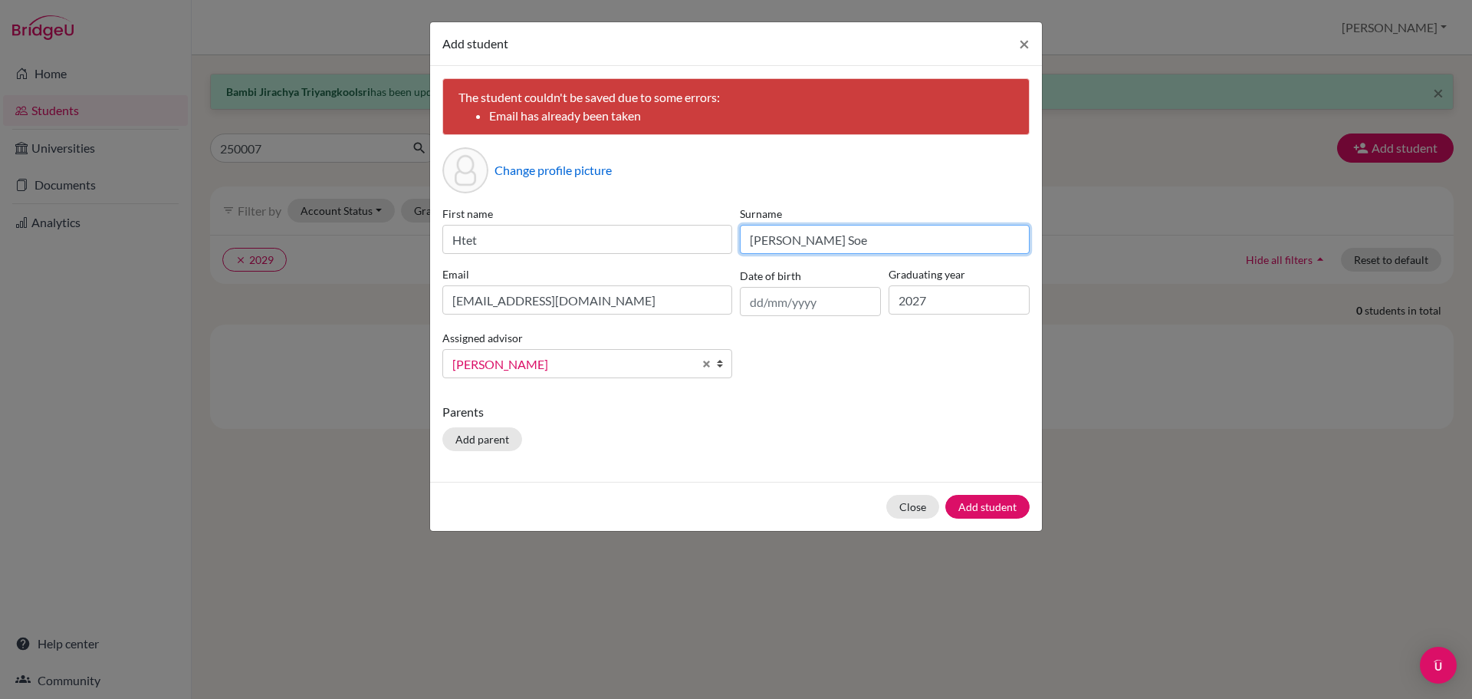
drag, startPoint x: 806, startPoint y: 240, endPoint x: 748, endPoint y: 243, distance: 57.6
click at [748, 243] on input "Htet Naing Soe" at bounding box center [885, 239] width 290 height 29
type input "Soe"
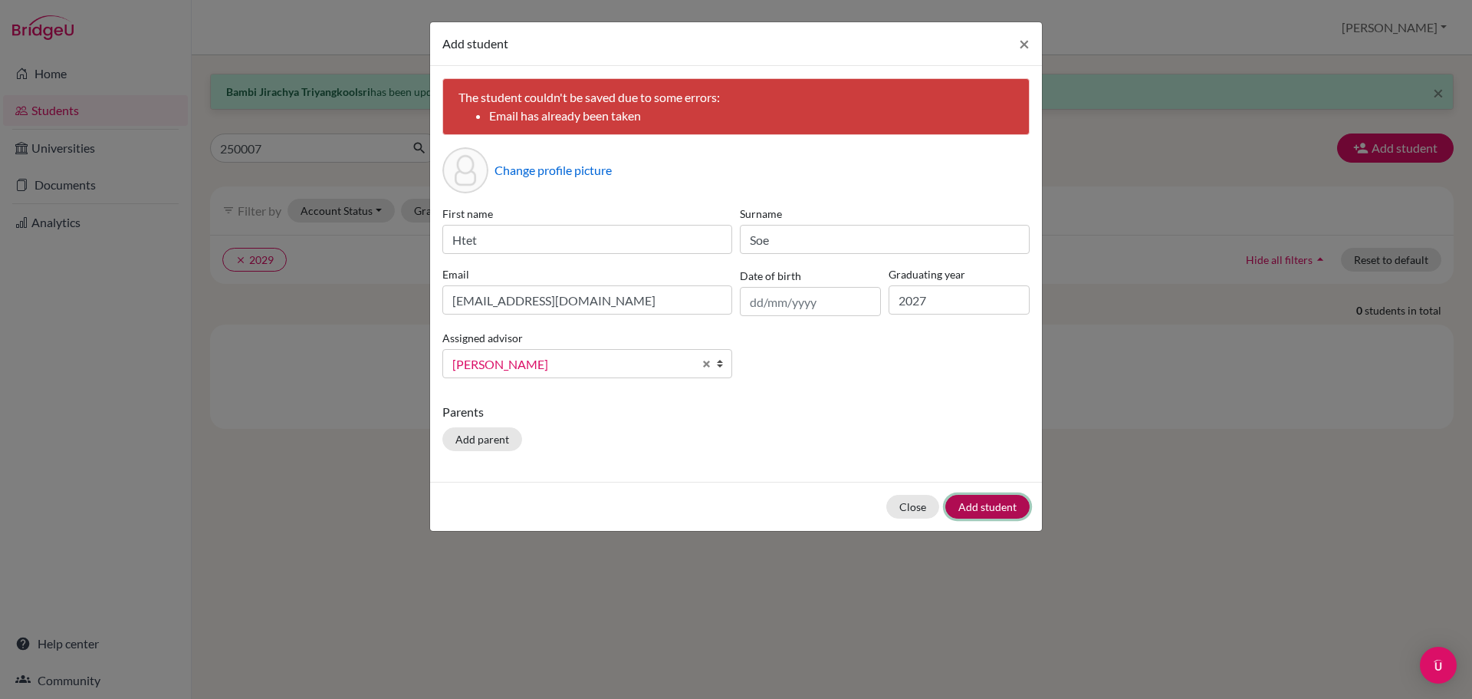
click at [968, 505] on button "Add student" at bounding box center [987, 507] width 84 height 24
click at [268, 141] on div "Add student × The student couldn't be saved due to some errors: Email has alrea…" at bounding box center [736, 349] width 1472 height 699
click at [1024, 43] on span "×" at bounding box center [1024, 43] width 11 height 22
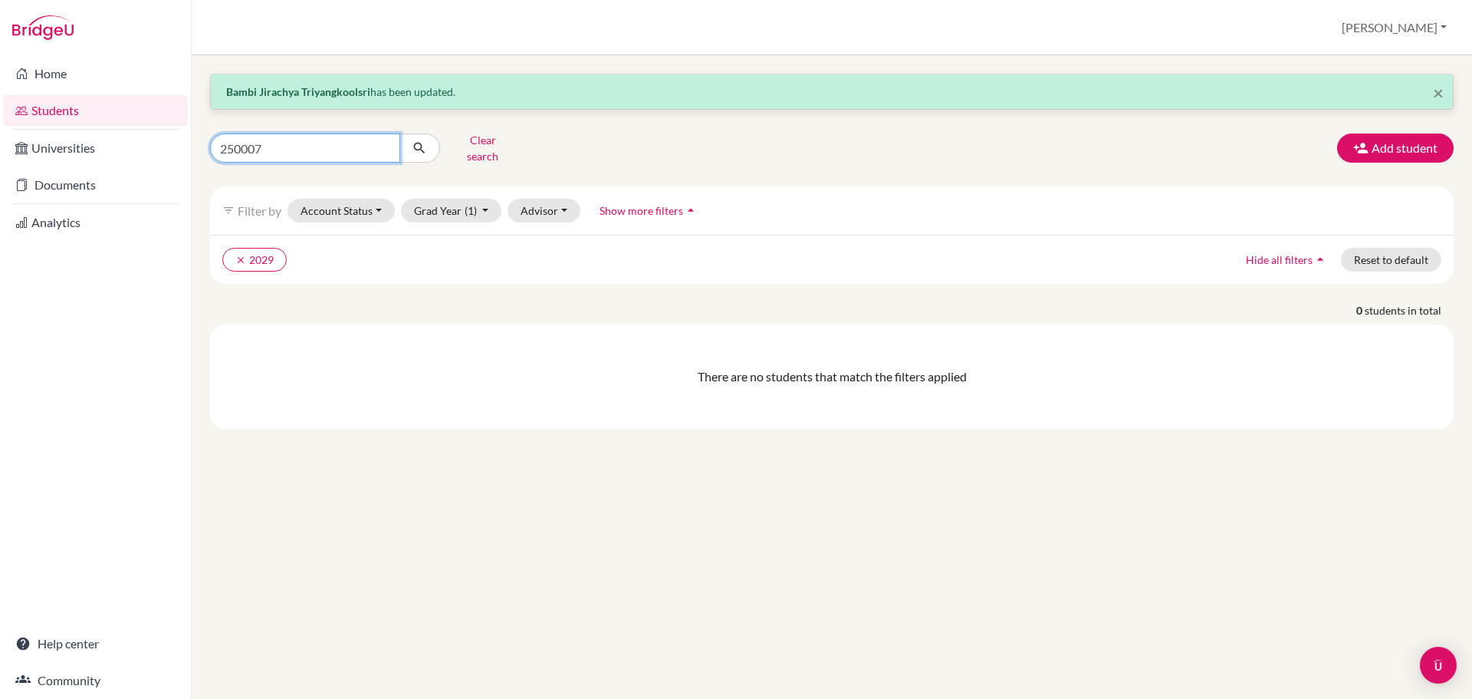
drag, startPoint x: 274, startPoint y: 143, endPoint x: 216, endPoint y: 136, distance: 57.9
click at [216, 136] on input "250007" at bounding box center [305, 147] width 190 height 29
paste input "Htet Naing Soe - Tom"
type input "Htet Naing Soe"
click button "submit" at bounding box center [419, 147] width 41 height 29
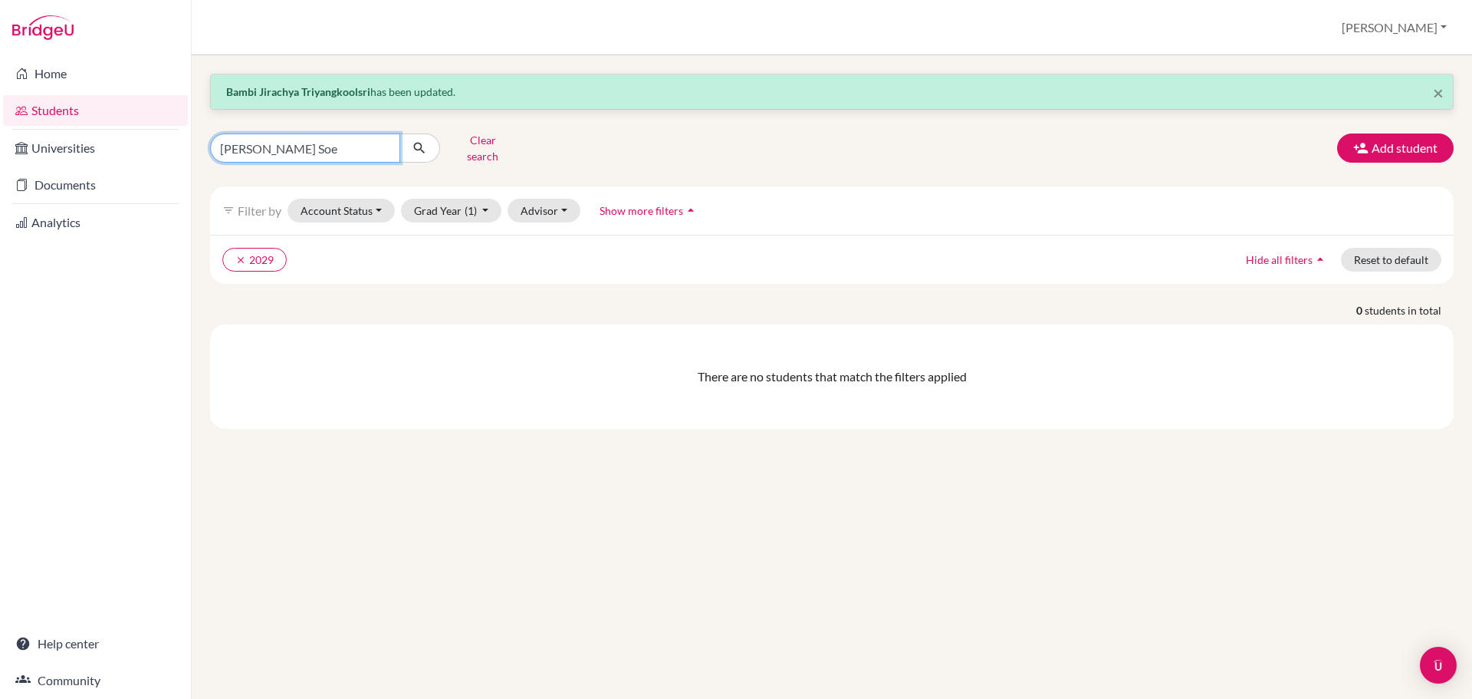
drag, startPoint x: 317, startPoint y: 140, endPoint x: 215, endPoint y: 144, distance: 102.1
click at [215, 144] on input "Htet Naing Soe" at bounding box center [305, 147] width 190 height 29
type input "Soe"
click button "submit" at bounding box center [419, 147] width 41 height 29
click at [259, 248] on button "clear 2029" at bounding box center [254, 260] width 64 height 24
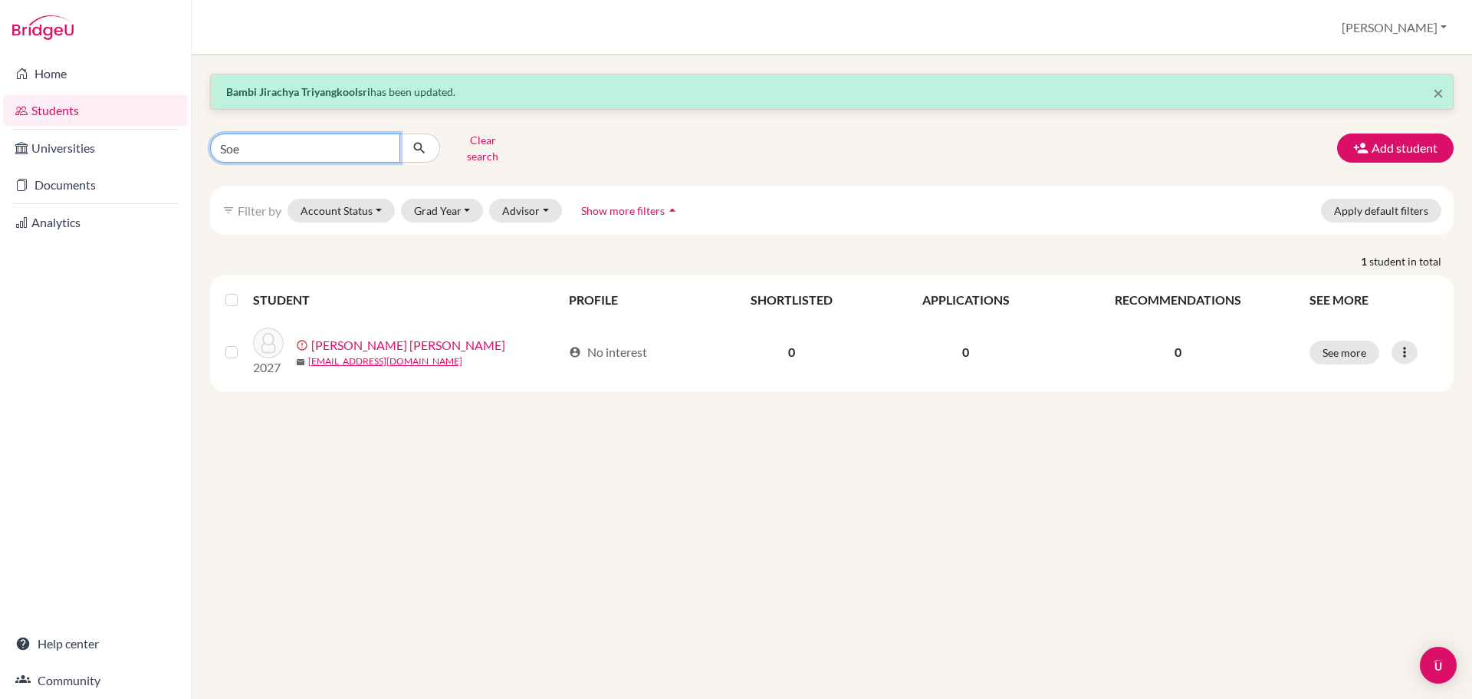
drag, startPoint x: 252, startPoint y: 140, endPoint x: 214, endPoint y: 146, distance: 39.0
click at [214, 146] on input "Soe" at bounding box center [305, 147] width 190 height 29
click at [1395, 136] on button "Add student" at bounding box center [1395, 147] width 117 height 29
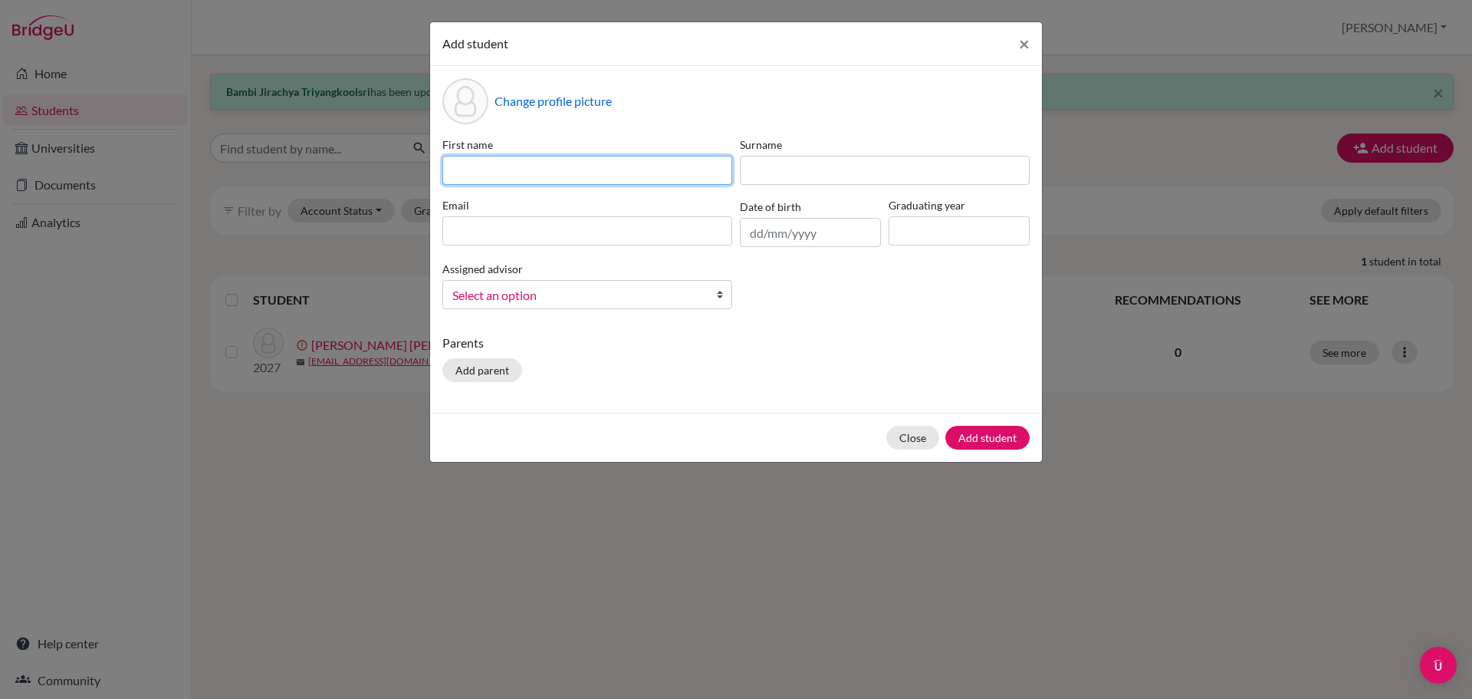
click at [466, 173] on input at bounding box center [587, 170] width 290 height 29
paste input "Shahar Levy Shahar 250008"
type input "Shahar Levy Shahar 250008"
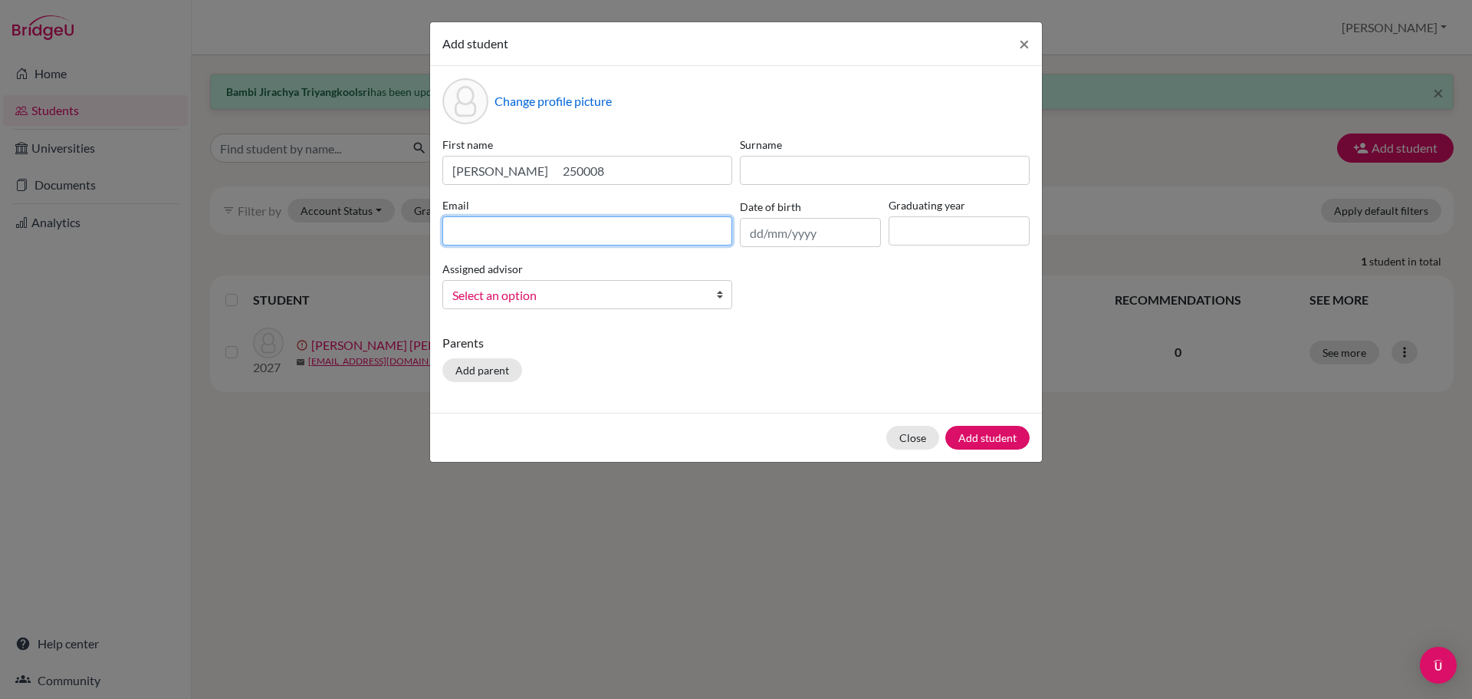
click at [482, 235] on input at bounding box center [587, 230] width 290 height 29
type input "250008@ucis.ac.th"
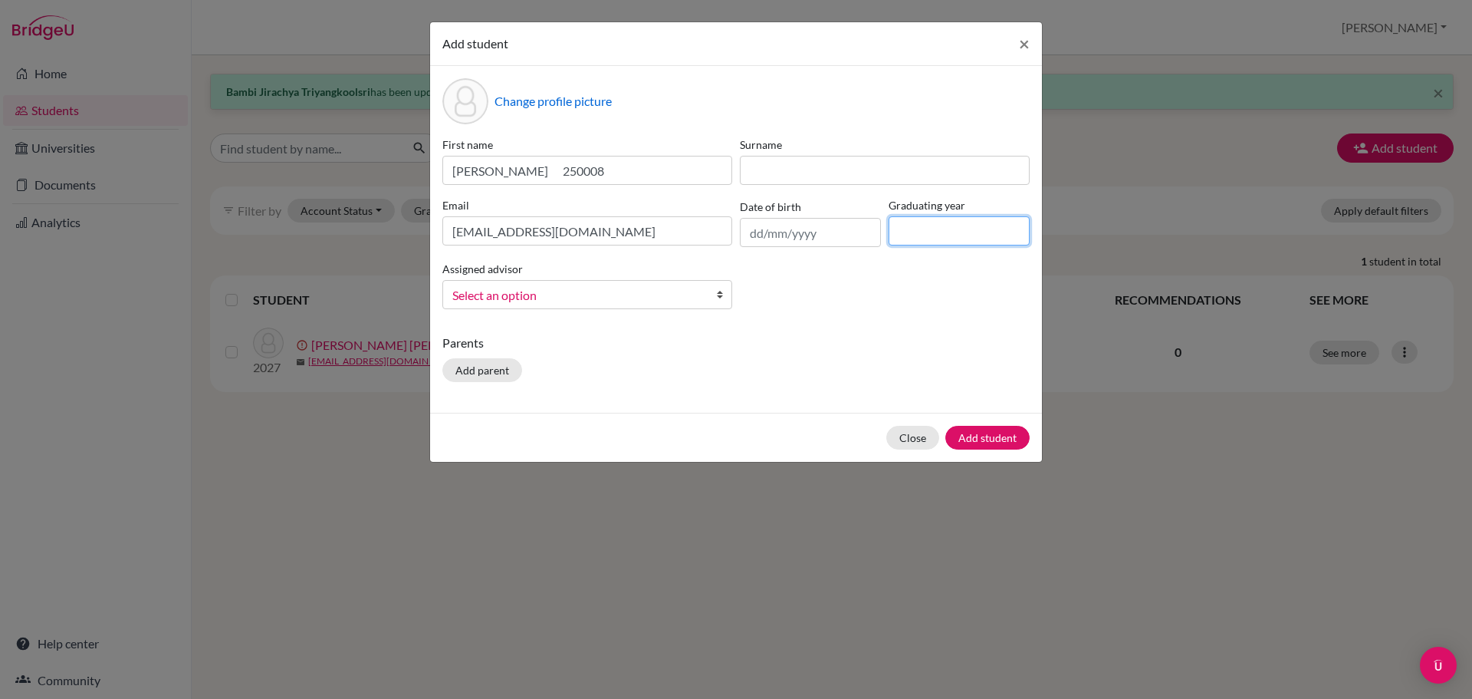
click at [937, 232] on input at bounding box center [959, 230] width 141 height 29
type input "2027"
click at [569, 290] on span "Select an option" at bounding box center [577, 295] width 250 height 20
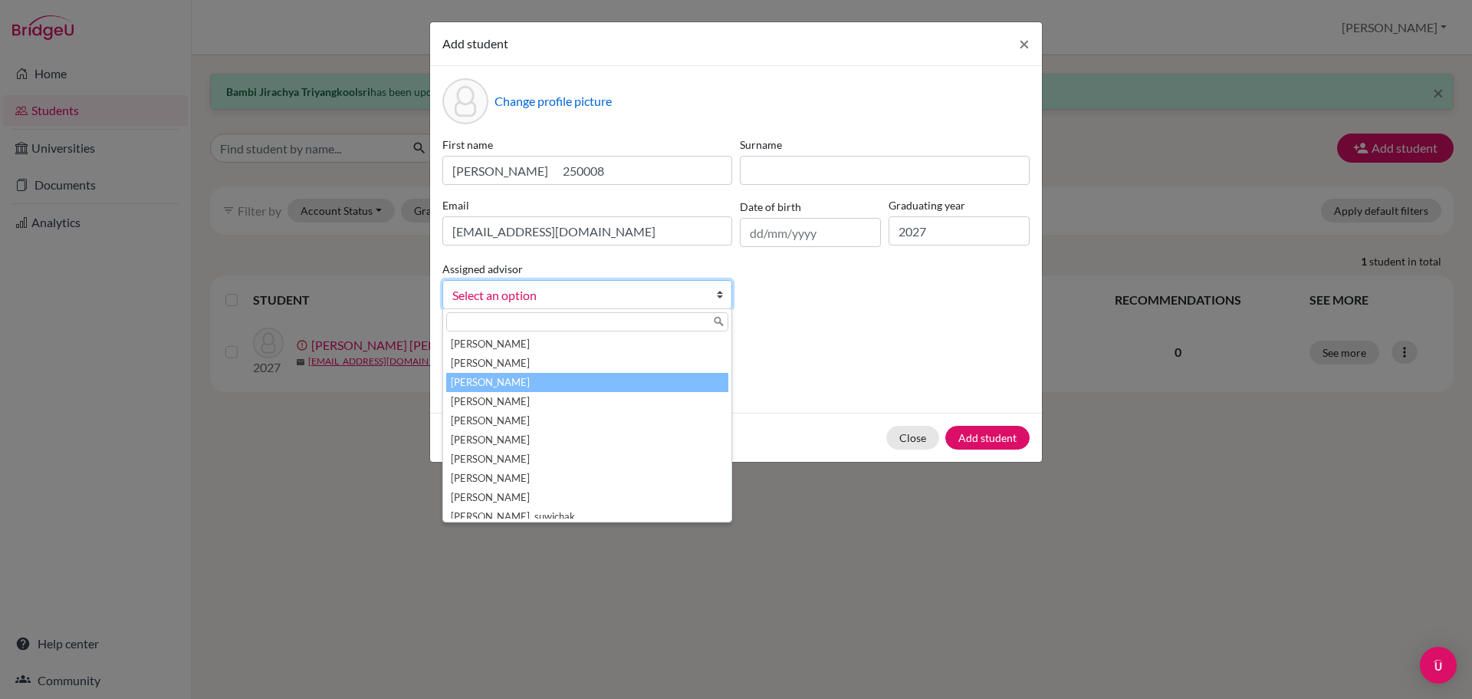
click at [525, 377] on li "Agahi, David" at bounding box center [587, 382] width 282 height 19
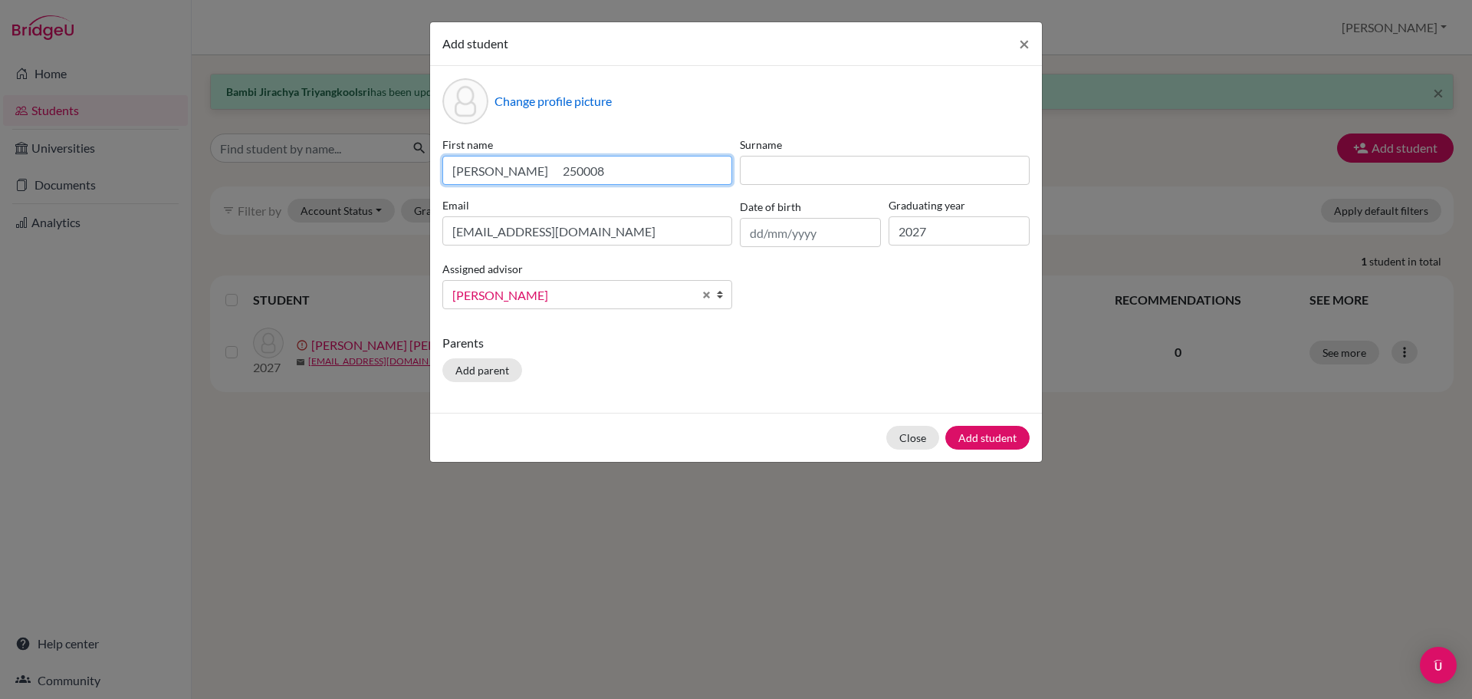
drag, startPoint x: 690, startPoint y: 173, endPoint x: 621, endPoint y: 171, distance: 69.0
click at [621, 171] on input "Shahar Levy Shahar 250008" at bounding box center [587, 170] width 290 height 29
drag, startPoint x: 569, startPoint y: 171, endPoint x: 419, endPoint y: 170, distance: 150.3
click at [419, 170] on div "Add student × Change profile picture First name Shahar Levy Shahar Surname Emai…" at bounding box center [736, 349] width 1472 height 699
type input "Shahar"
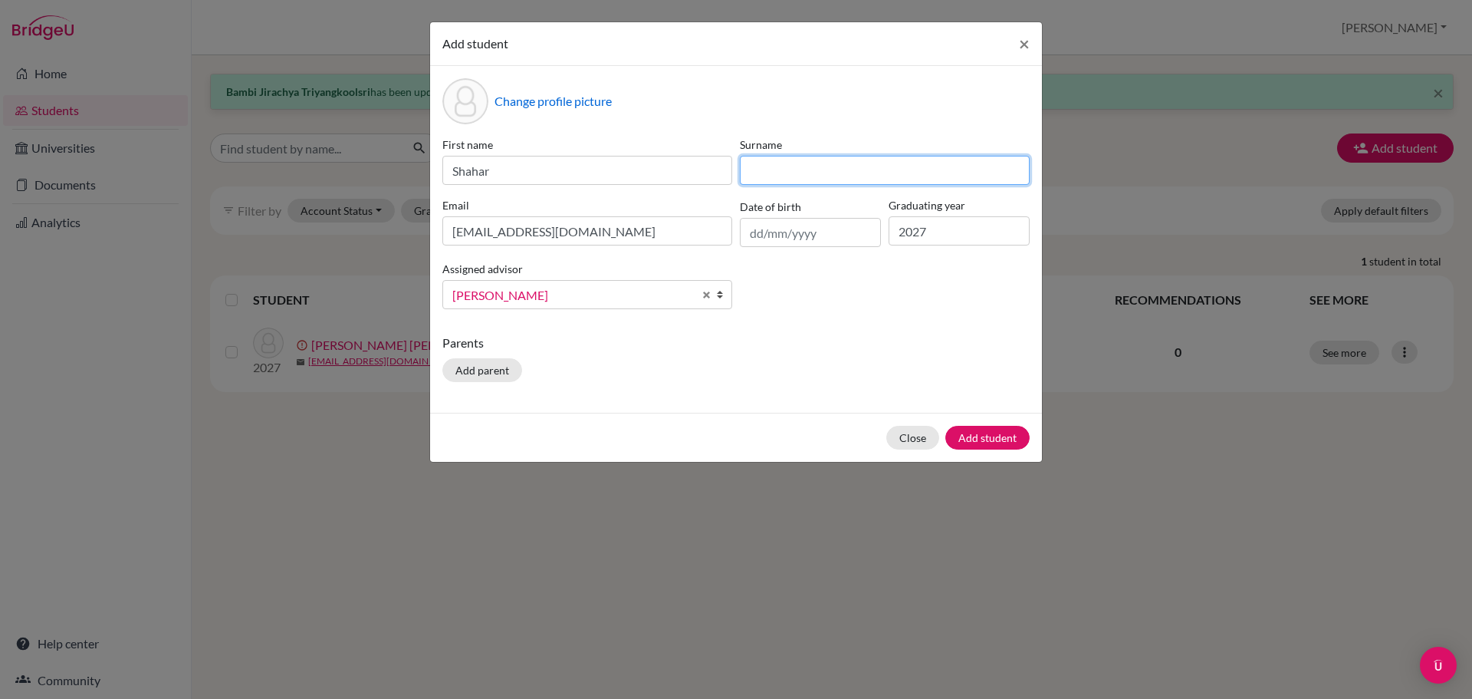
click at [781, 166] on input at bounding box center [885, 170] width 290 height 29
paste input "Shahar Levy Shahar 250008"
drag, startPoint x: 825, startPoint y: 169, endPoint x: 718, endPoint y: 173, distance: 106.7
click at [718, 173] on div "First name Shahar Surname Shahar Levy Shahar 250008 Email 250008@ucis.ac.th Dat…" at bounding box center [736, 228] width 595 height 185
drag, startPoint x: 893, startPoint y: 172, endPoint x: 789, endPoint y: 172, distance: 104.3
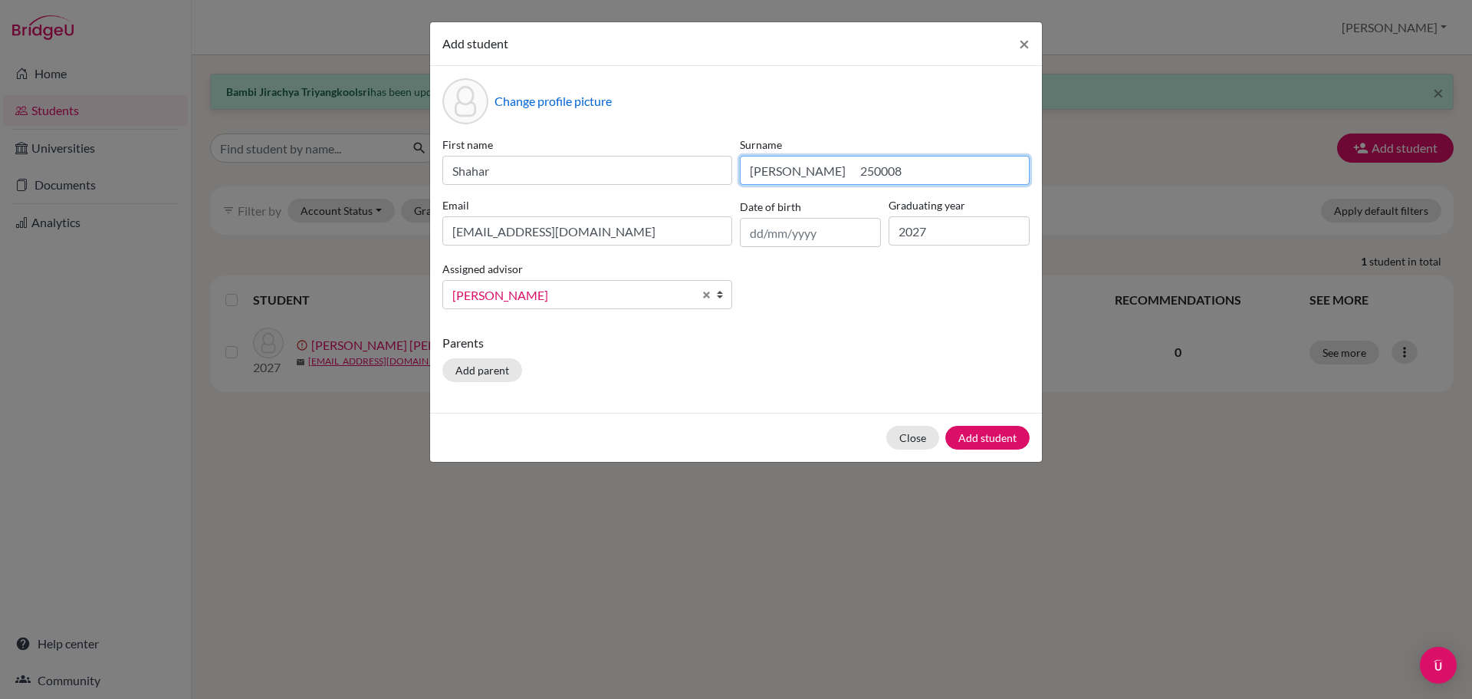
click at [789, 172] on input "Levy Shahar 250008" at bounding box center [885, 170] width 290 height 29
type input "Levy"
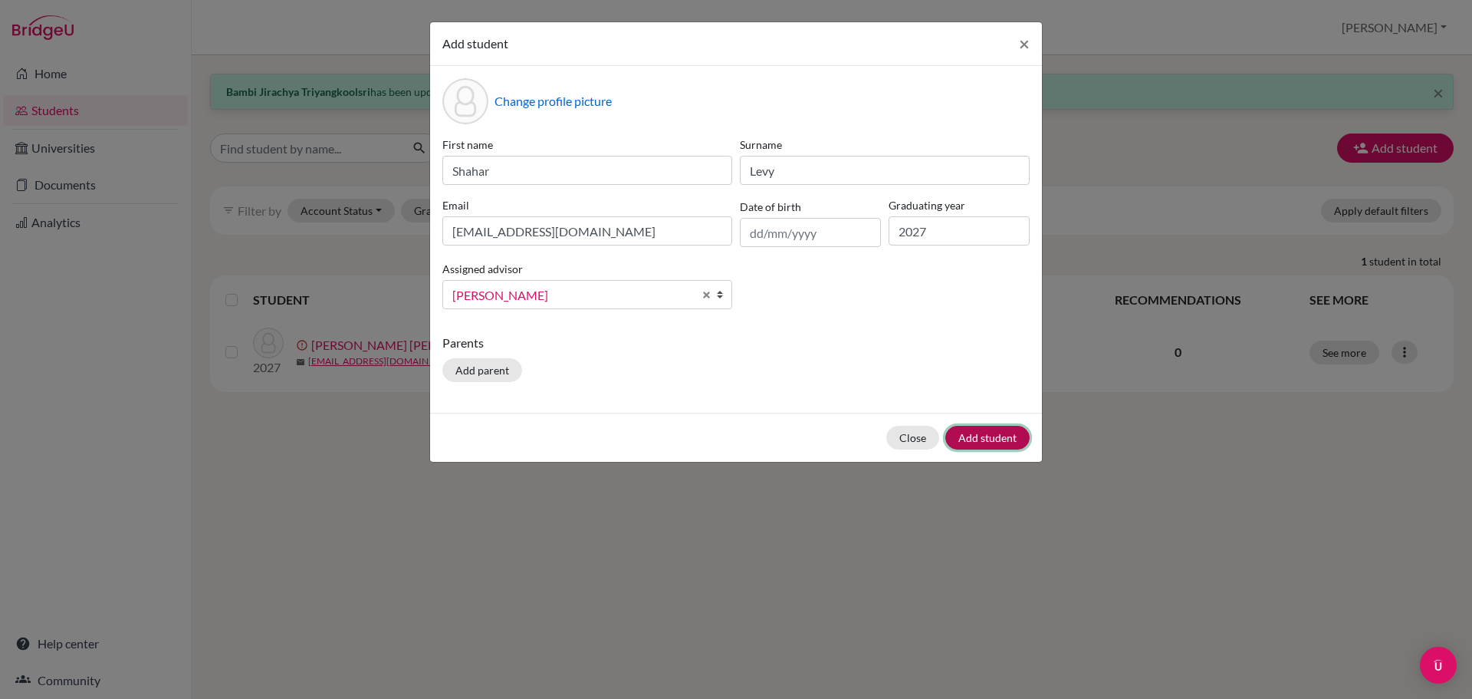
click at [969, 439] on button "Add student" at bounding box center [987, 438] width 84 height 24
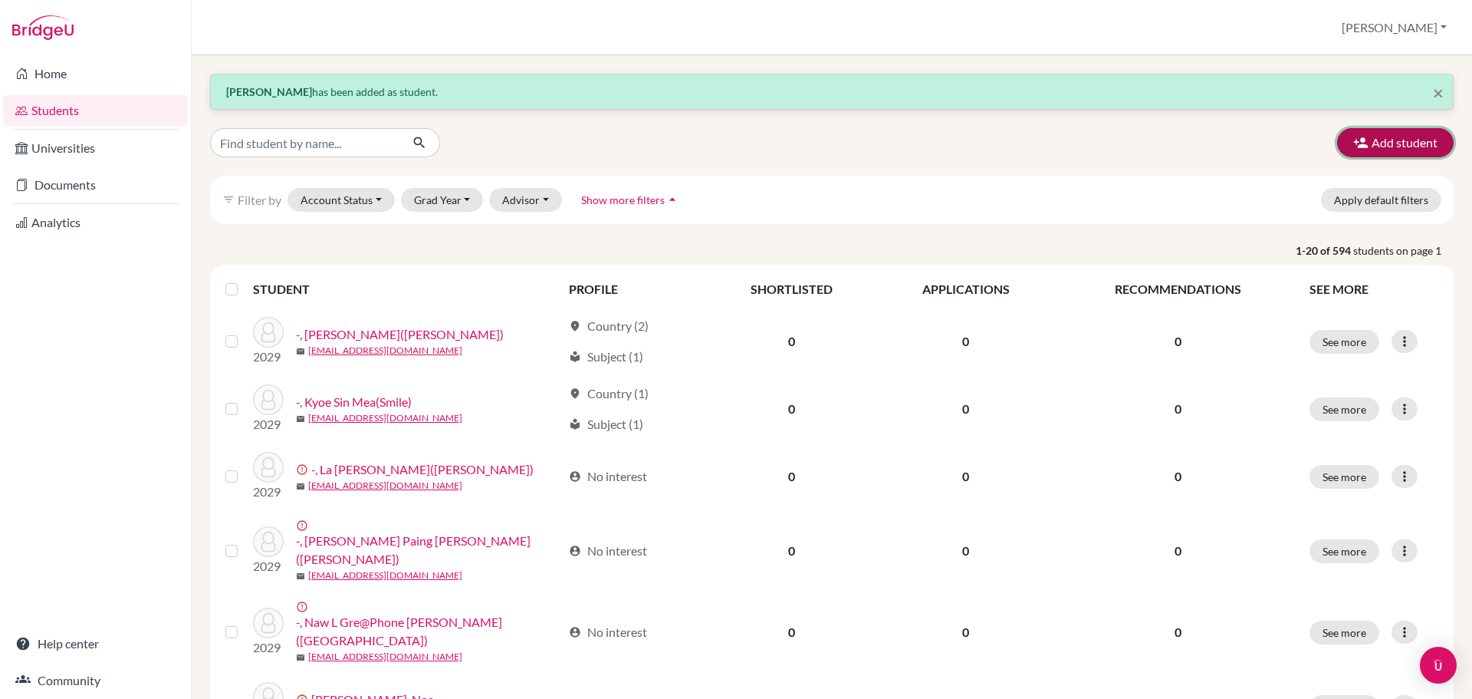
click at [1405, 135] on button "Add student" at bounding box center [1395, 142] width 117 height 29
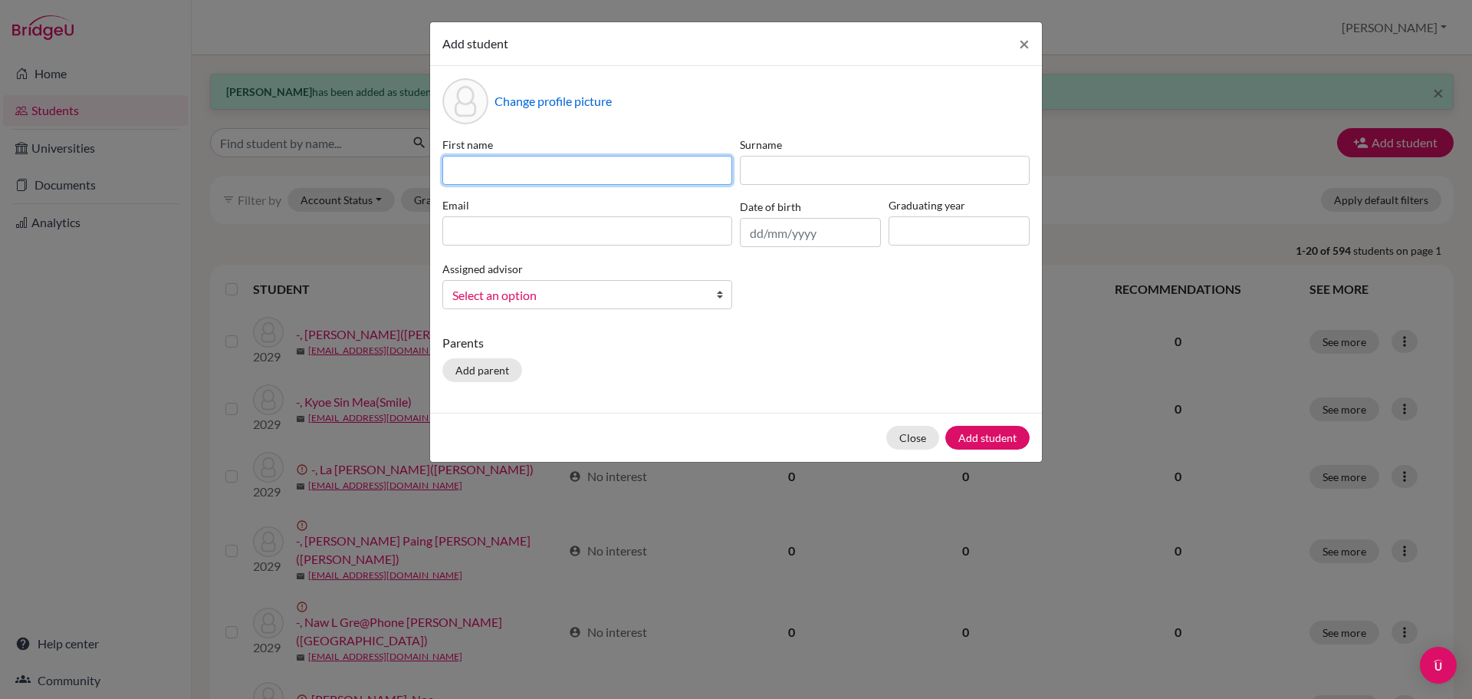
click at [469, 171] on input at bounding box center [587, 170] width 290 height 29
drag, startPoint x: 469, startPoint y: 171, endPoint x: 462, endPoint y: 167, distance: 8.6
click at [462, 167] on input at bounding box center [587, 170] width 290 height 29
paste input "Lwin Phone Myat - Lambert 250013"
type input "Lwin Phone Myat - Lambert 250013"
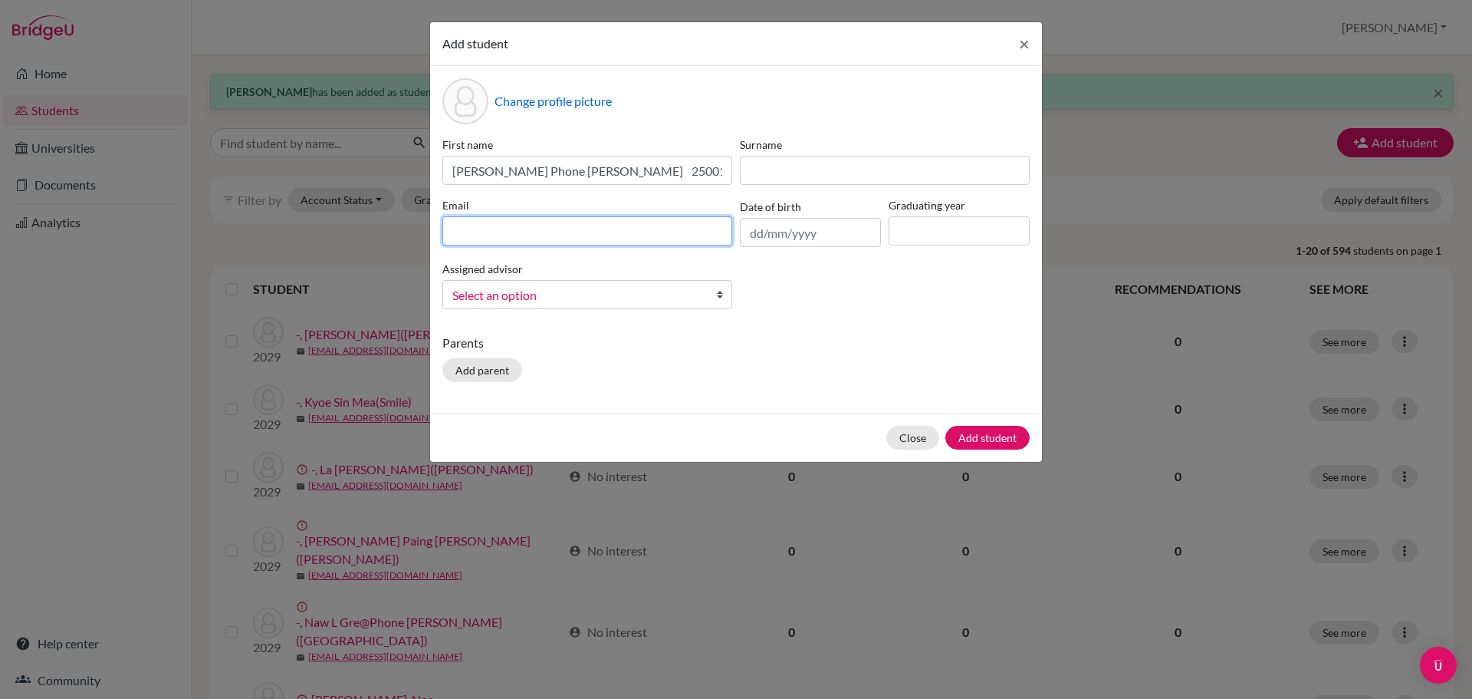
click at [459, 225] on input at bounding box center [587, 230] width 290 height 29
type input "250013@ucis.ac.th"
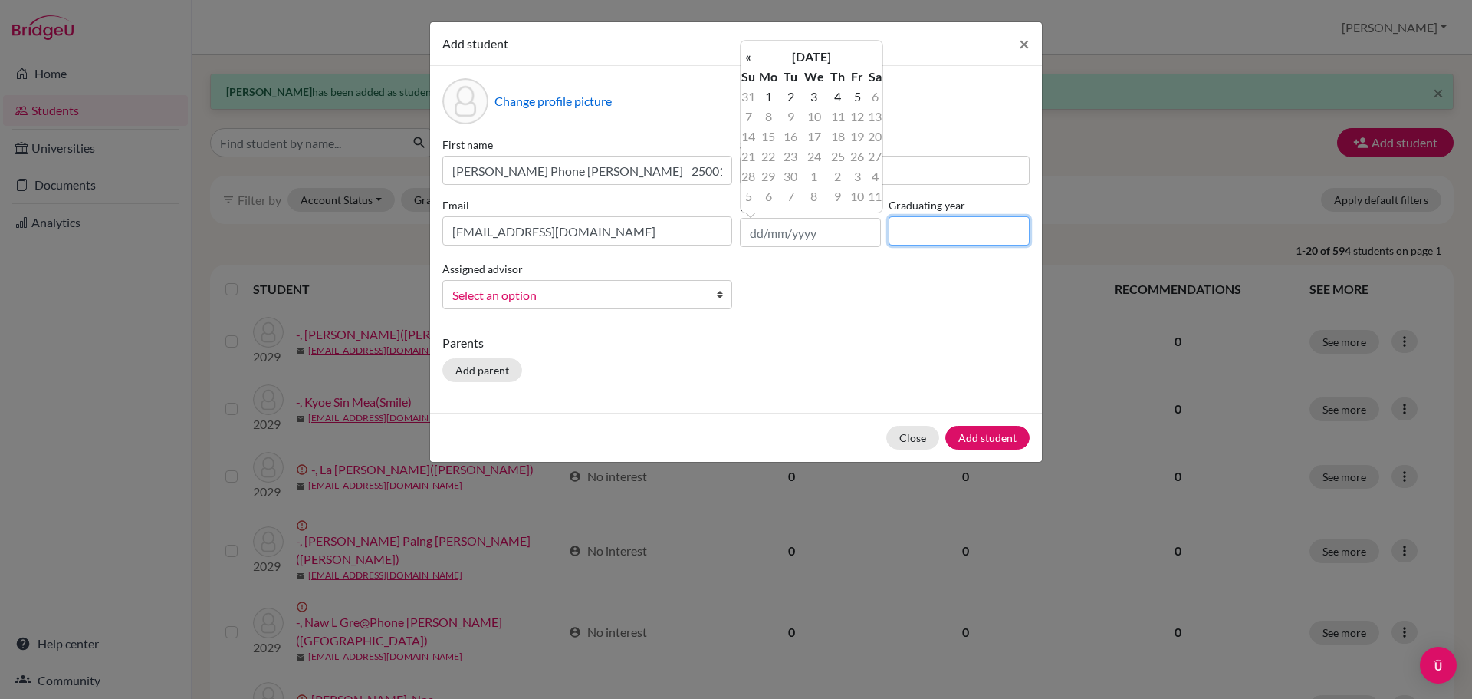
click at [909, 238] on input at bounding box center [959, 230] width 141 height 29
type input "2027"
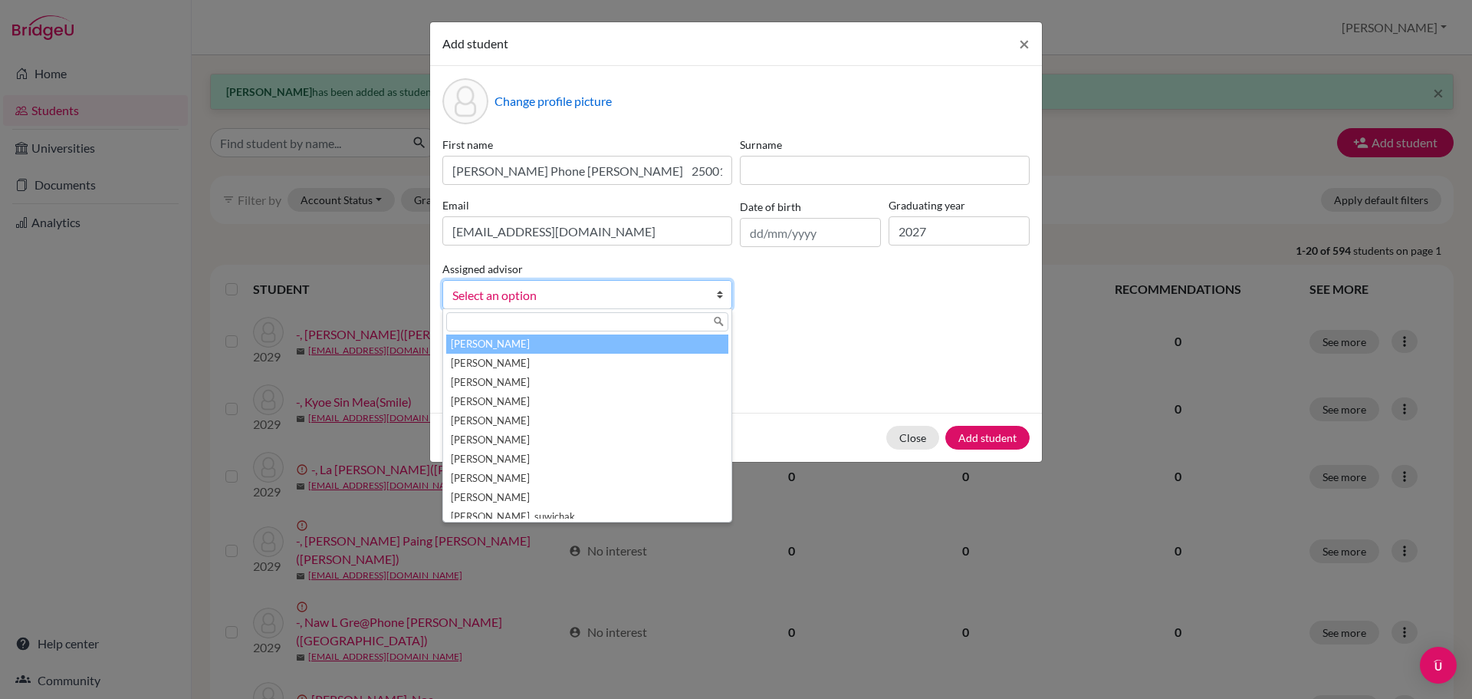
click at [504, 298] on span "Select an option" at bounding box center [577, 295] width 250 height 20
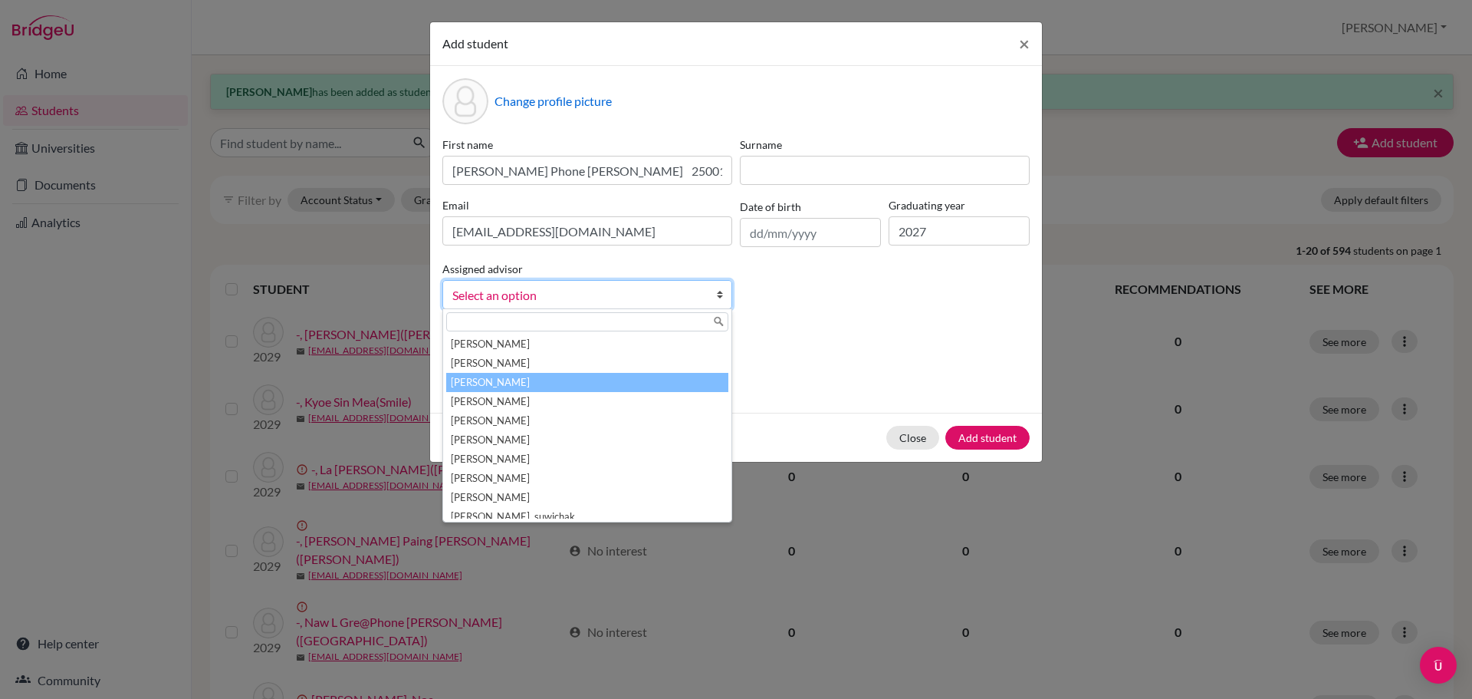
click at [500, 383] on li "Agahi, David" at bounding box center [587, 382] width 282 height 19
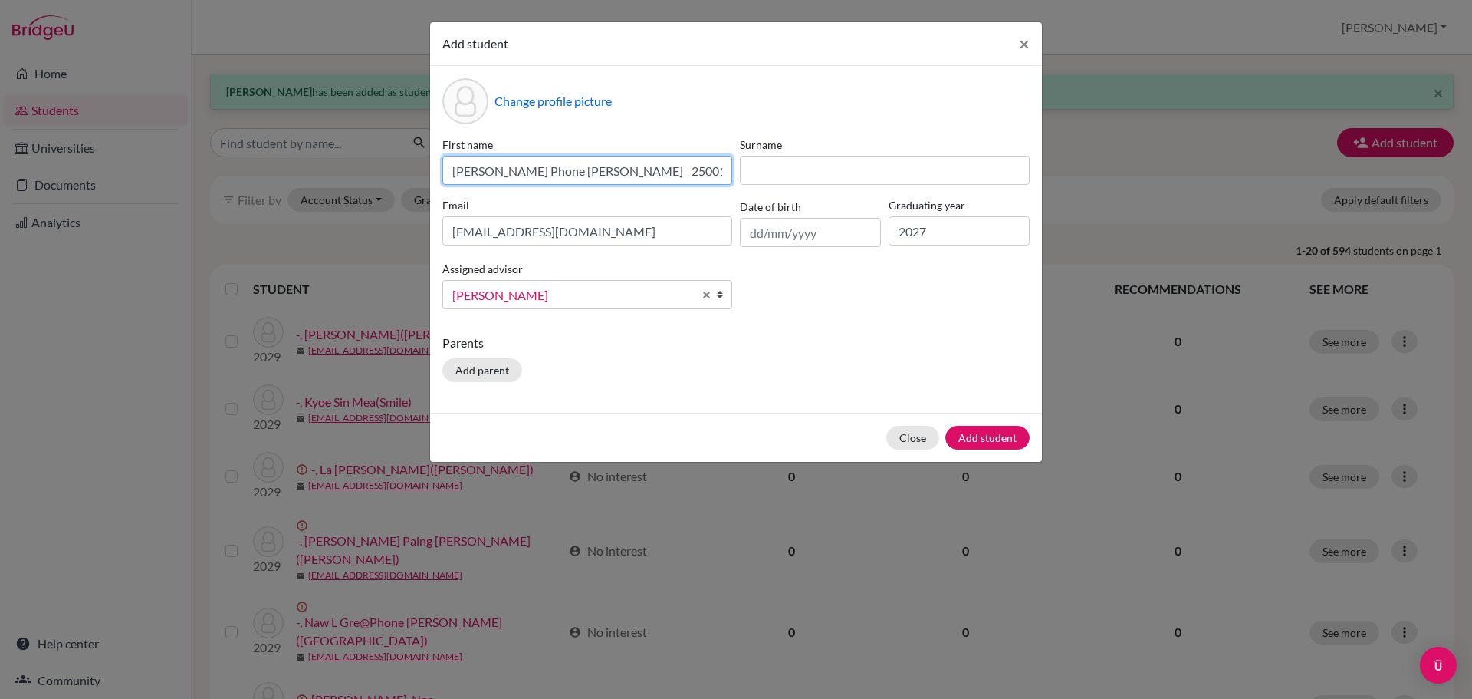
drag, startPoint x: 699, startPoint y: 164, endPoint x: 643, endPoint y: 172, distance: 56.5
click at [643, 172] on input "Lwin Phone Myat - Lambert 250013" at bounding box center [587, 170] width 290 height 29
drag, startPoint x: 583, startPoint y: 169, endPoint x: 441, endPoint y: 173, distance: 142.7
click at [441, 173] on div "First name Lwin Phone Myat - Lambert" at bounding box center [587, 160] width 297 height 48
type input "Lambert"
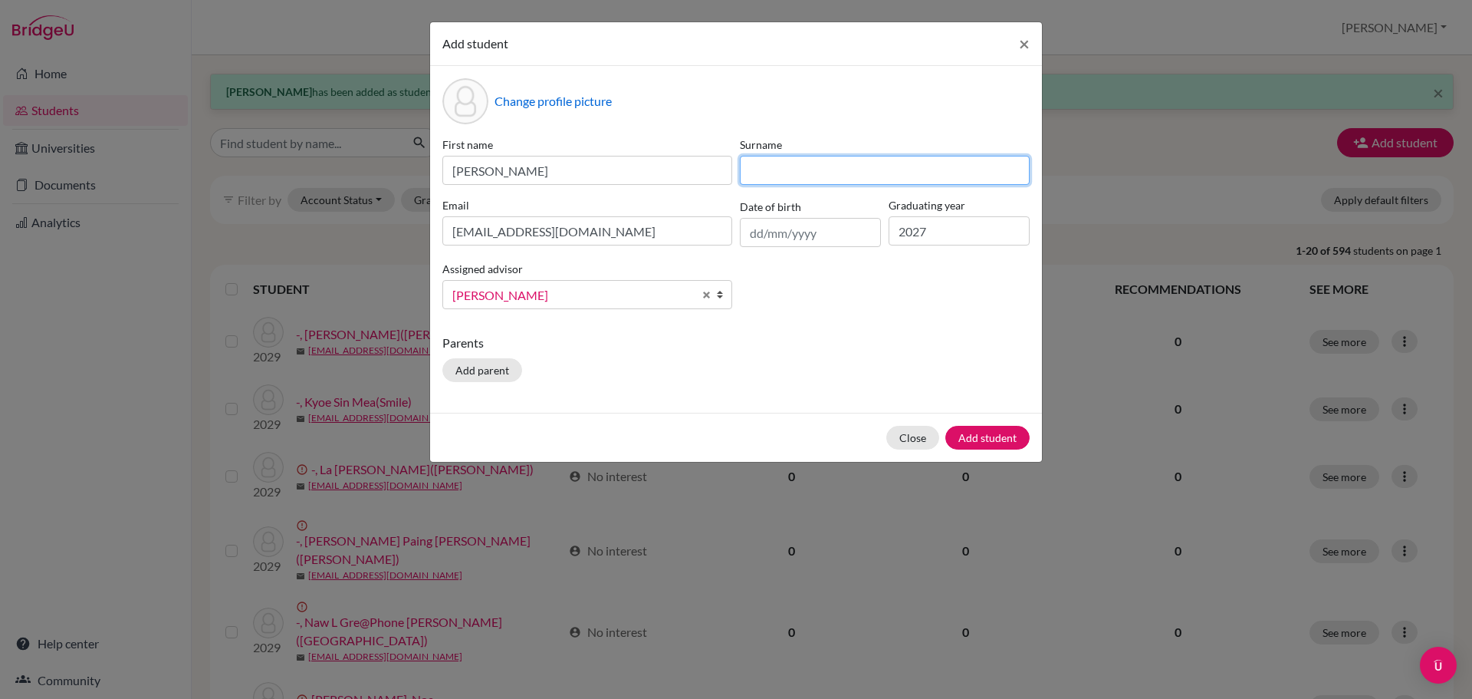
click at [764, 172] on input at bounding box center [885, 170] width 290 height 29
paste input "Lwin Phone Myat -"
type input "Lwin Phone Myat"
click at [981, 435] on button "Add student" at bounding box center [987, 438] width 84 height 24
